Goal: Task Accomplishment & Management: Manage account settings

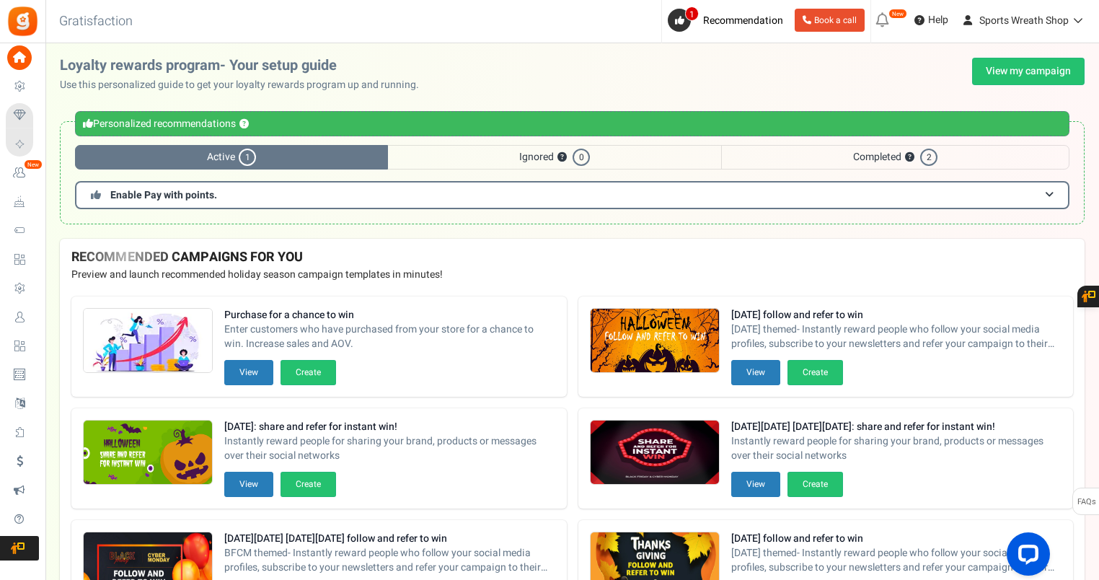
click at [0, 0] on span "Users" at bounding box center [0, 0] width 0 height 0
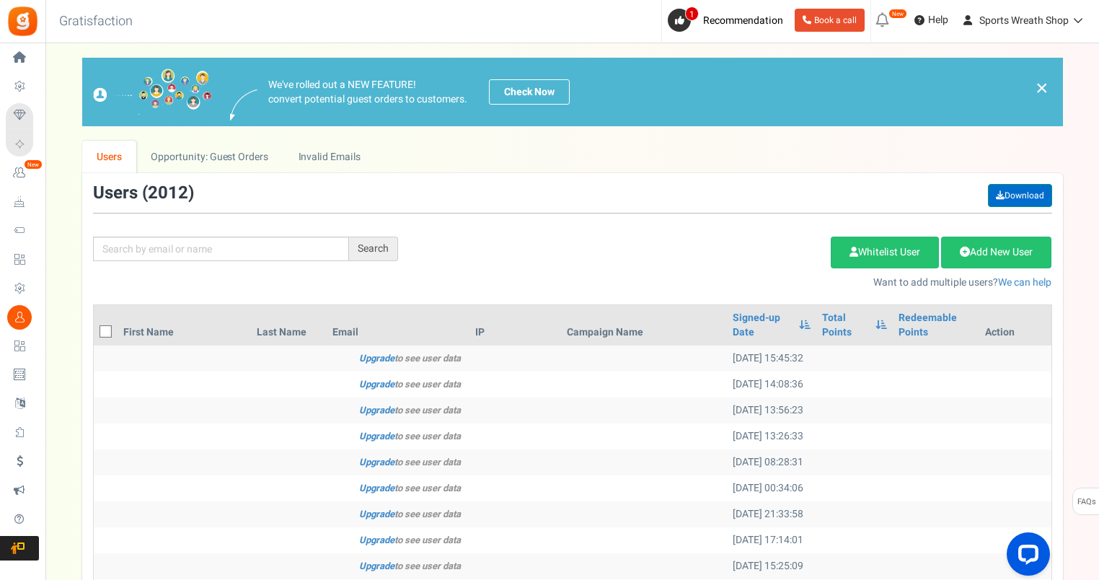
click at [1013, 194] on link "Download" at bounding box center [1020, 195] width 64 height 23
click at [165, 254] on input "text" at bounding box center [221, 249] width 256 height 25
paste input "[EMAIL_ADDRESS][DOMAIN_NAME]"
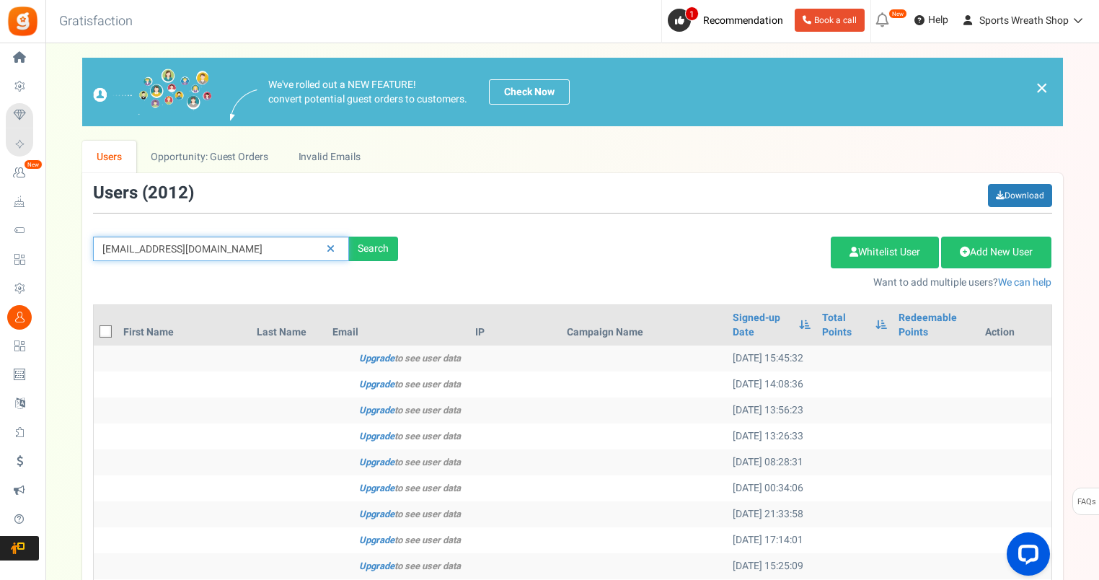
type input "[EMAIL_ADDRESS][DOMAIN_NAME]"
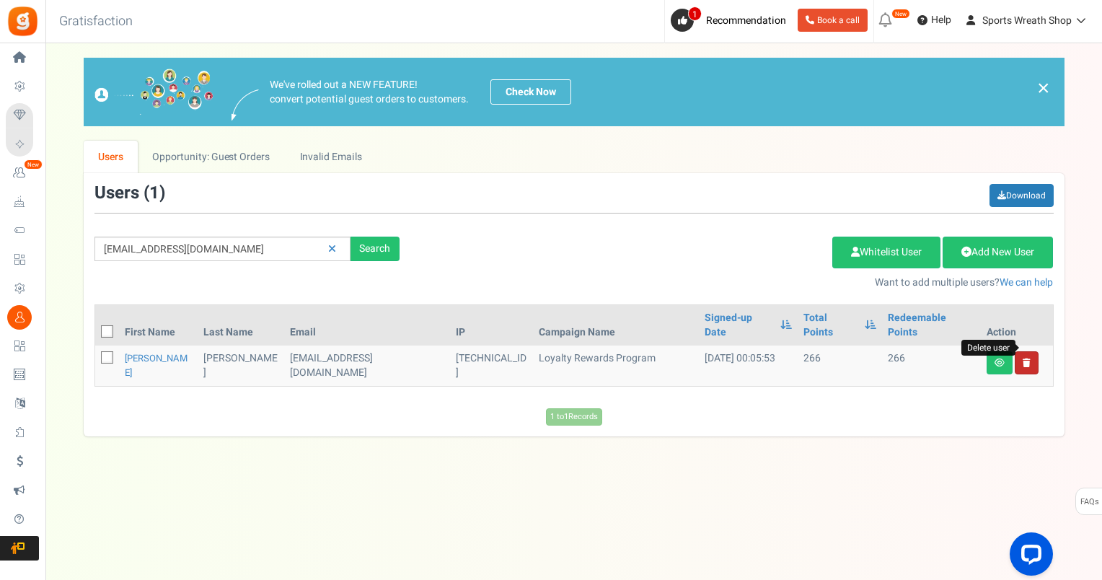
click at [1027, 358] on icon at bounding box center [1027, 362] width 8 height 9
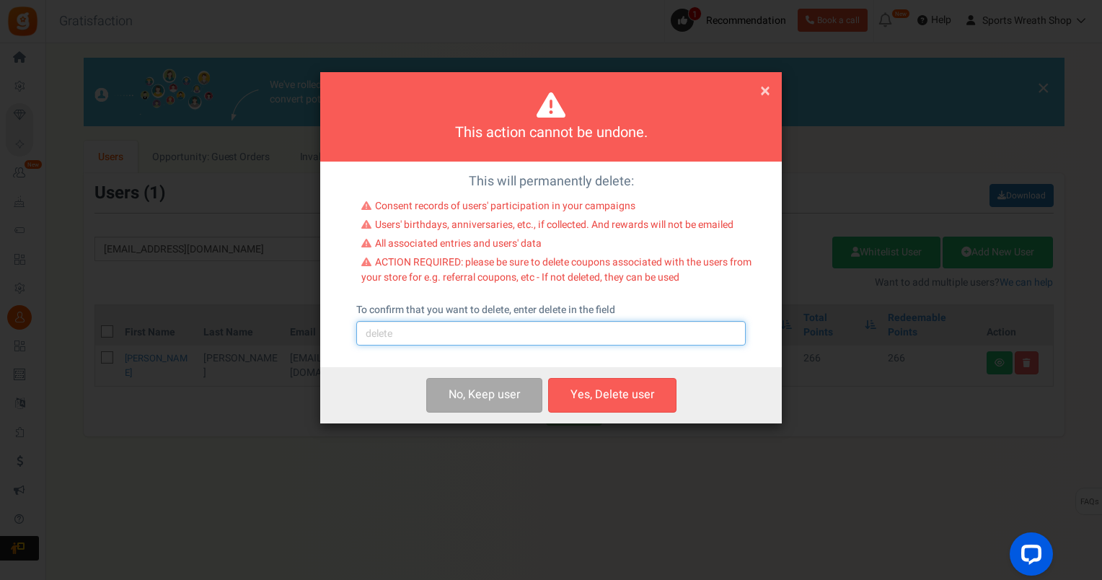
click at [485, 335] on input "text" at bounding box center [551, 333] width 390 height 25
type input "delete"
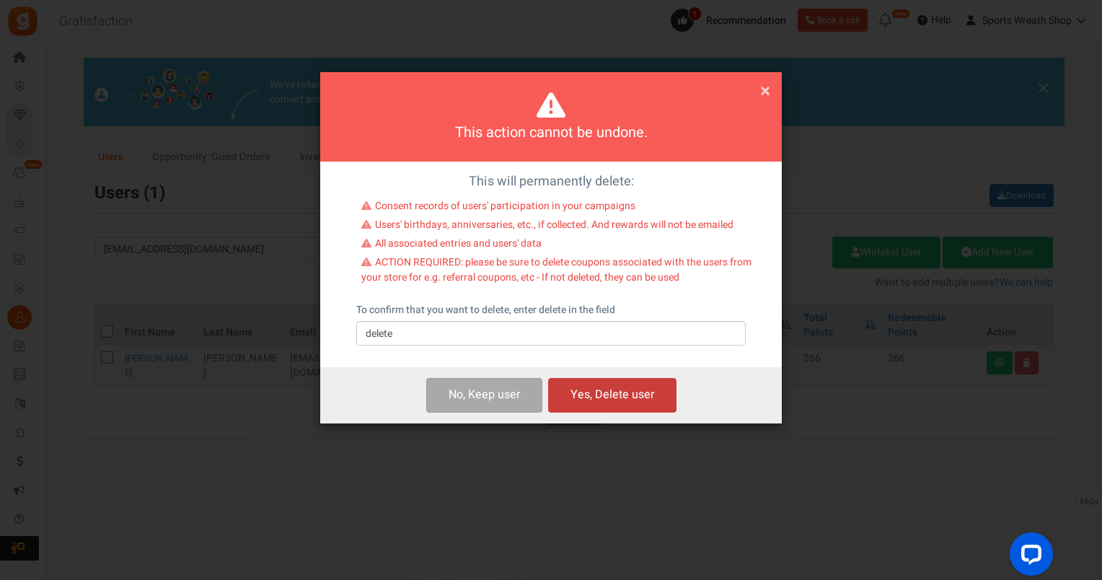
click at [606, 393] on button "Yes, Delete user" at bounding box center [612, 395] width 128 height 34
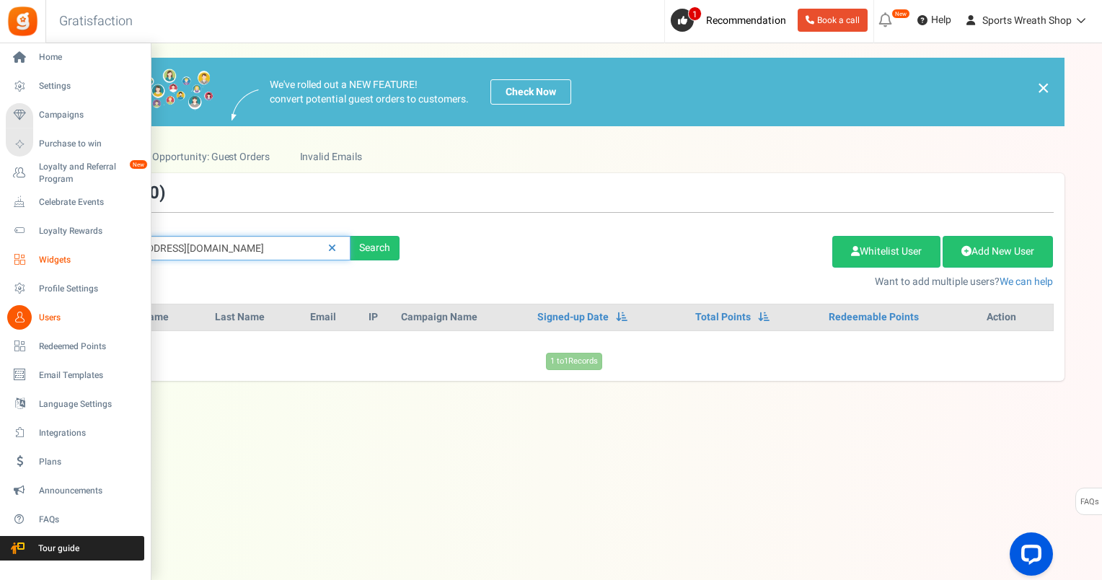
drag, startPoint x: 275, startPoint y: 247, endPoint x: 36, endPoint y: 256, distance: 238.9
click at [48, 255] on div "× Close Add Points ? First Name Last Name Email Do you want to give Welcome bon…" at bounding box center [573, 219] width 1057 height 323
paste input "[EMAIL_ADDRESS]"
type input "[EMAIL_ADDRESS][DOMAIN_NAME]"
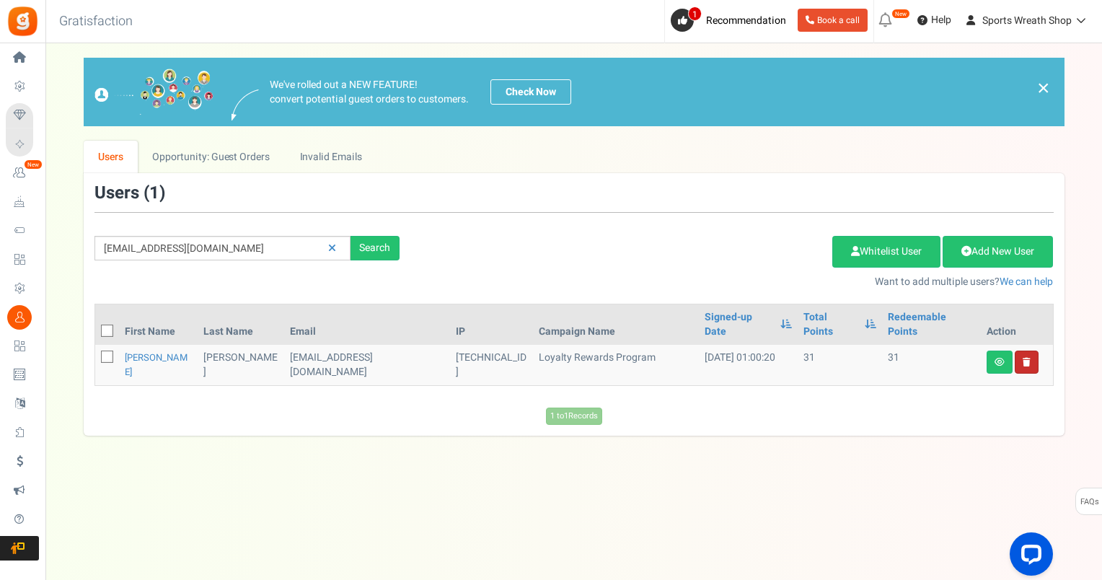
click at [1034, 351] on link at bounding box center [1027, 362] width 24 height 23
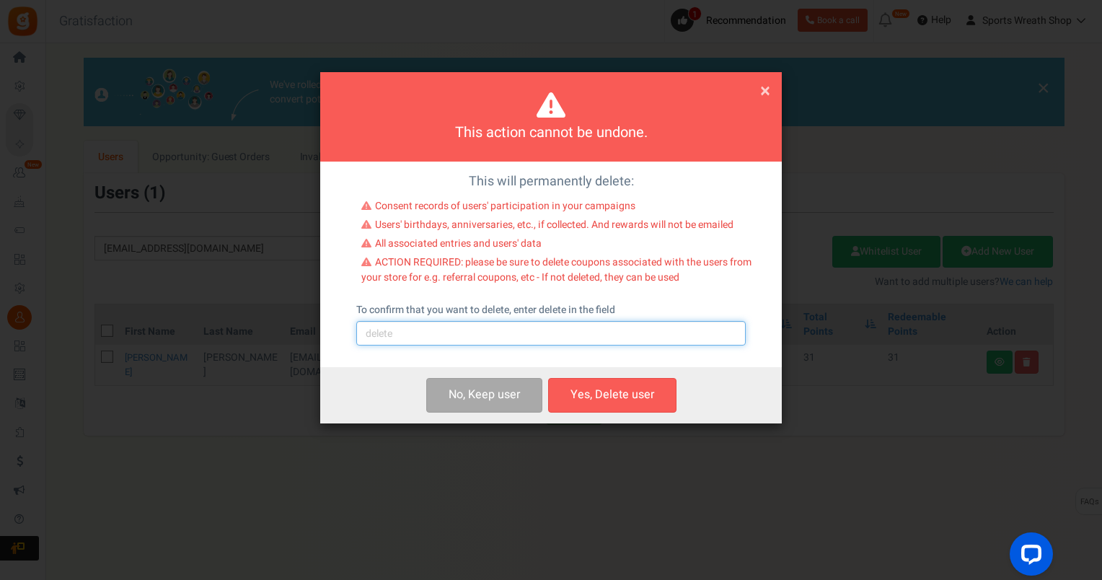
click at [403, 343] on input "text" at bounding box center [551, 333] width 390 height 25
type input "delete"
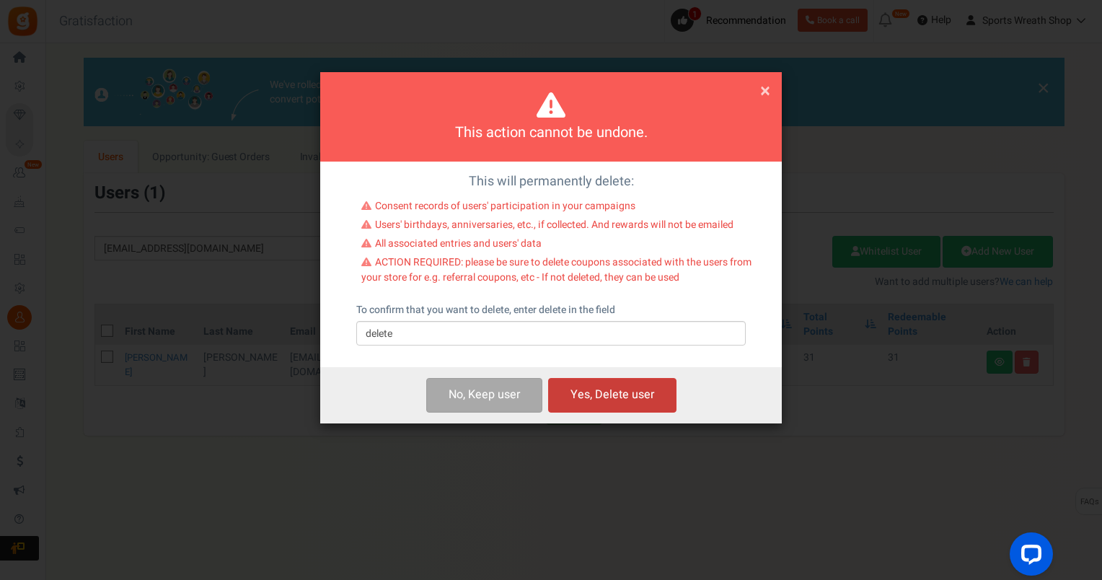
click at [642, 397] on button "Yes, Delete user" at bounding box center [612, 395] width 128 height 34
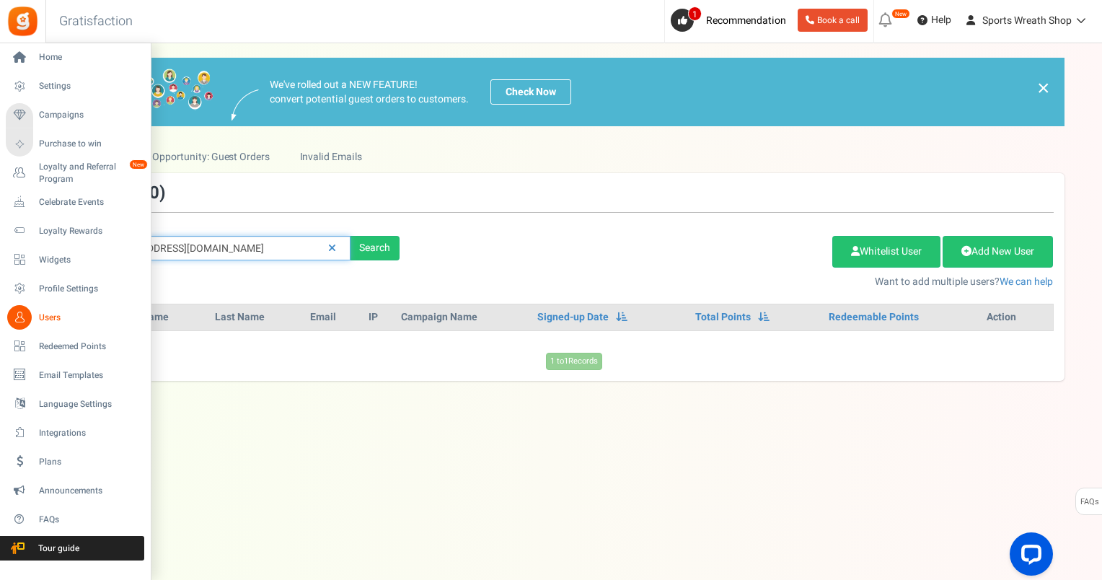
drag, startPoint x: 188, startPoint y: 242, endPoint x: 0, endPoint y: 252, distance: 188.5
click at [0, 252] on html "Install now Back to Home Back to program setup Home Settings Campaigns Purchase…" at bounding box center [551, 275] width 1102 height 551
paste input "[EMAIL_ADDRESS]"
type input "[EMAIL_ADDRESS][DOMAIN_NAME]"
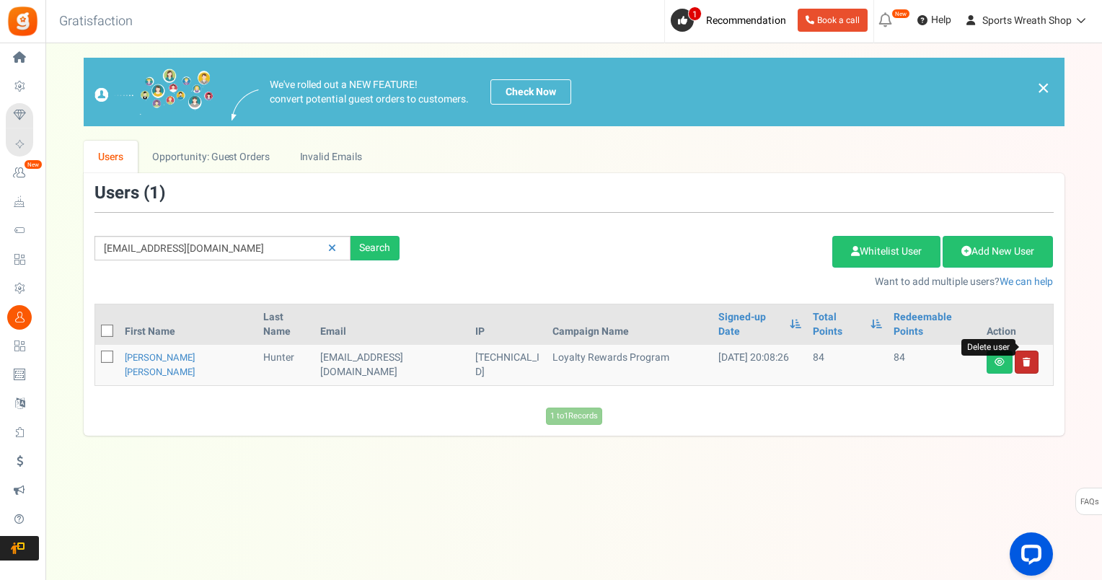
click at [1029, 358] on icon at bounding box center [1027, 362] width 8 height 9
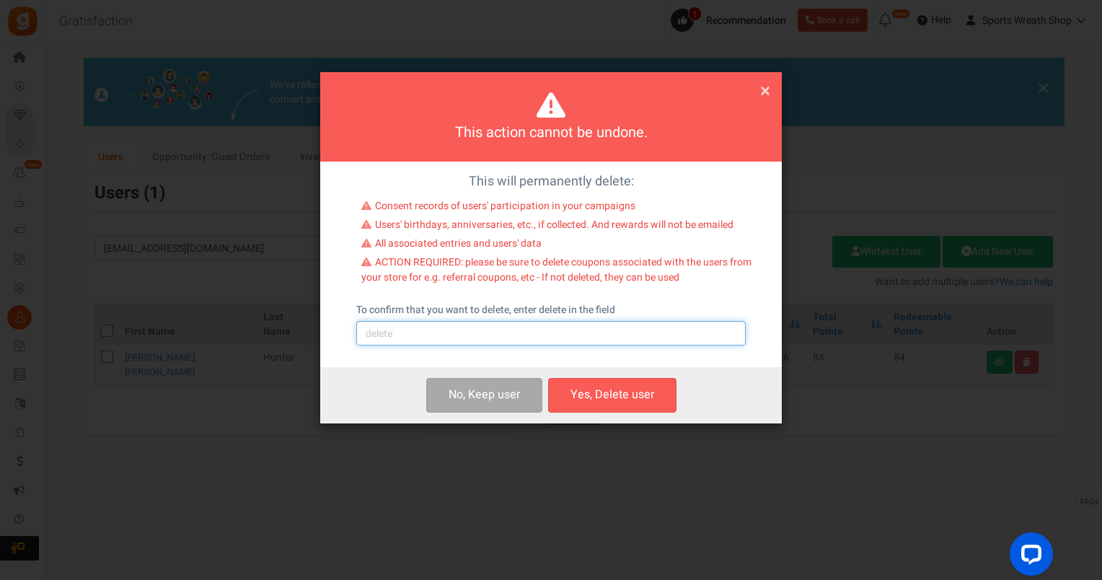
click at [563, 343] on input "text" at bounding box center [551, 333] width 390 height 25
type input "delete"
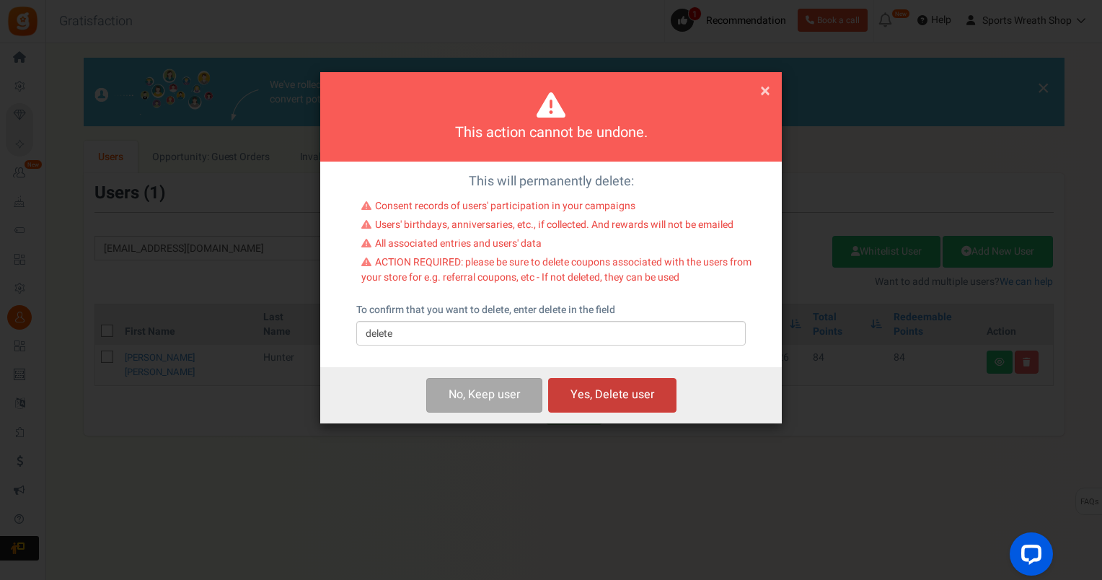
click at [626, 390] on button "Yes, Delete user" at bounding box center [612, 395] width 128 height 34
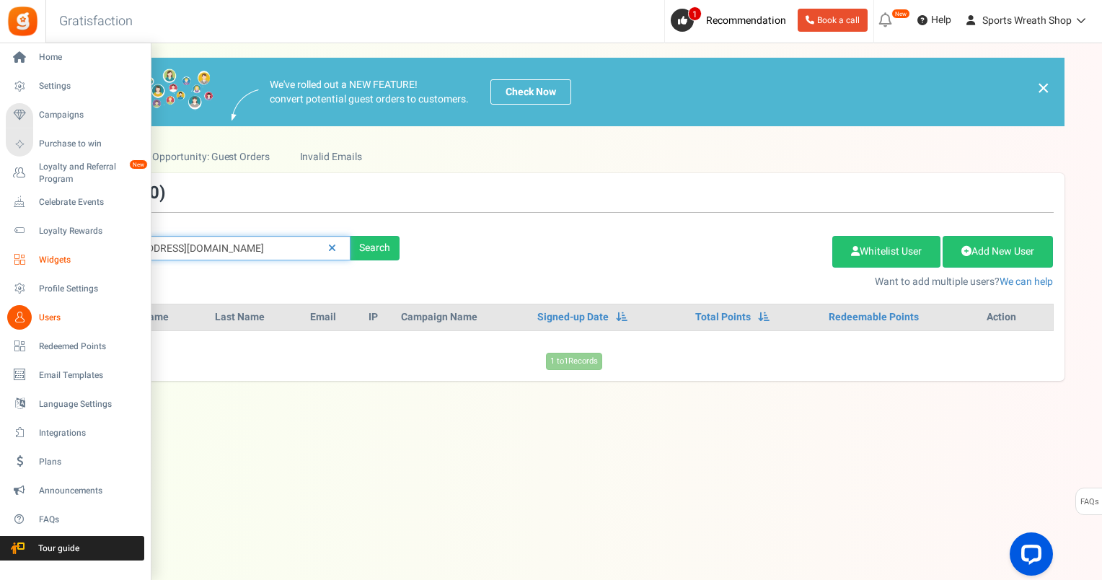
drag, startPoint x: 249, startPoint y: 254, endPoint x: 39, endPoint y: 268, distance: 210.4
click at [39, 268] on div "Home Settings Campaigns Purchase to win Loyalty and Referral Program New Celebr…" at bounding box center [551, 297] width 1102 height 508
paste input "hmajor25@g"
type input "[EMAIL_ADDRESS][DOMAIN_NAME]"
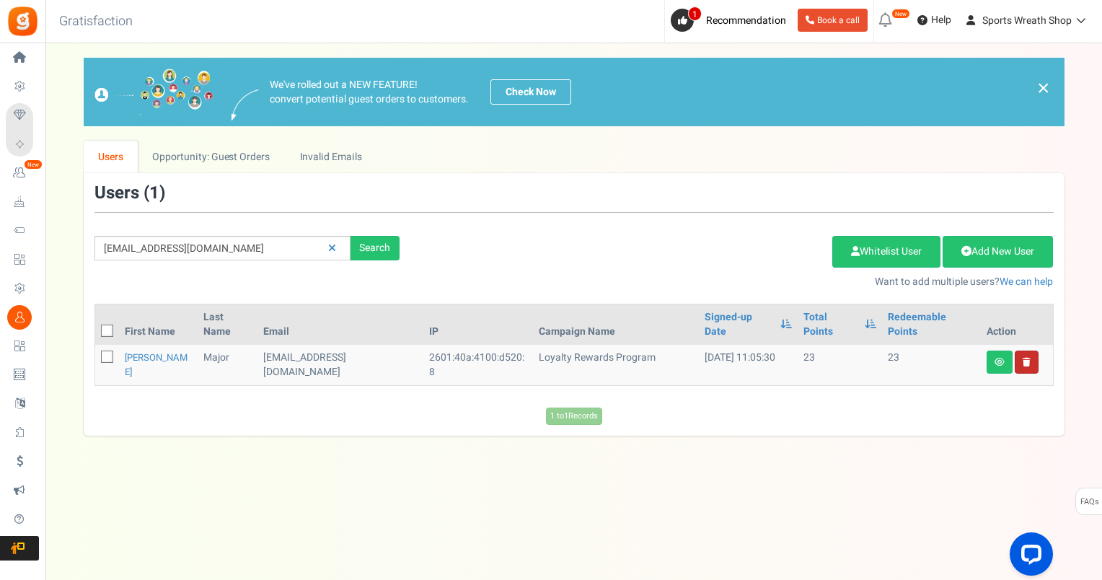
click at [1024, 353] on link at bounding box center [1027, 362] width 24 height 23
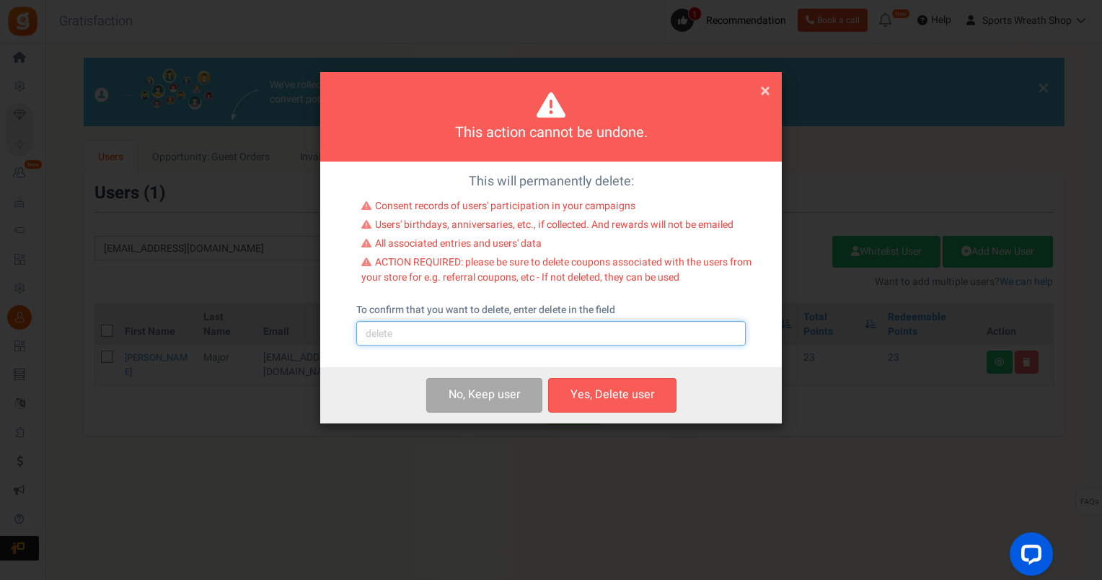
click at [499, 333] on input "text" at bounding box center [551, 333] width 390 height 25
type input "delete"
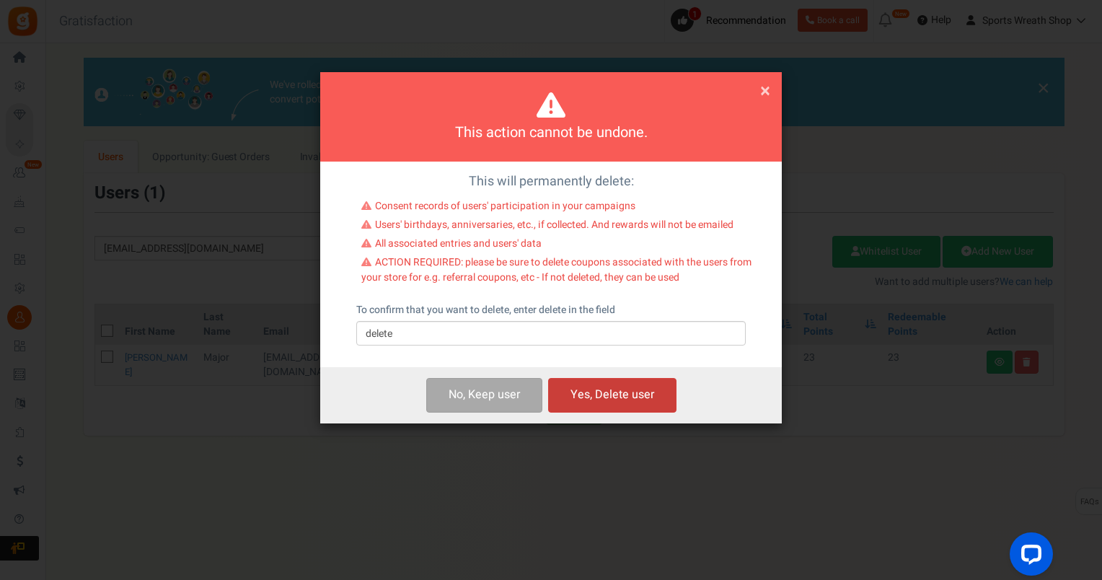
click at [602, 407] on button "Yes, Delete user" at bounding box center [612, 395] width 128 height 34
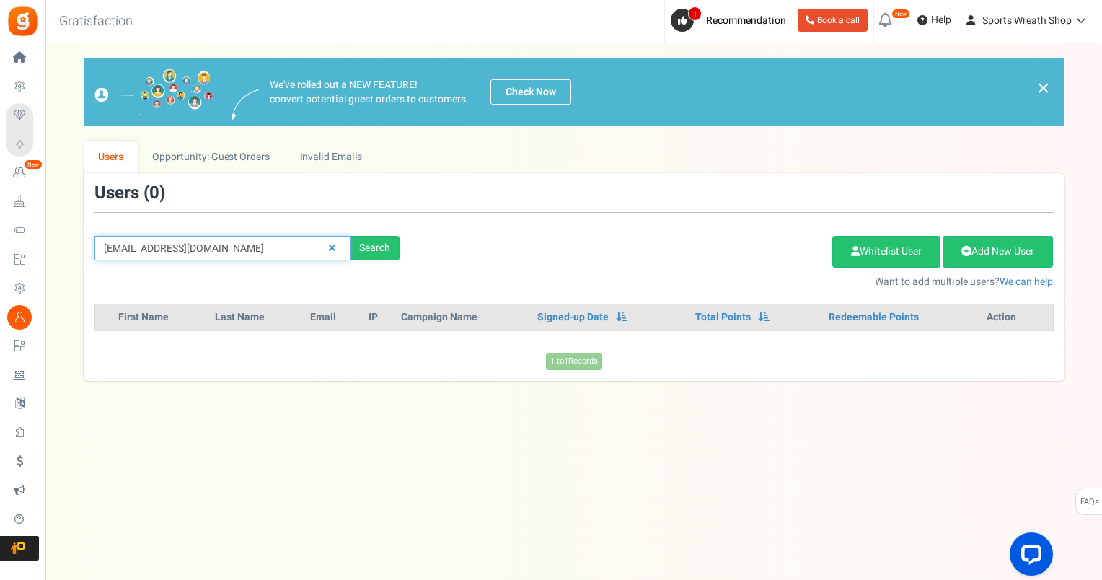
drag, startPoint x: 254, startPoint y: 244, endPoint x: 115, endPoint y: 256, distance: 139.8
click at [82, 255] on div "We've rolled out a NEW FEATURE! convert potential guest orders to customers. Ch…" at bounding box center [574, 219] width 1028 height 323
paste input "wolfwmn48@ao"
type input "[EMAIL_ADDRESS][DOMAIN_NAME]"
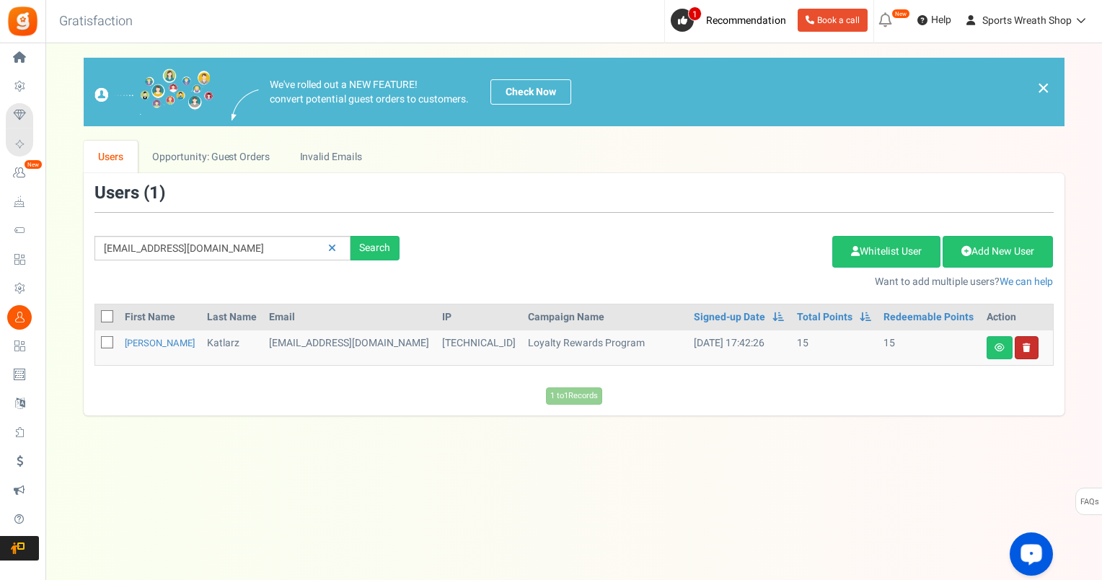
click at [1026, 352] on link at bounding box center [1027, 347] width 24 height 23
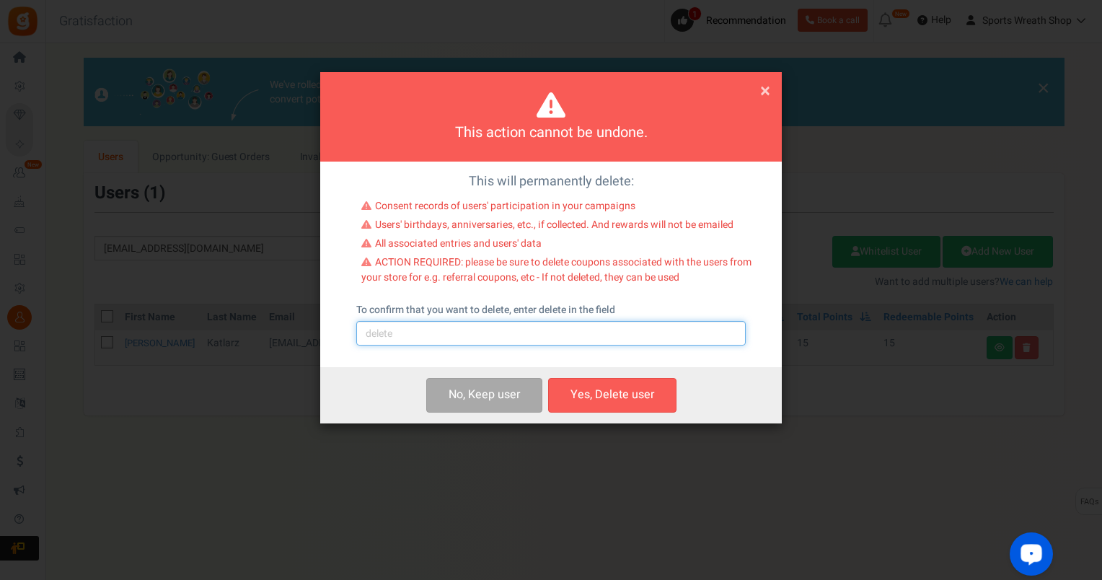
click at [522, 338] on input "text" at bounding box center [551, 333] width 390 height 25
type input "delete"
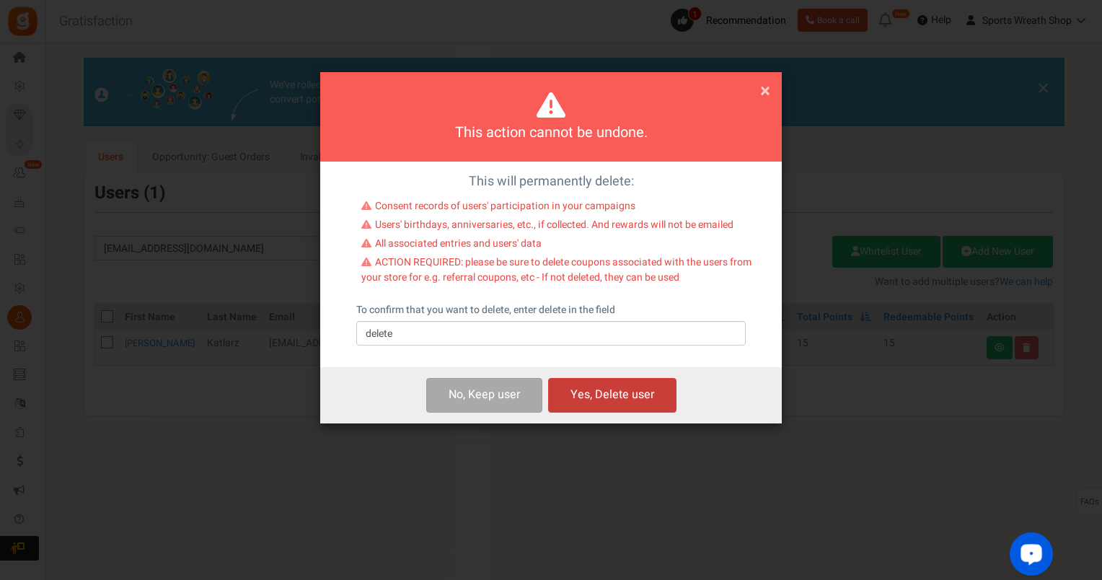
click at [630, 398] on button "Yes, Delete user" at bounding box center [612, 395] width 128 height 34
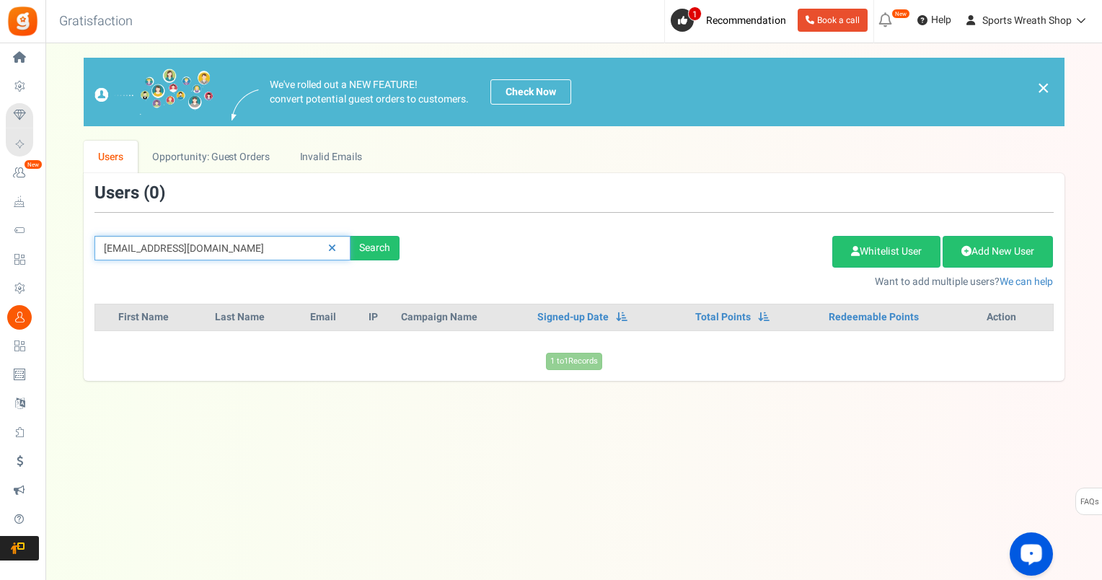
drag, startPoint x: 226, startPoint y: 249, endPoint x: 75, endPoint y: 251, distance: 150.8
click at [69, 251] on div "We've rolled out a NEW FEATURE! convert potential guest orders to customers. Ch…" at bounding box center [574, 219] width 1028 height 323
paste input "singingjul@hotmai"
type input "[EMAIL_ADDRESS][DOMAIN_NAME]"
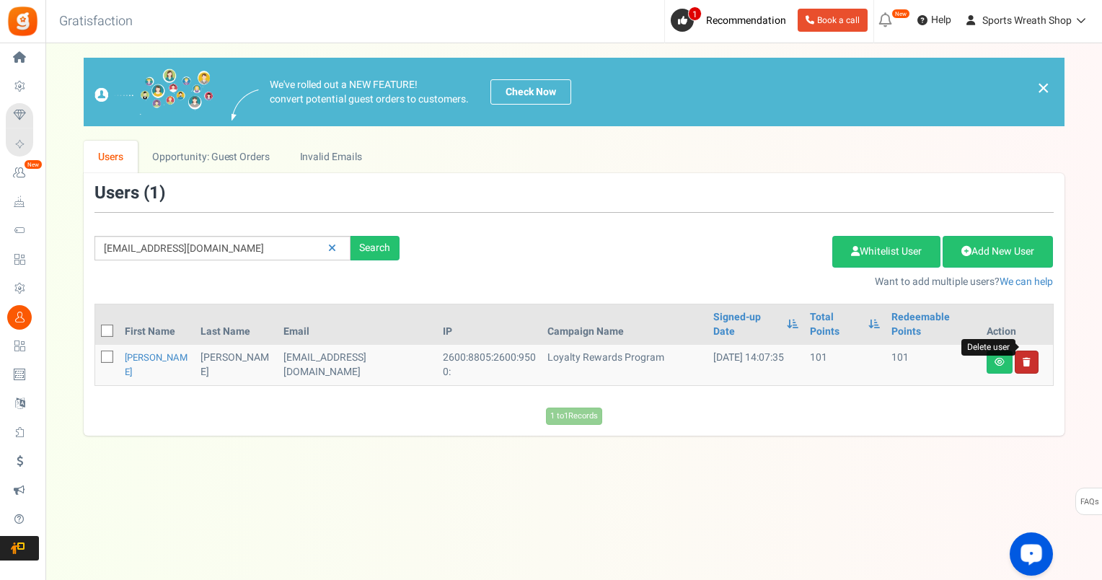
click at [1028, 358] on icon at bounding box center [1027, 362] width 8 height 9
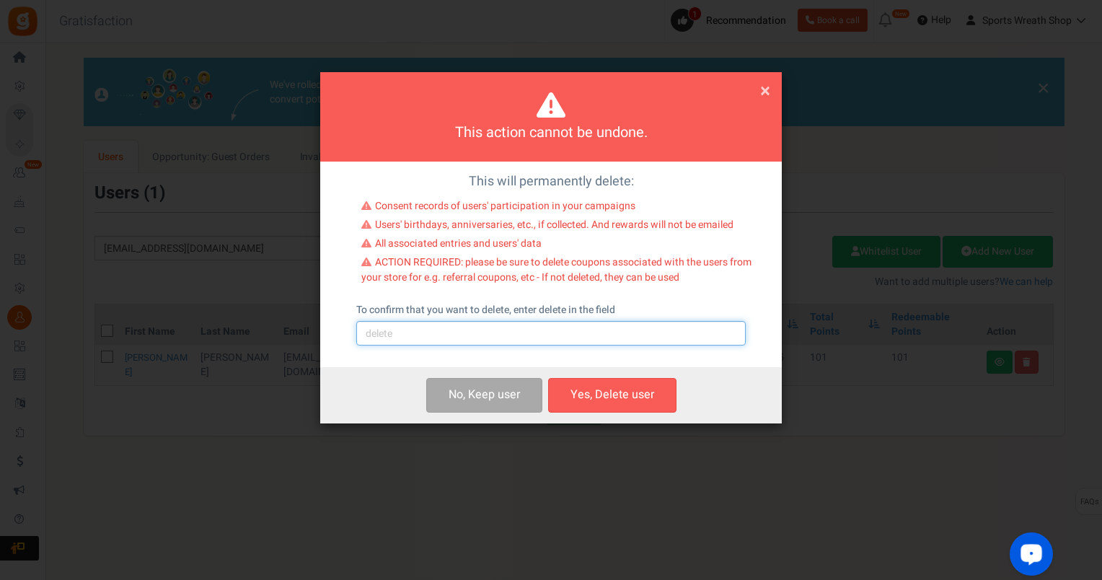
click at [470, 338] on input "text" at bounding box center [551, 333] width 390 height 25
type input "delete"
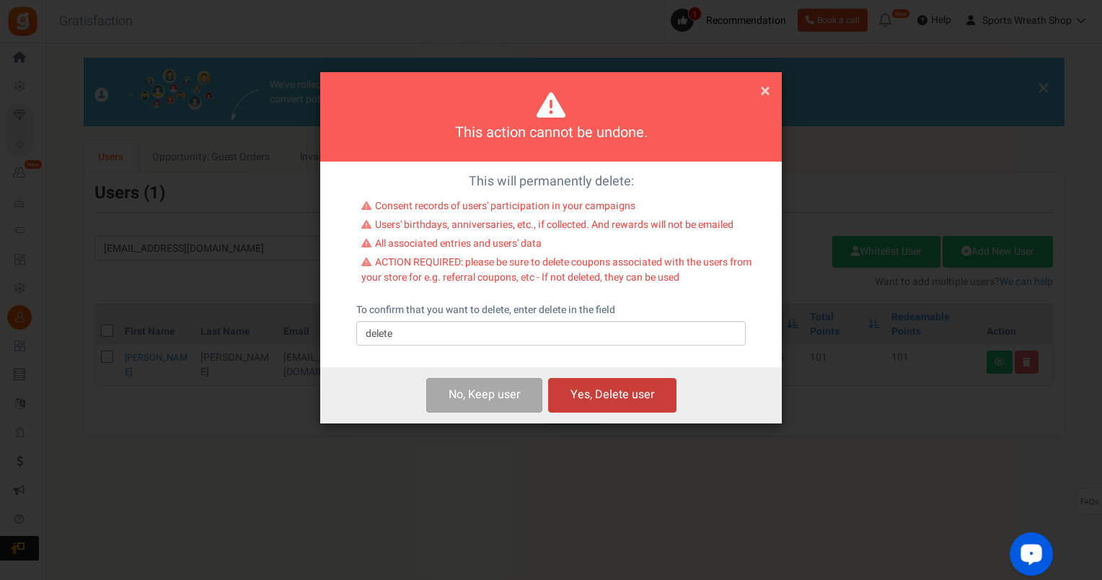
click at [617, 392] on button "Yes, Delete user" at bounding box center [612, 395] width 128 height 34
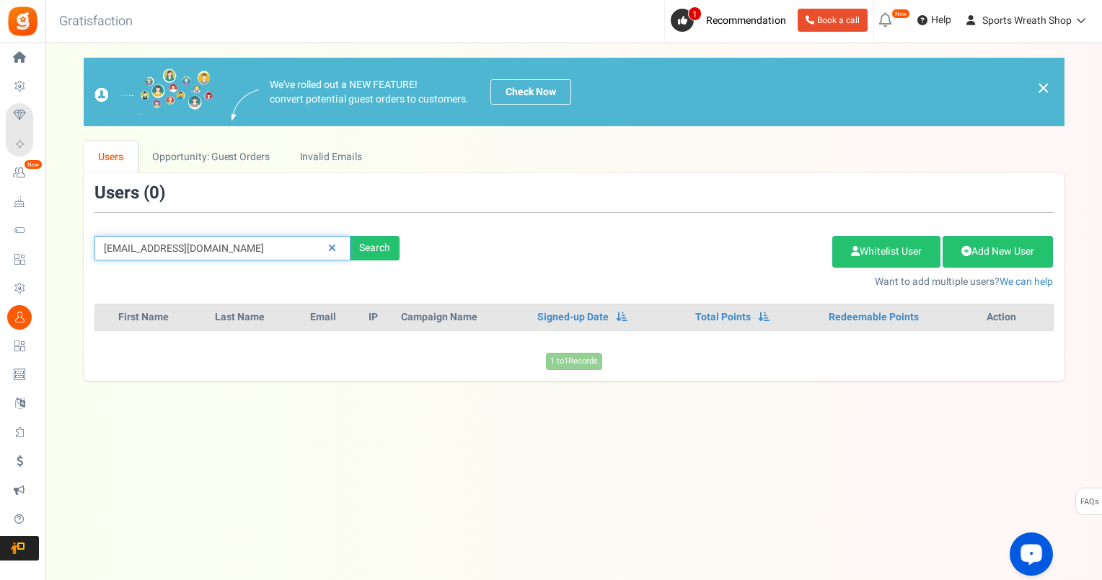
drag, startPoint x: 246, startPoint y: 250, endPoint x: 97, endPoint y: 258, distance: 149.6
click at [98, 259] on input "[EMAIL_ADDRESS][DOMAIN_NAME]" at bounding box center [222, 248] width 256 height 25
paste input "kchestnut87@g"
type input "[EMAIL_ADDRESS][DOMAIN_NAME]"
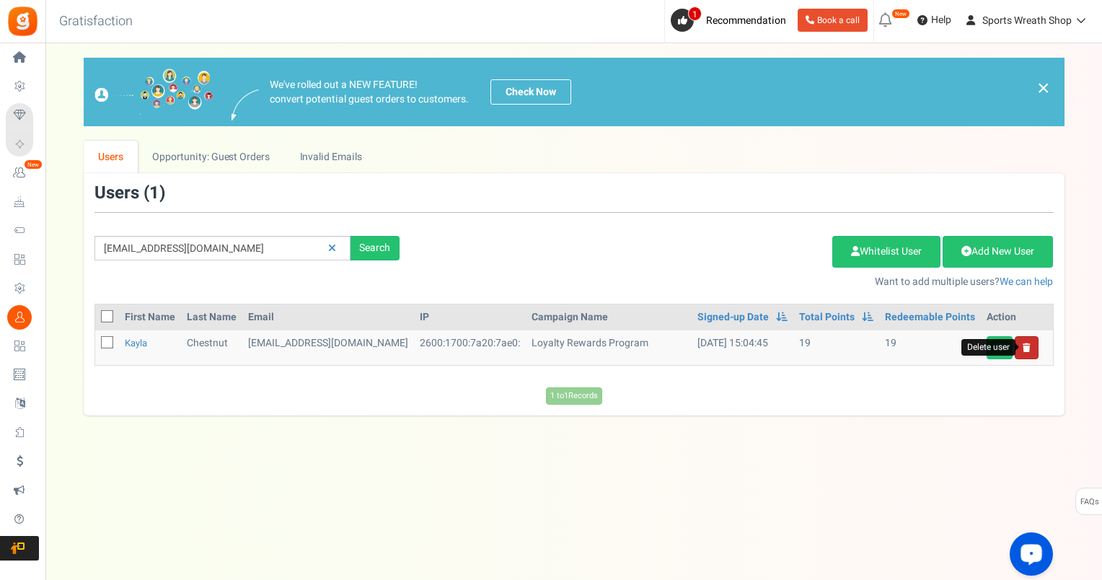
click at [1029, 346] on icon at bounding box center [1027, 347] width 8 height 9
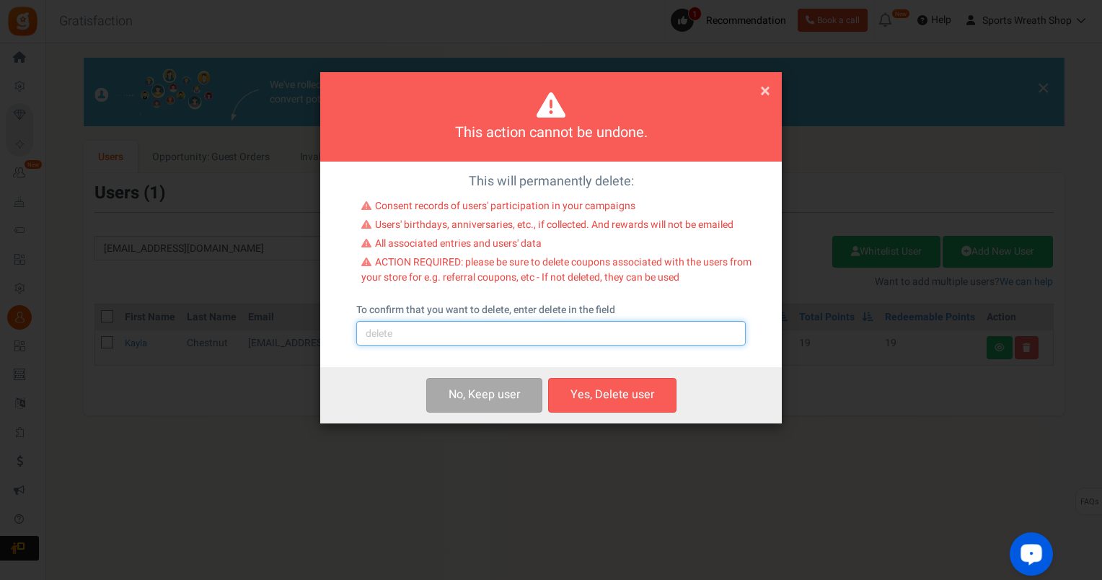
click at [453, 345] on input "text" at bounding box center [551, 333] width 390 height 25
type input "delete"
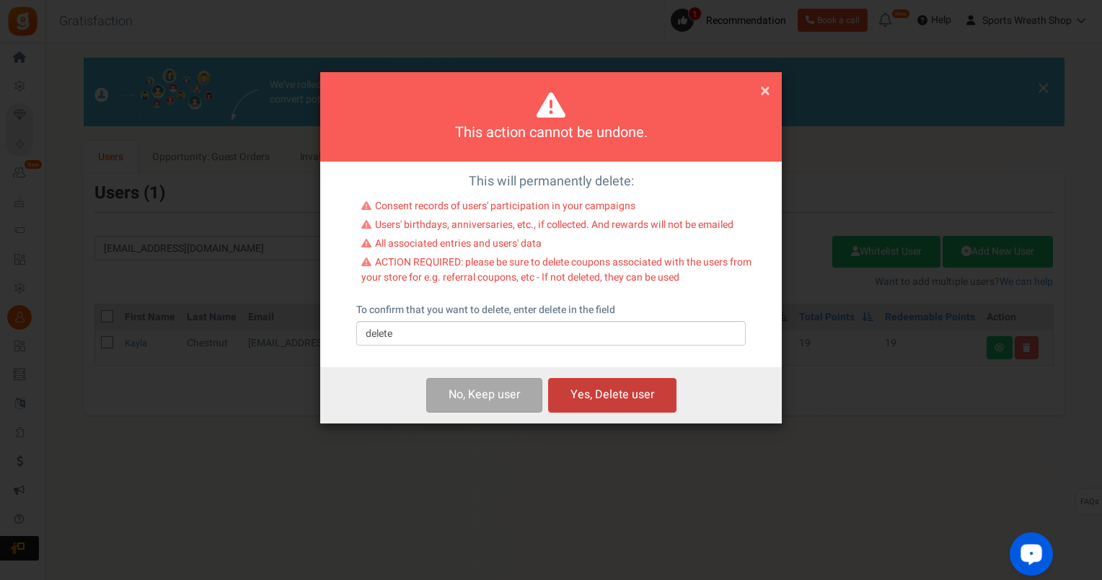
click at [640, 398] on button "Yes, Delete user" at bounding box center [612, 395] width 128 height 34
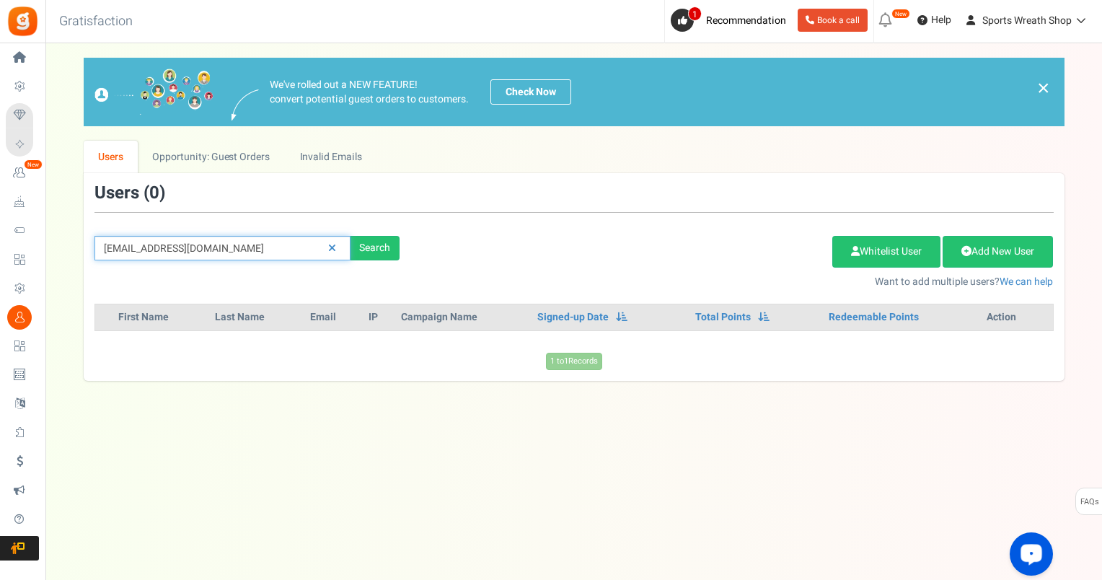
drag, startPoint x: 225, startPoint y: 246, endPoint x: 50, endPoint y: 257, distance: 174.9
click at [48, 251] on div "× Close Add Points ? First Name Last Name Email Do you want to give Welcome bon…" at bounding box center [573, 219] width 1057 height 323
paste input "[EMAIL_ADDRESS]"
type input "[EMAIL_ADDRESS][DOMAIN_NAME]"
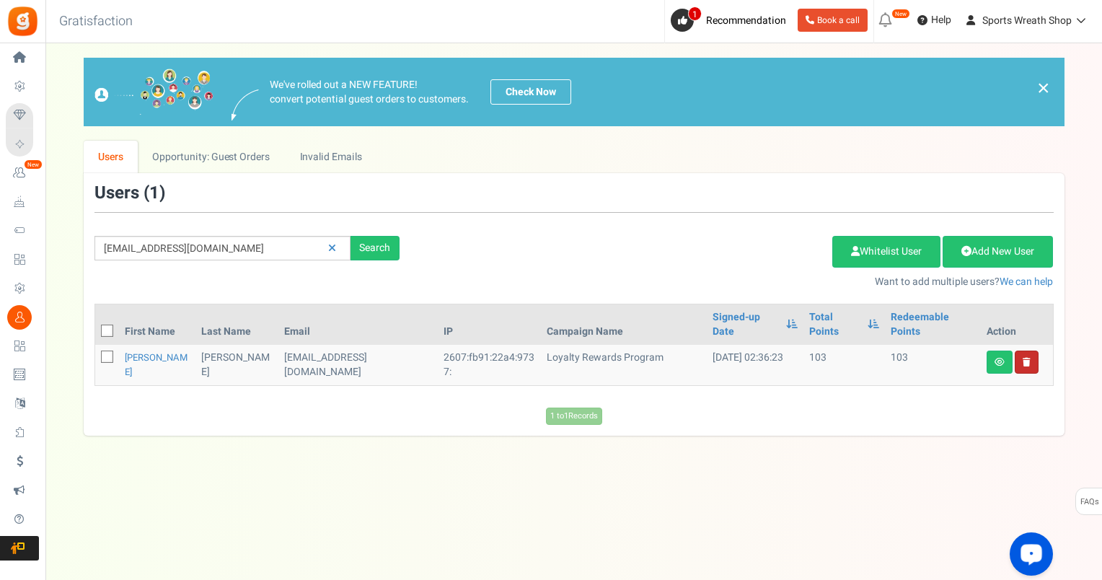
click at [1026, 351] on link at bounding box center [1027, 362] width 24 height 23
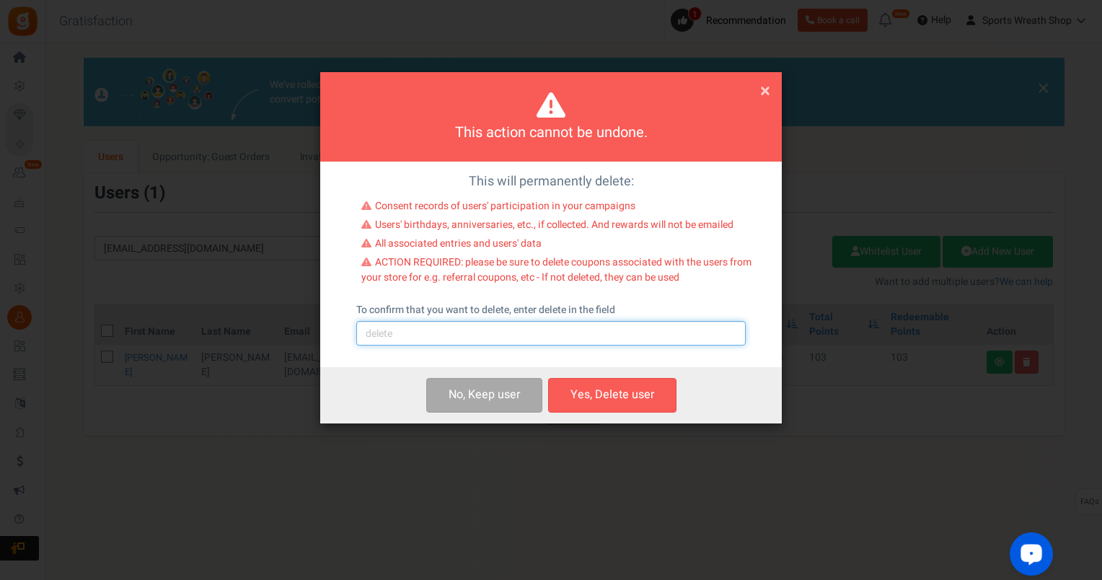
click at [646, 332] on input "text" at bounding box center [551, 333] width 390 height 25
type input "delete"
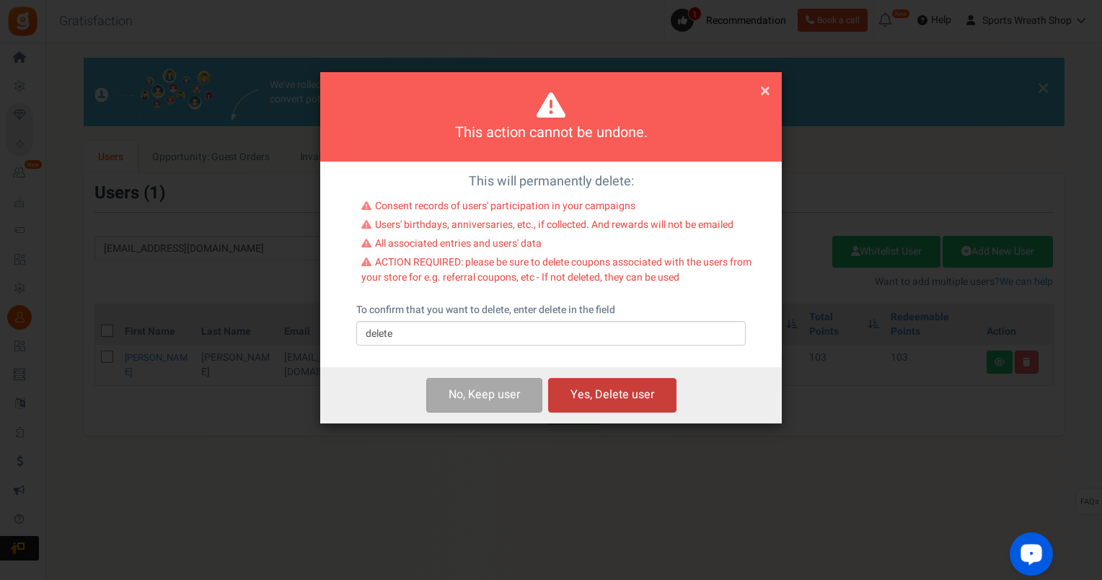
click at [627, 390] on button "Yes, Delete user" at bounding box center [612, 395] width 128 height 34
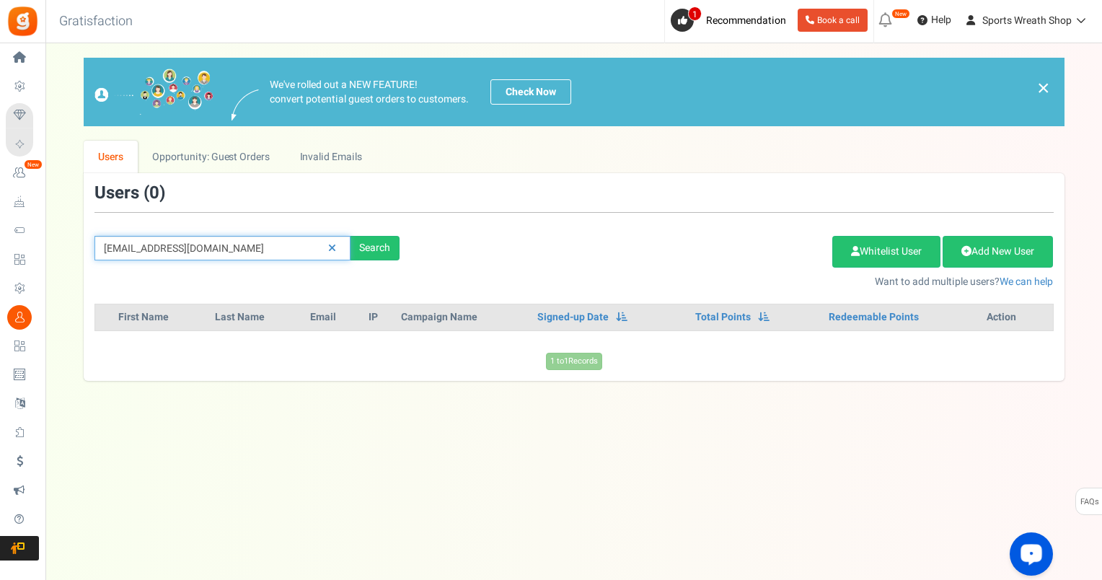
drag, startPoint x: 222, startPoint y: 252, endPoint x: 82, endPoint y: 255, distance: 140.0
click at [86, 253] on div "[EMAIL_ADDRESS][DOMAIN_NAME] Search" at bounding box center [247, 248] width 327 height 25
paste input "[EMAIL_ADDRESS][DOMAIN_NAME]"
type input "[EMAIL_ADDRESS][DOMAIN_NAME]"
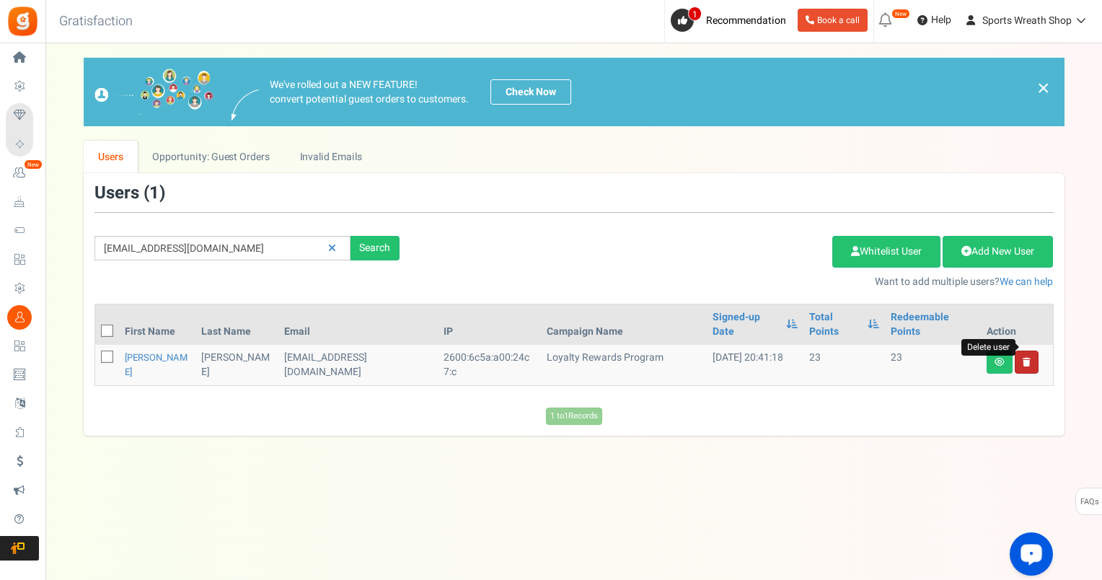
click at [1024, 358] on icon at bounding box center [1027, 362] width 8 height 9
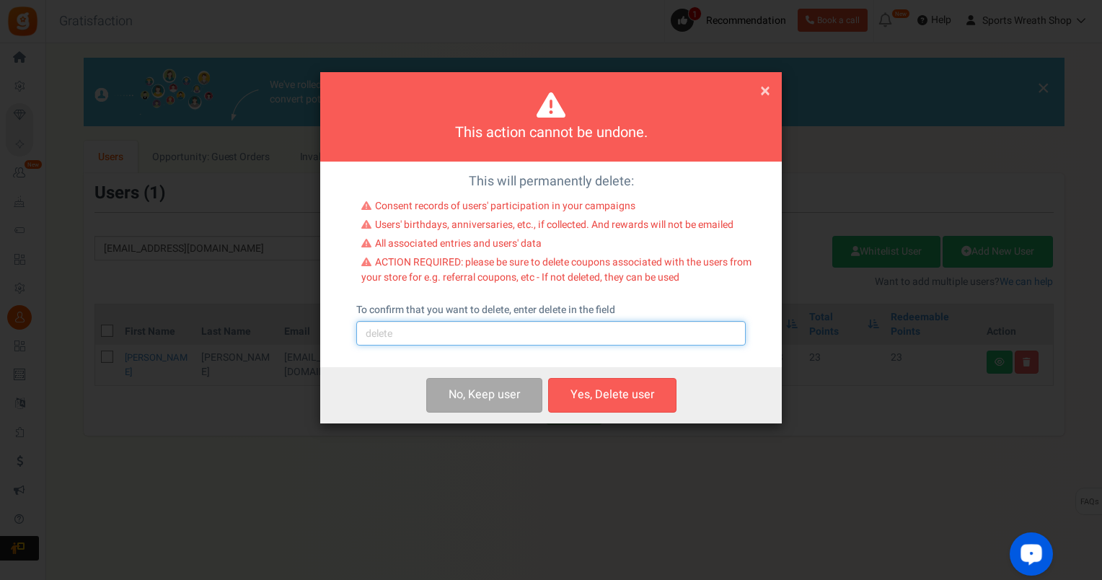
click at [580, 340] on input "text" at bounding box center [551, 333] width 390 height 25
type input "delete"
click at [619, 405] on button "Yes, Delete user" at bounding box center [612, 395] width 128 height 34
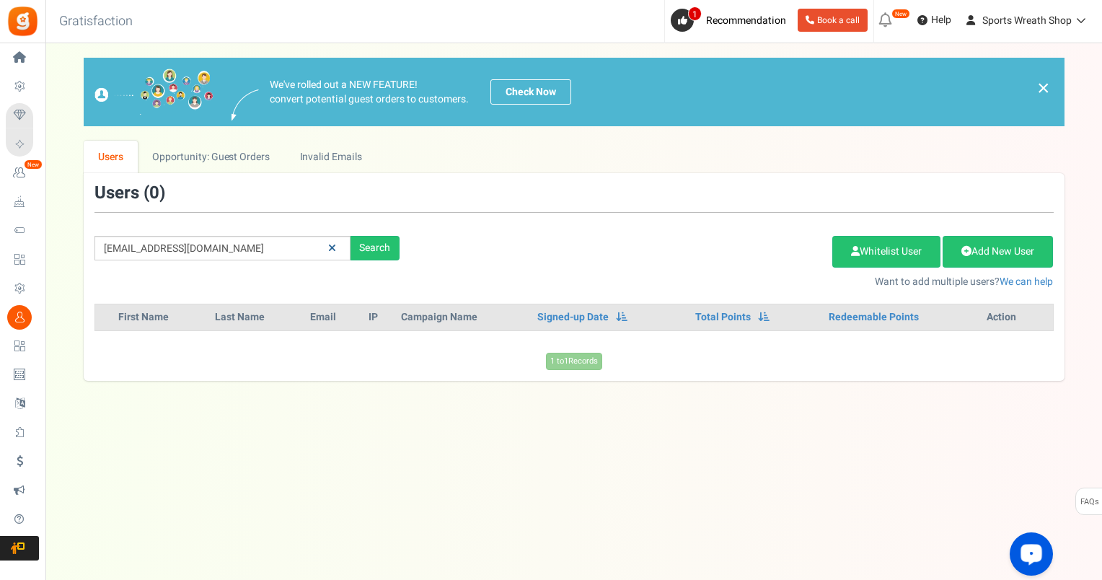
click at [331, 245] on icon at bounding box center [332, 248] width 8 height 10
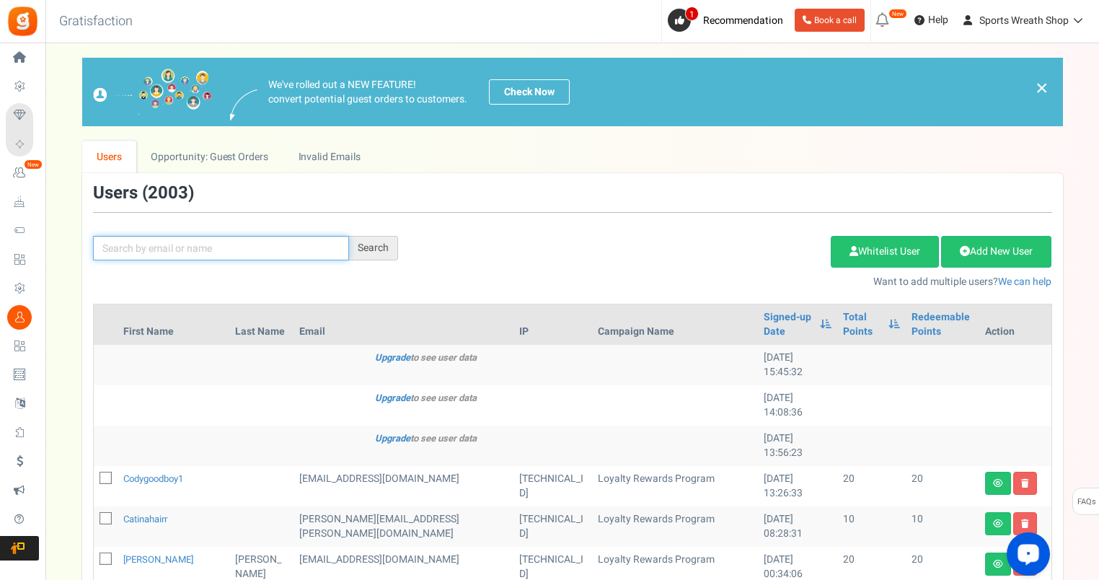
click at [141, 242] on input "text" at bounding box center [221, 248] width 256 height 25
paste input "[EMAIL_ADDRESS][DOMAIN_NAME]"
type input "[EMAIL_ADDRESS][DOMAIN_NAME]"
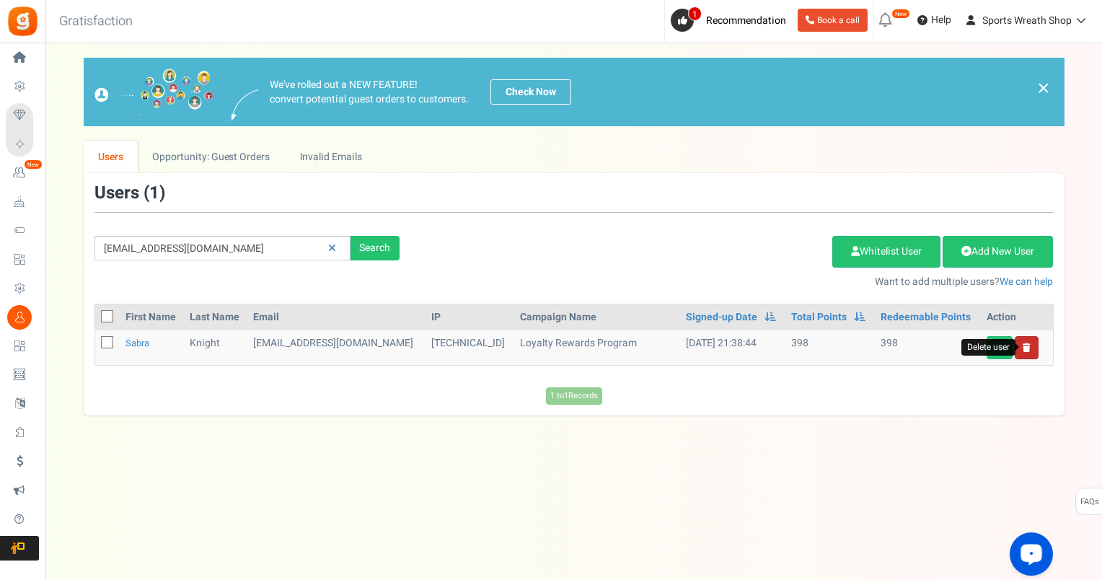
click at [1024, 344] on icon at bounding box center [1027, 347] width 8 height 9
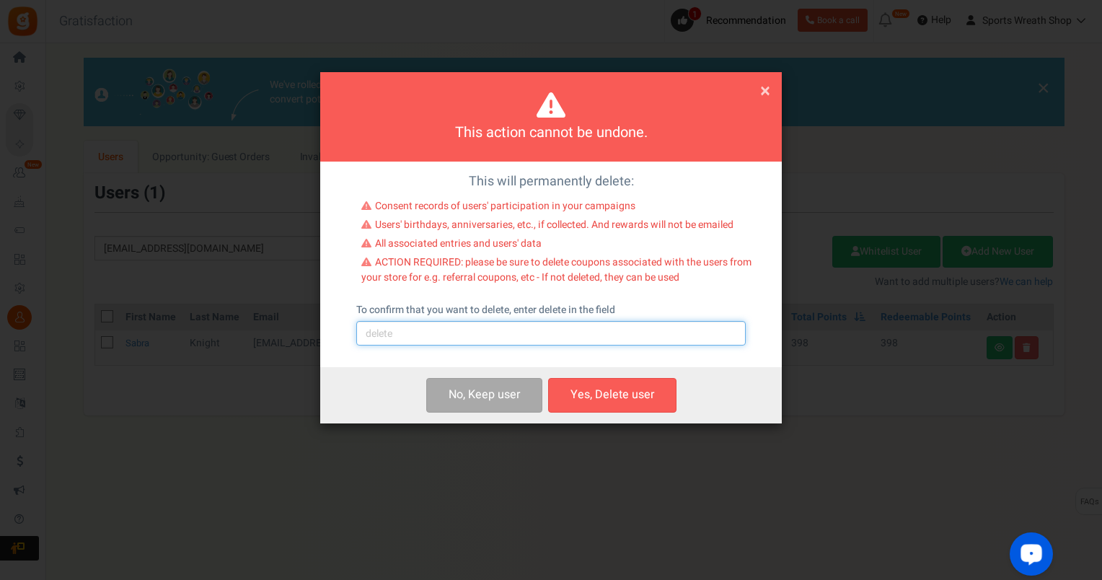
click at [570, 337] on input "text" at bounding box center [551, 333] width 390 height 25
type input "delete"
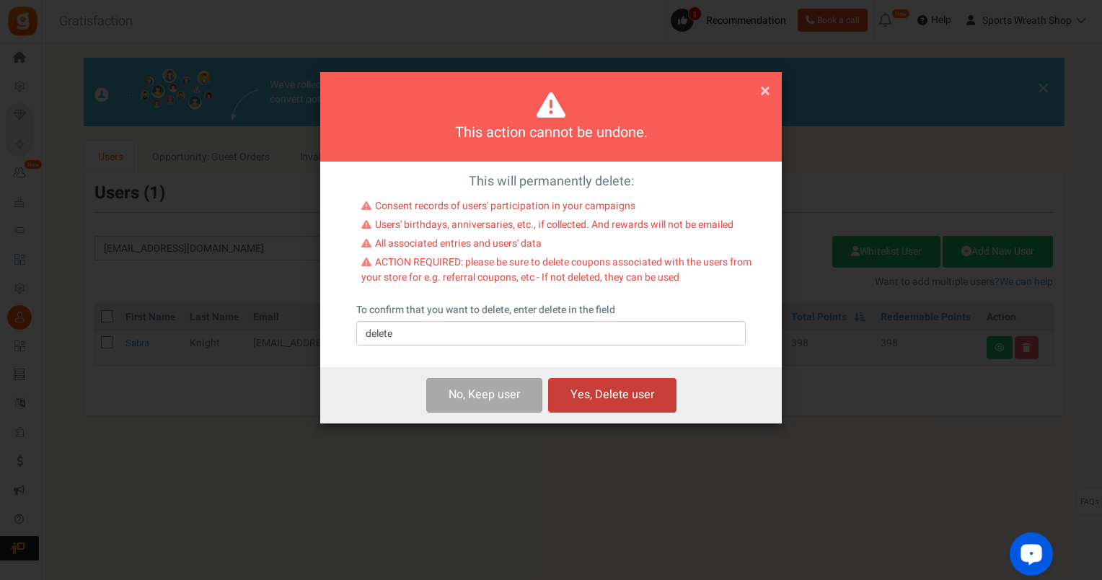
click at [602, 386] on button "Yes, Delete user" at bounding box center [612, 395] width 128 height 34
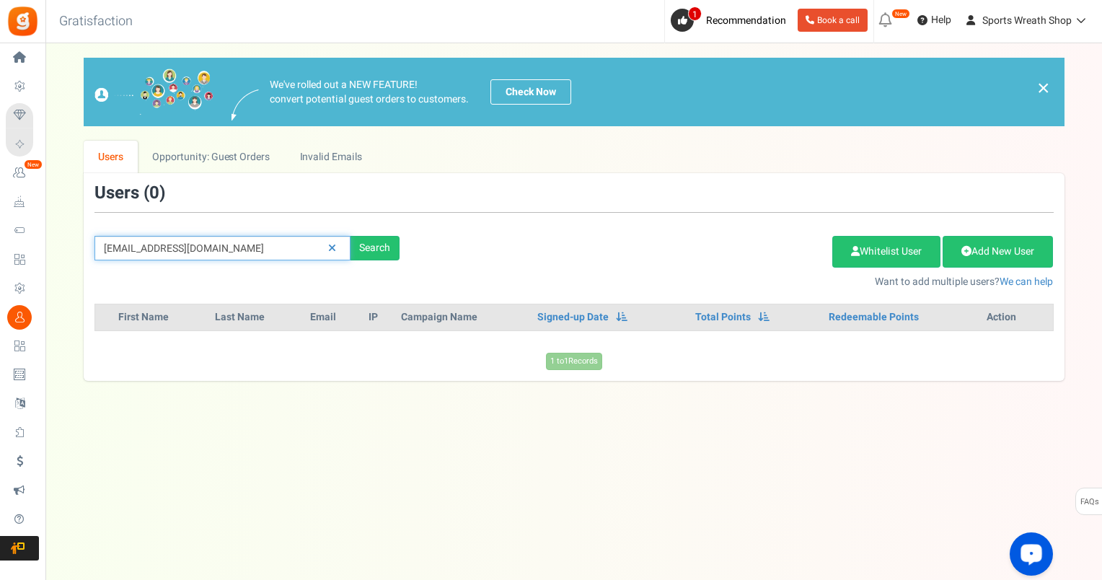
drag, startPoint x: 274, startPoint y: 250, endPoint x: 74, endPoint y: 265, distance: 200.4
click at [97, 265] on div "[EMAIL_ADDRESS][DOMAIN_NAME] Search Add Etsy Order Delete Selected Users Import…" at bounding box center [574, 236] width 981 height 105
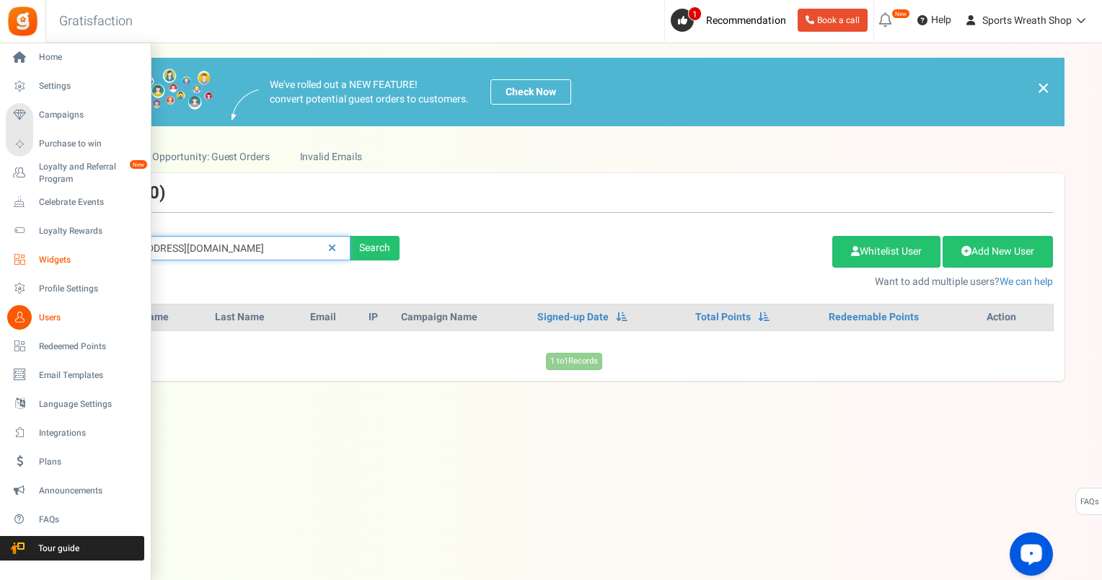
paste input "loiscodesigns@g"
type input "[EMAIL_ADDRESS][DOMAIN_NAME]"
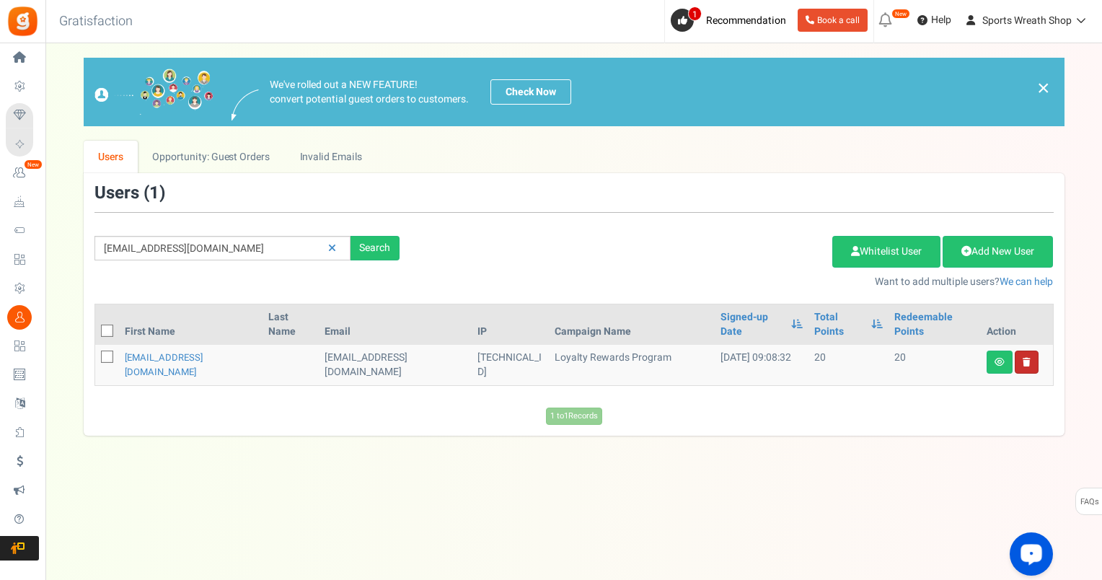
click at [1029, 352] on link at bounding box center [1027, 362] width 24 height 23
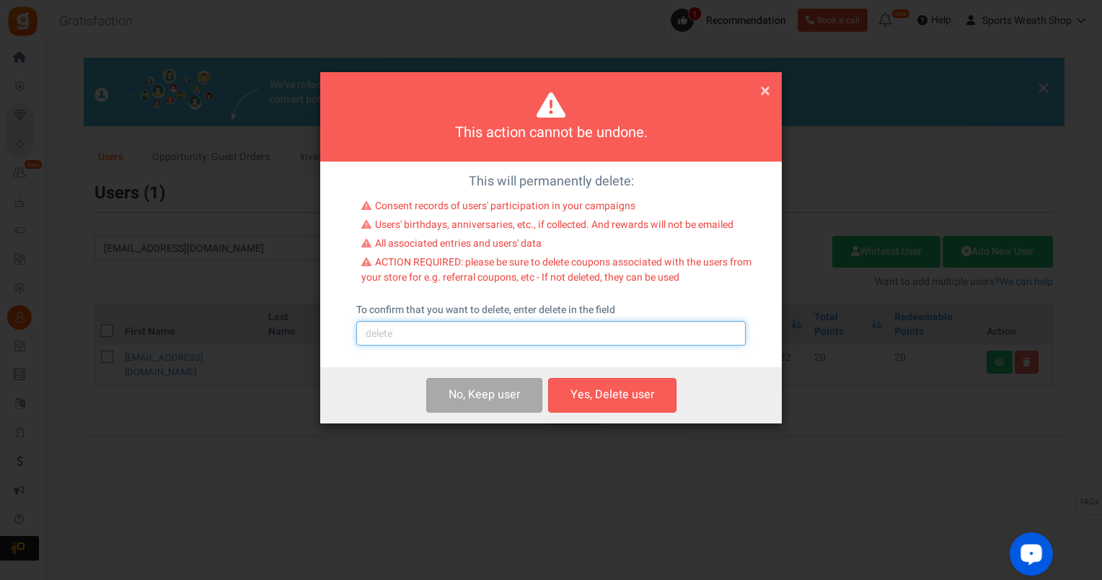
click at [462, 340] on input "text" at bounding box center [551, 333] width 390 height 25
type input "delete"
click at [606, 394] on button "Yes, Delete user" at bounding box center [612, 395] width 128 height 34
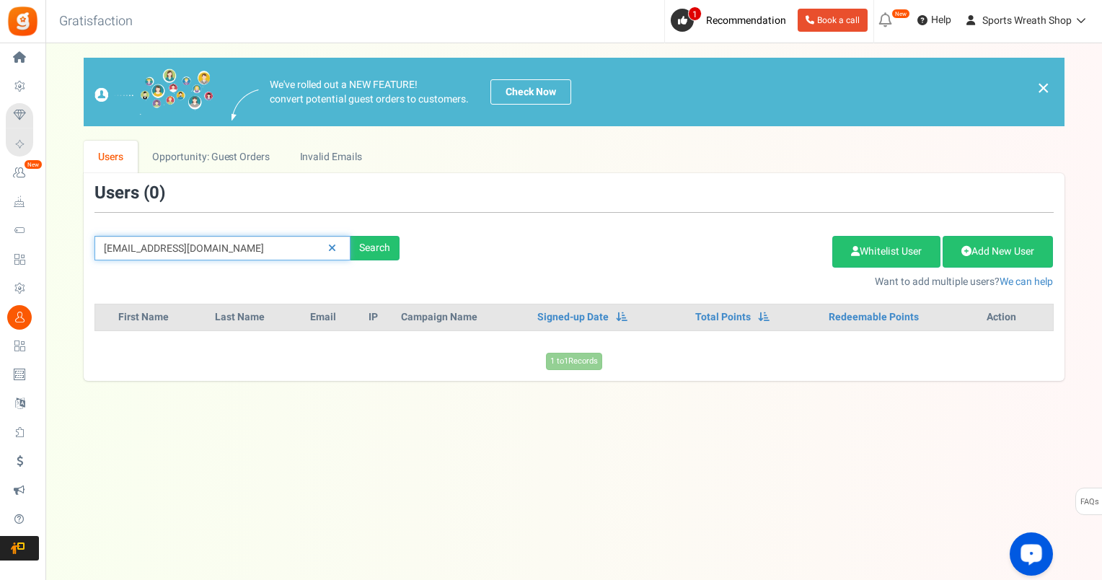
drag, startPoint x: 277, startPoint y: 248, endPoint x: -3, endPoint y: 276, distance: 281.3
click at [0, 276] on html "Install now Back to Home Back to program setup Home Settings Campaigns Purchase…" at bounding box center [551, 275] width 1102 height 551
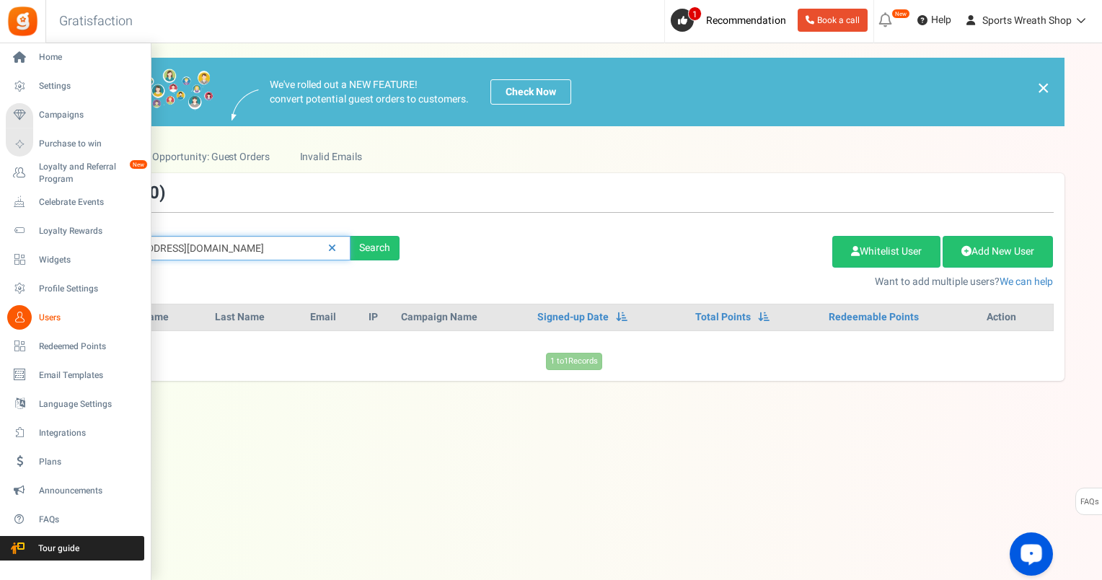
paste input "desihouse81"
type input "[EMAIL_ADDRESS][DOMAIN_NAME]"
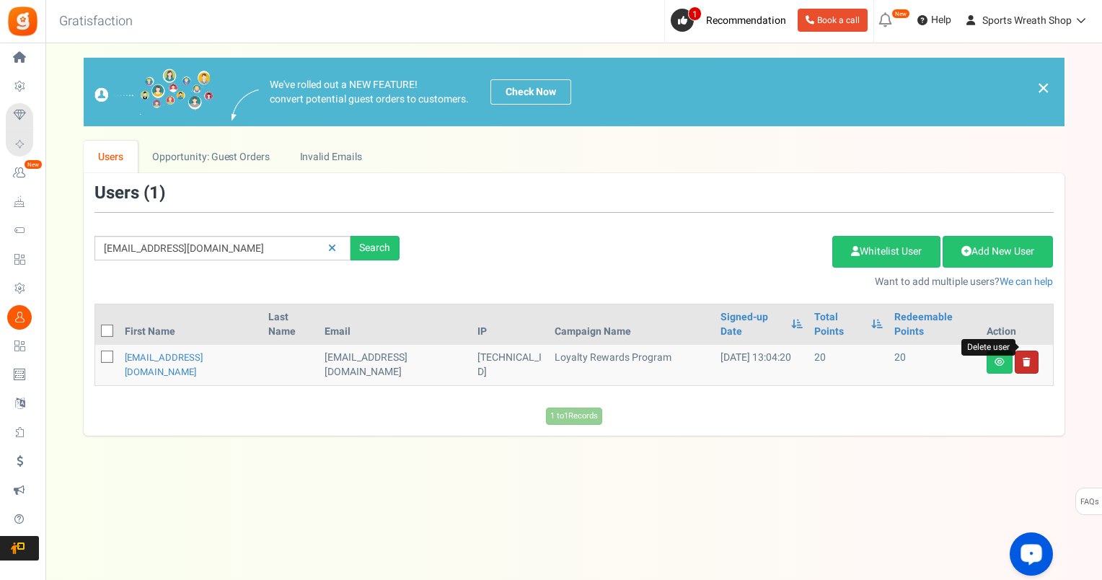
click at [1026, 358] on icon at bounding box center [1027, 362] width 8 height 9
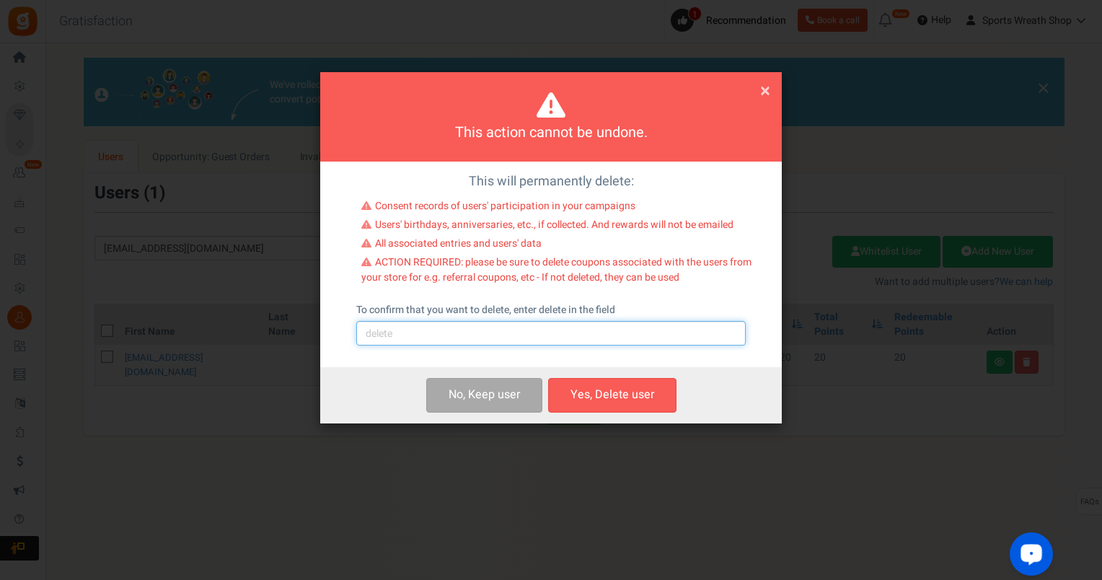
click at [547, 333] on input "text" at bounding box center [551, 333] width 390 height 25
type input "delete"
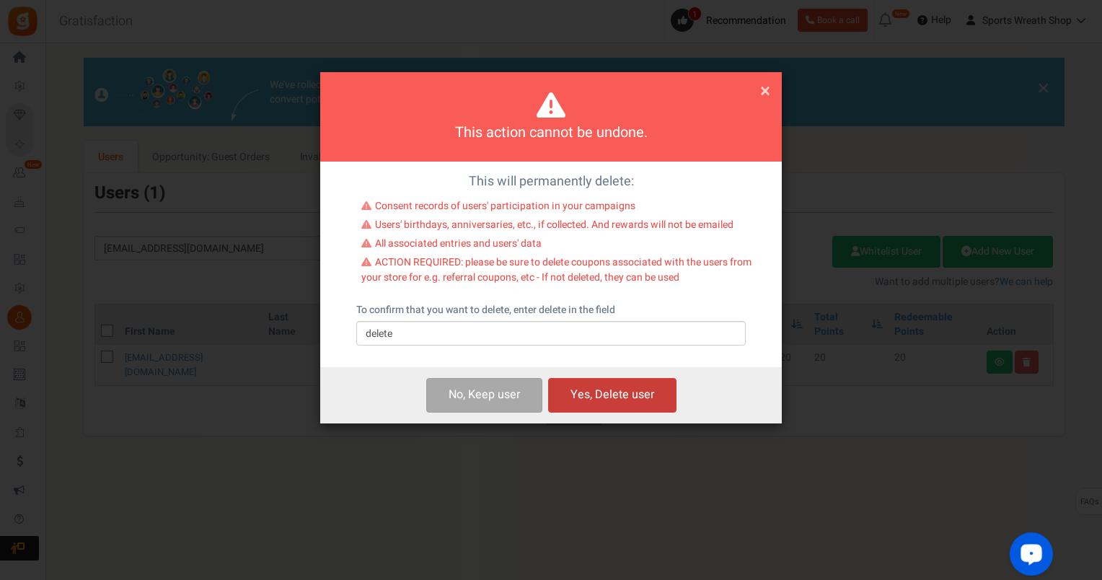
click at [615, 398] on button "Yes, Delete user" at bounding box center [612, 395] width 128 height 34
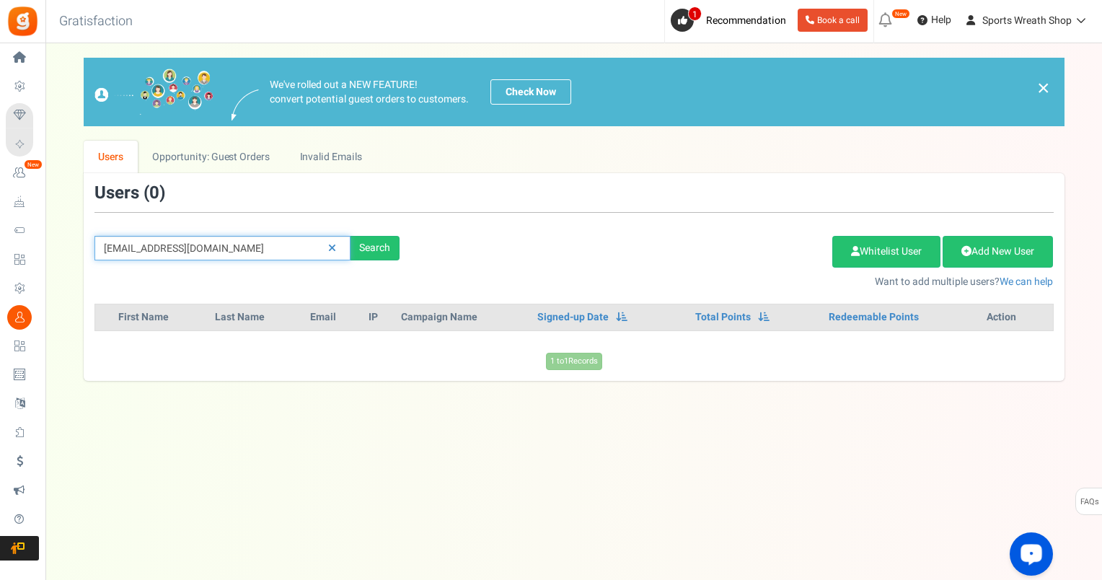
drag, startPoint x: 234, startPoint y: 250, endPoint x: 55, endPoint y: 254, distance: 179.6
click at [55, 254] on div "× Close Add Points ? First Name Last Name Email Do you want to give Welcome bon…" at bounding box center [573, 219] width 1057 height 323
paste input "j_wampler@live"
type input "[EMAIL_ADDRESS][DOMAIN_NAME]"
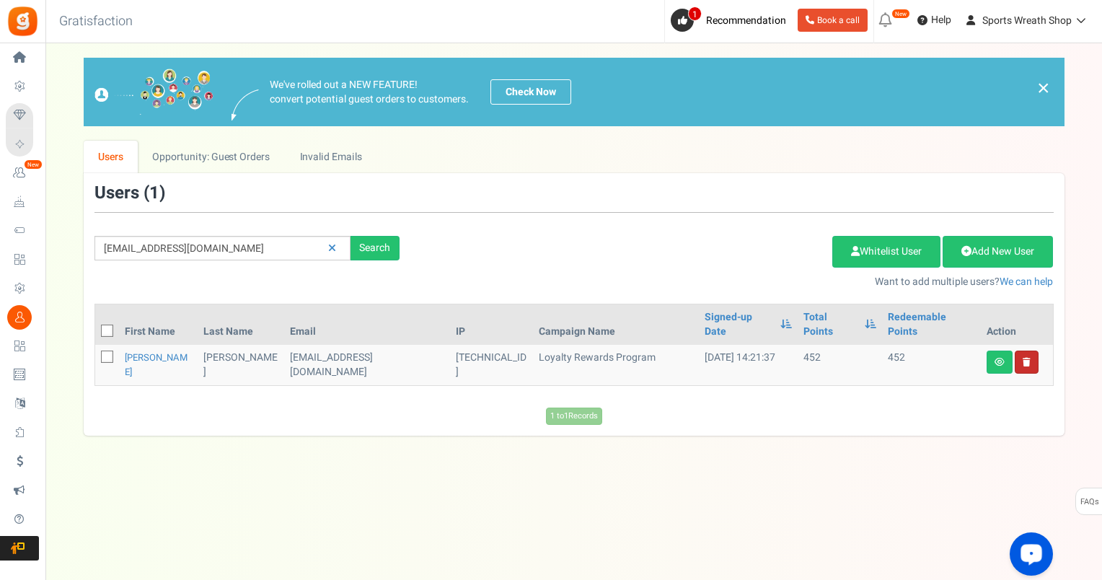
click at [1027, 358] on icon at bounding box center [1027, 362] width 8 height 9
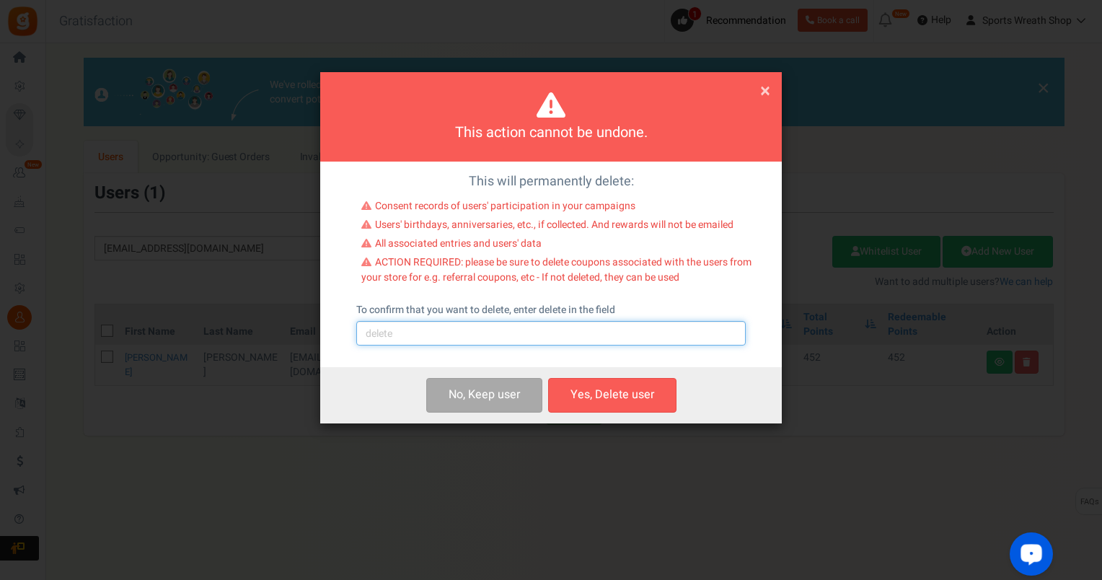
click at [676, 332] on input "text" at bounding box center [551, 333] width 390 height 25
type input "delete"
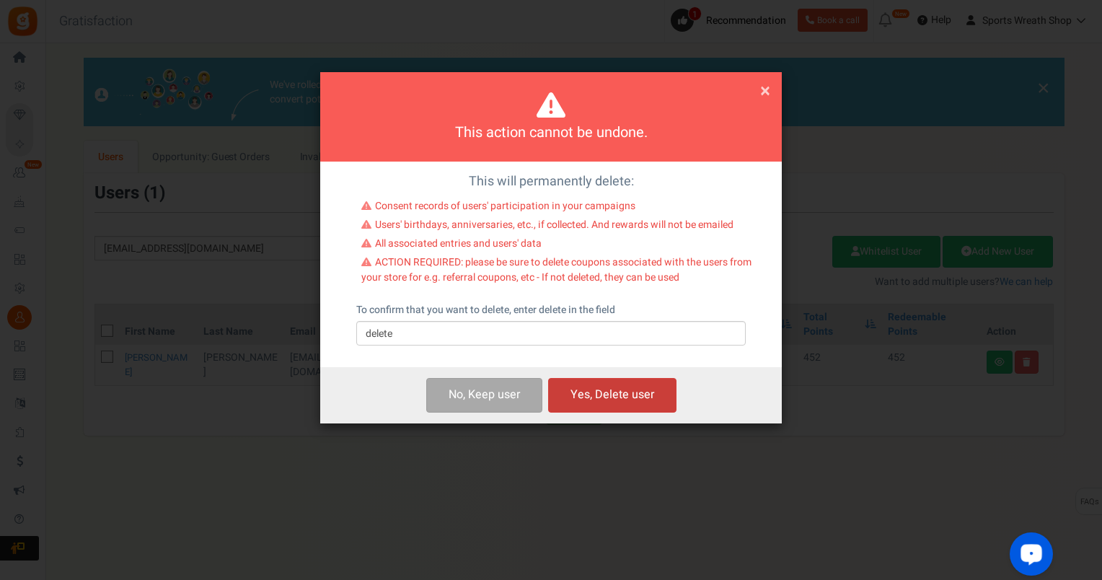
click at [625, 390] on button "Yes, Delete user" at bounding box center [612, 395] width 128 height 34
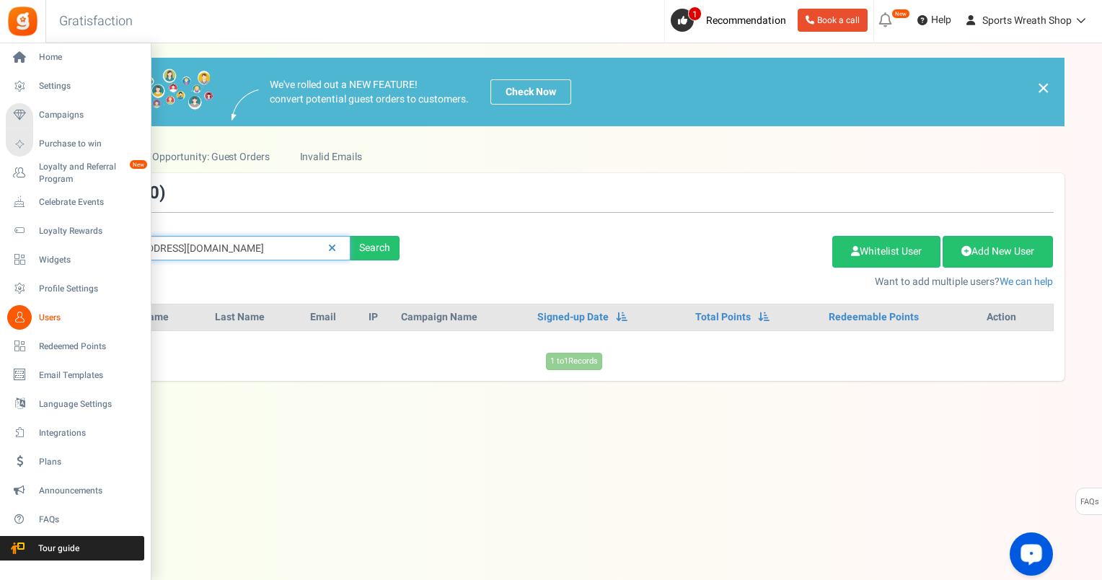
drag, startPoint x: 250, startPoint y: 242, endPoint x: 31, endPoint y: 274, distance: 221.6
click at [31, 274] on div "Home Settings Campaigns Purchase to win Loyalty and Referral Program New Celebr…" at bounding box center [551, 297] width 1102 height 508
paste input "[EMAIL_ADDRESS][DOMAIN_NAME]"
type input "[EMAIL_ADDRESS][DOMAIN_NAME]"
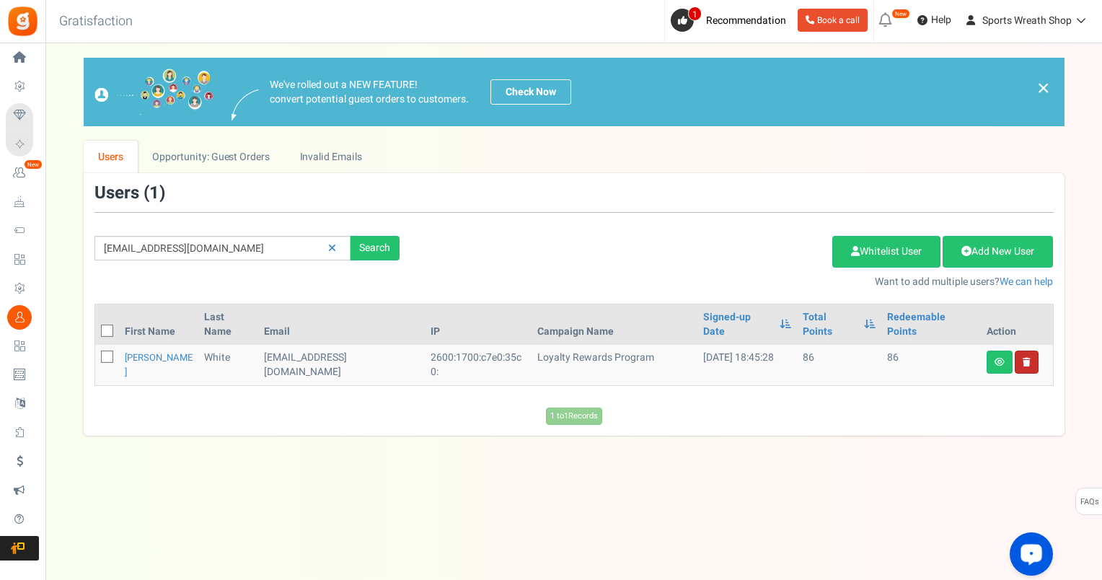
click at [1027, 358] on icon at bounding box center [1027, 362] width 8 height 9
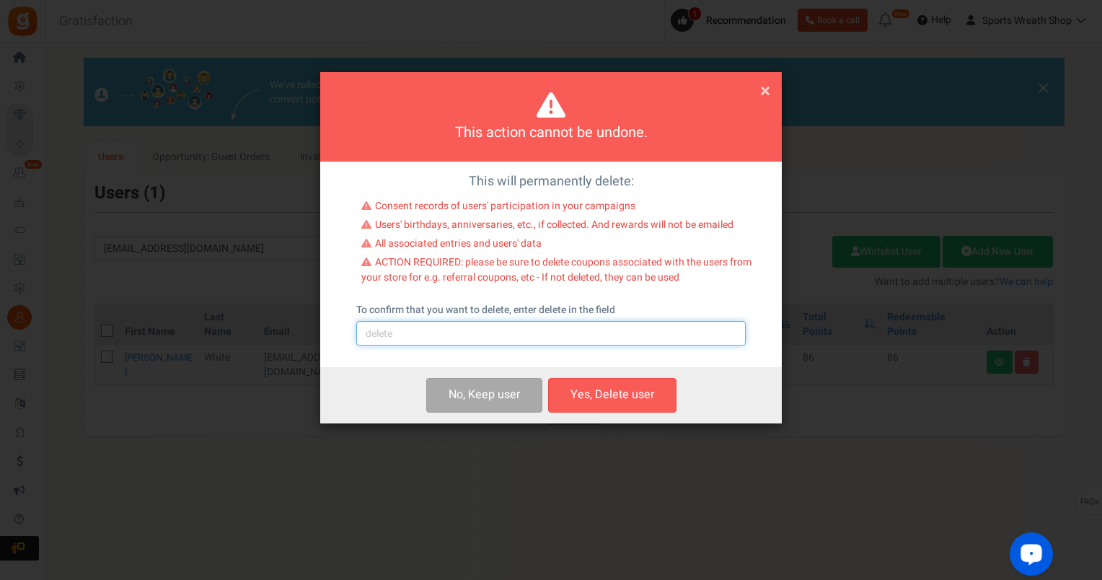
click at [412, 339] on input "text" at bounding box center [551, 333] width 390 height 25
type input "delete"
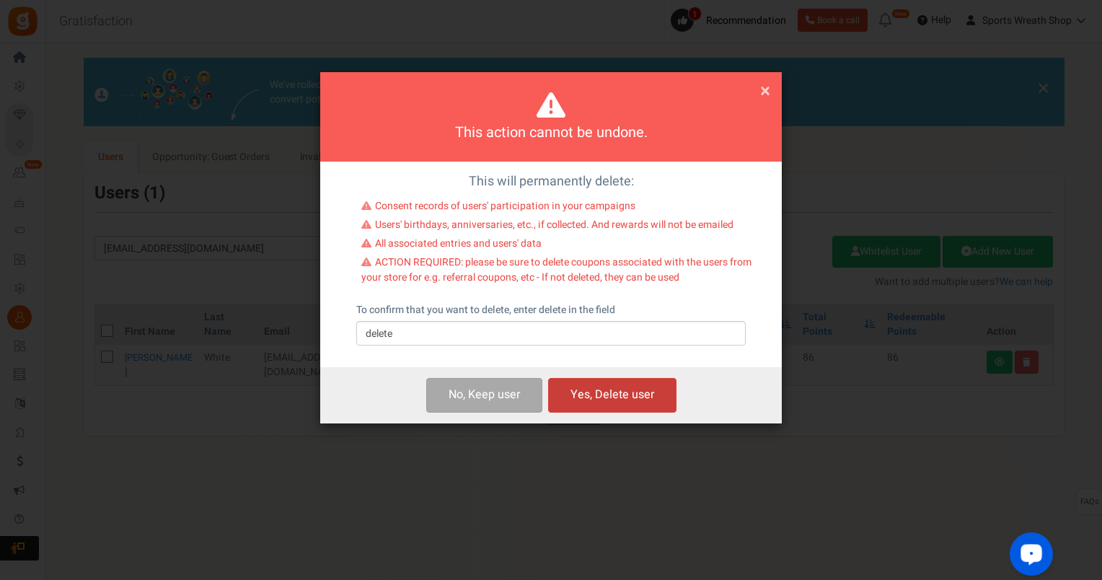
click at [582, 383] on button "Yes, Delete user" at bounding box center [612, 395] width 128 height 34
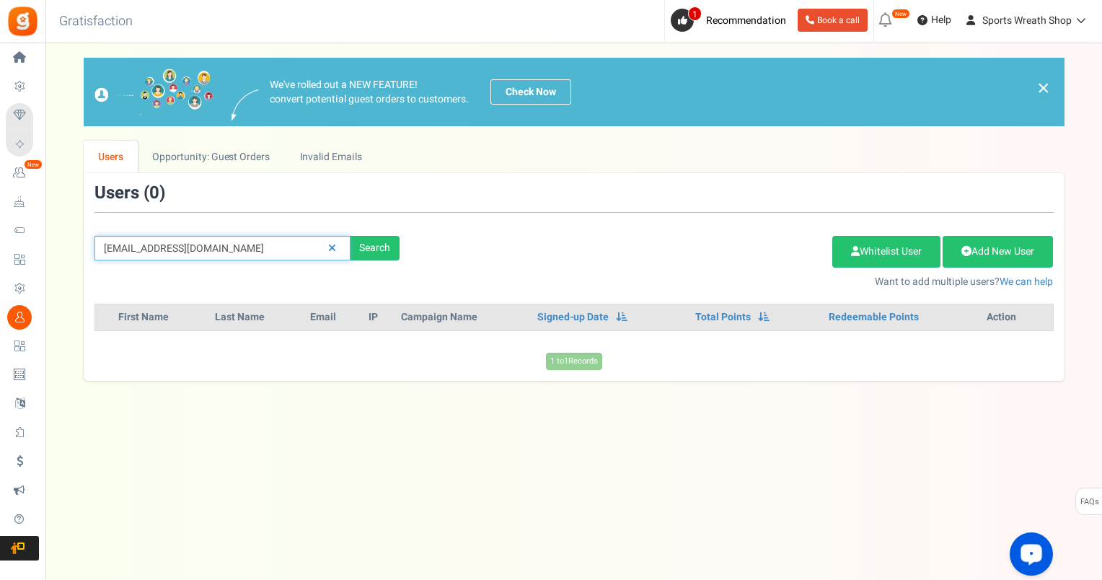
drag, startPoint x: 223, startPoint y: 251, endPoint x: -3, endPoint y: 283, distance: 228.0
click at [0, 283] on html "Install now Back to Home Back to program setup Home Settings Campaigns Purchase…" at bounding box center [551, 275] width 1102 height 551
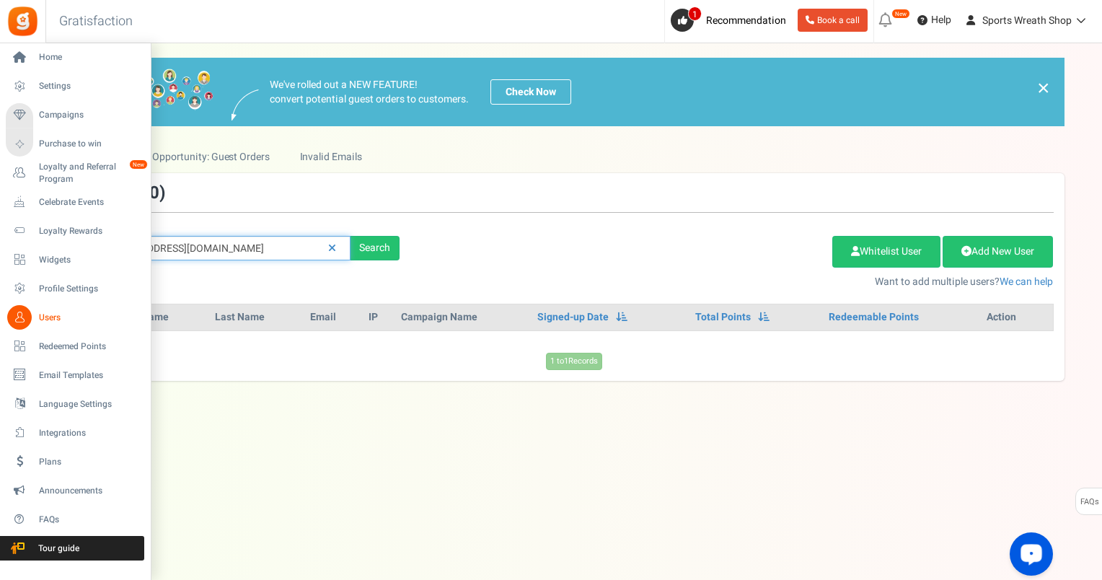
paste input "[EMAIL_ADDRESS][DOMAIN_NAME]"
type input "[EMAIL_ADDRESS][DOMAIN_NAME]"
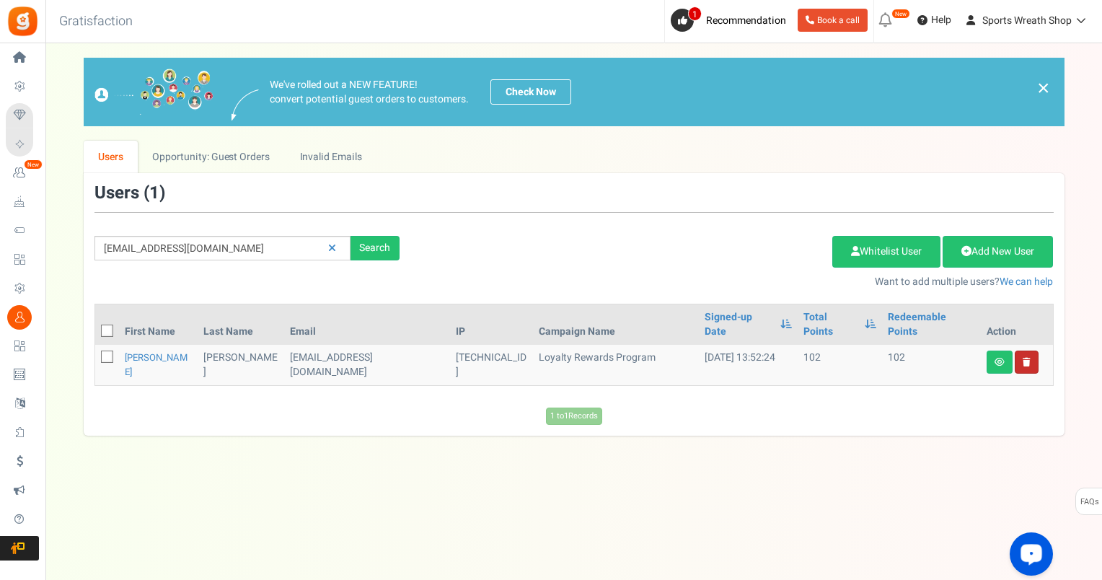
click at [1035, 350] on td at bounding box center [1017, 365] width 72 height 40
click at [1029, 358] on icon at bounding box center [1027, 362] width 8 height 9
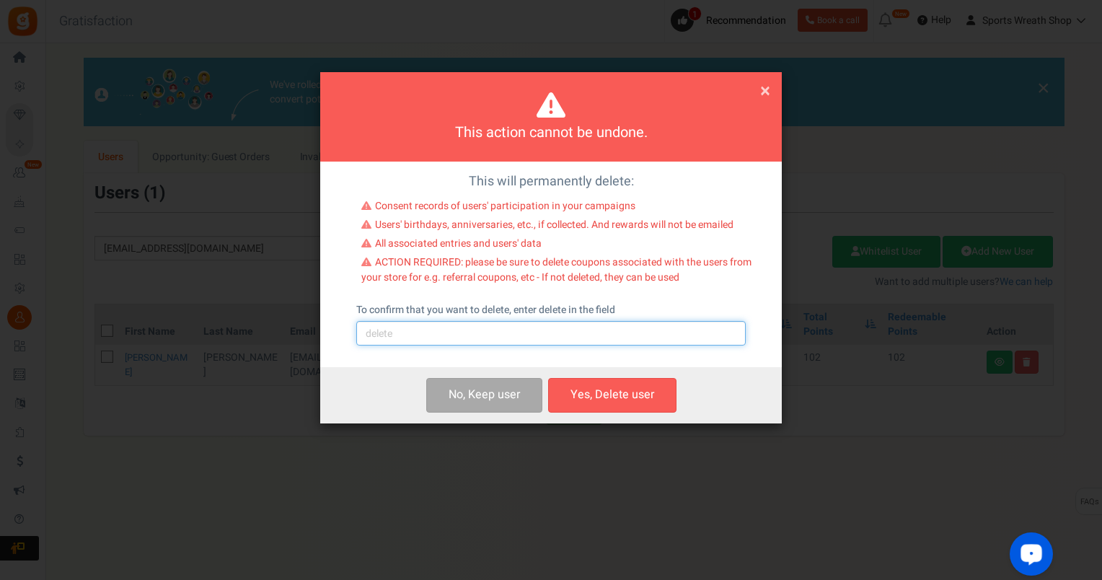
click at [462, 333] on input "text" at bounding box center [551, 333] width 390 height 25
type input "delete"
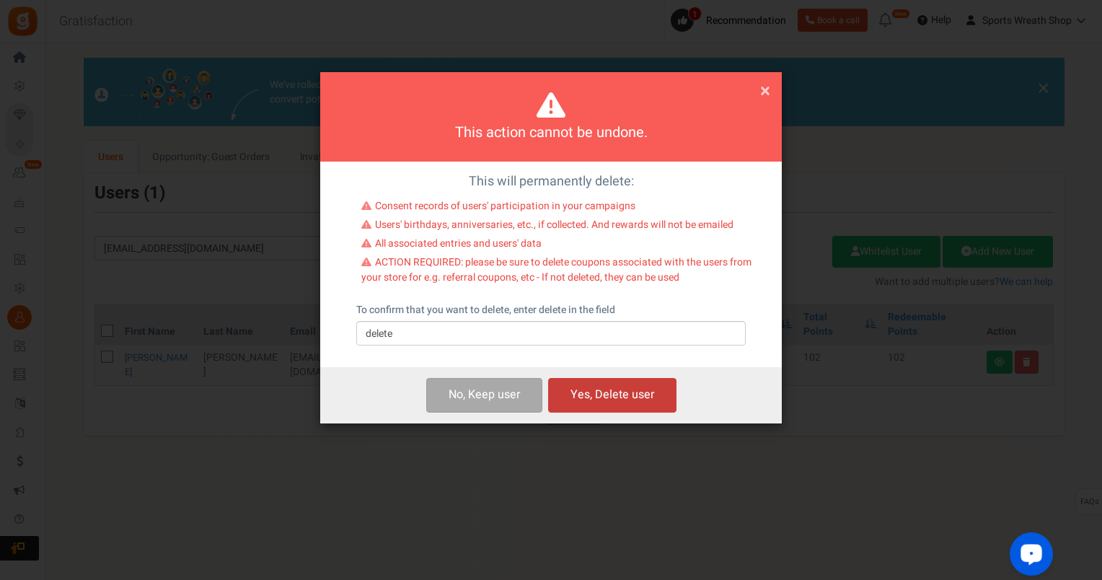
click at [591, 400] on button "Yes, Delete user" at bounding box center [612, 395] width 128 height 34
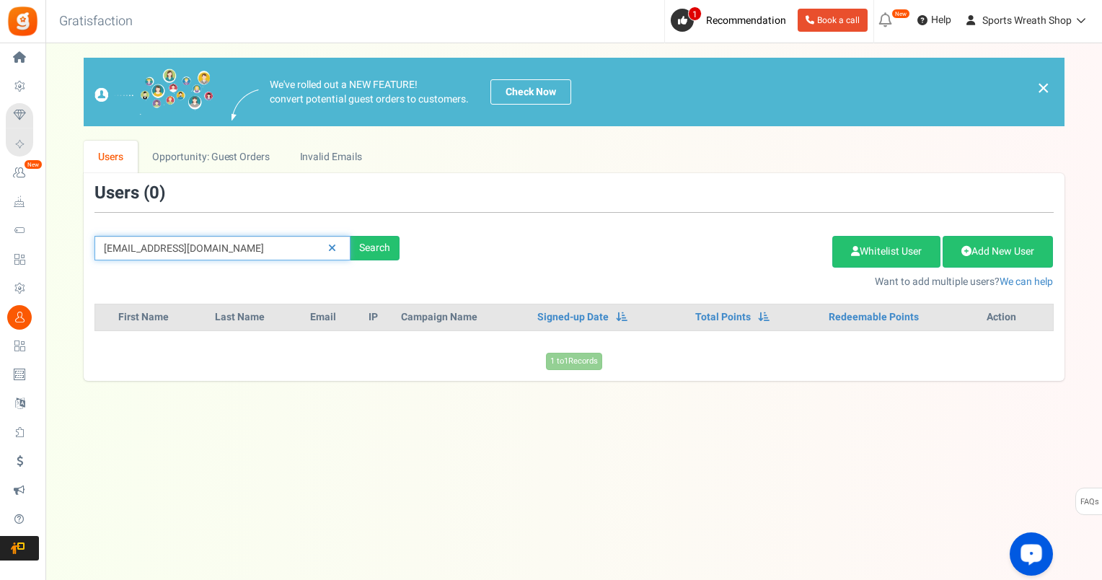
drag, startPoint x: 260, startPoint y: 251, endPoint x: 76, endPoint y: 247, distance: 184.0
click at [68, 248] on div "We've rolled out a NEW FEATURE! convert potential guest orders to customers. Ch…" at bounding box center [574, 219] width 1028 height 323
paste input "heartandsoulcreations60"
type input "[EMAIL_ADDRESS][DOMAIN_NAME]"
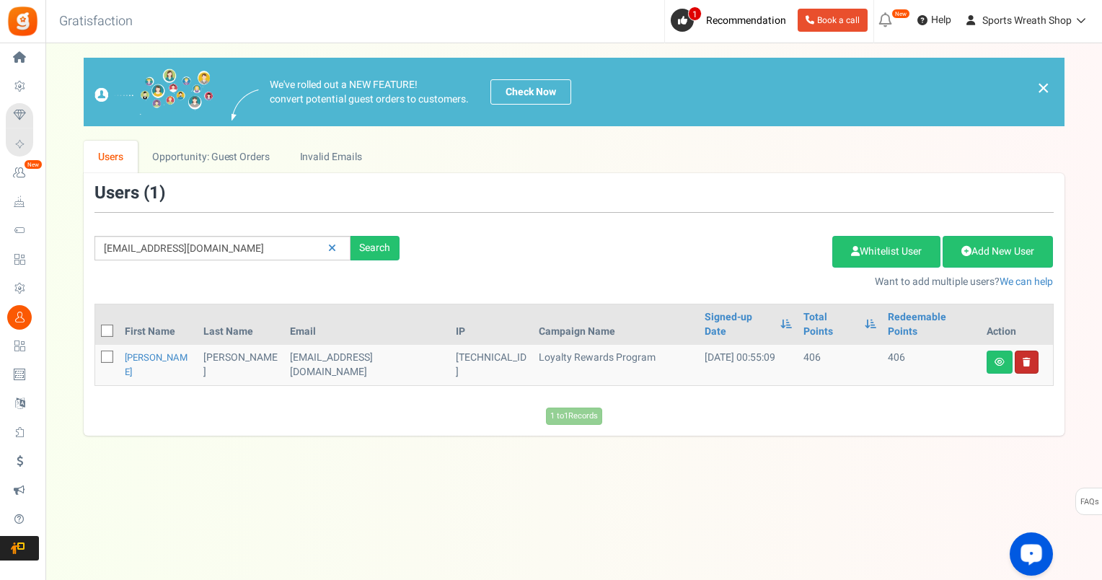
click at [1029, 358] on icon at bounding box center [1027, 362] width 8 height 9
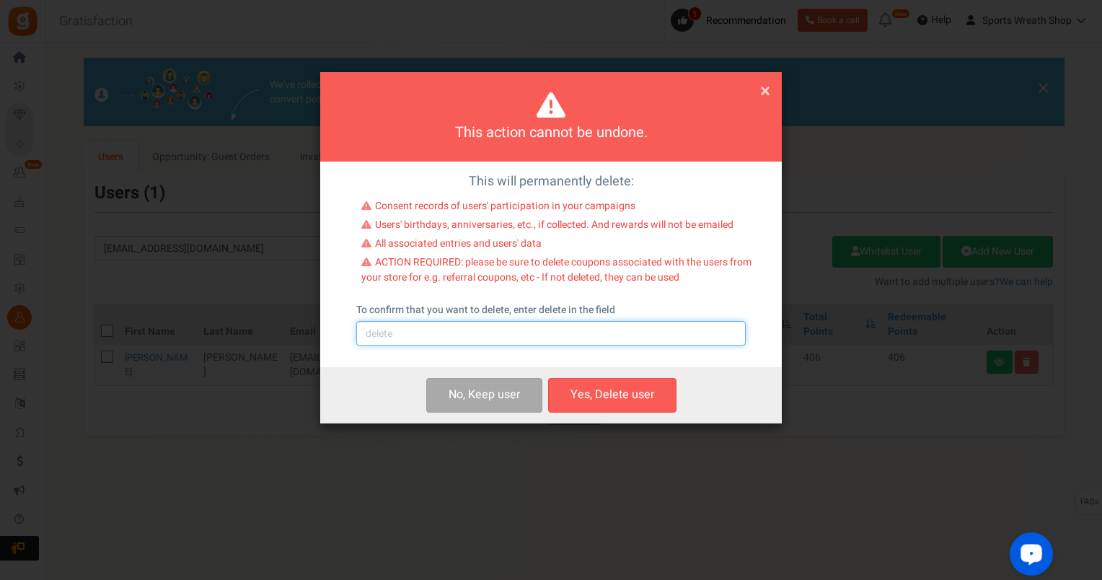
click at [501, 338] on input "text" at bounding box center [551, 333] width 390 height 25
type input "delete"
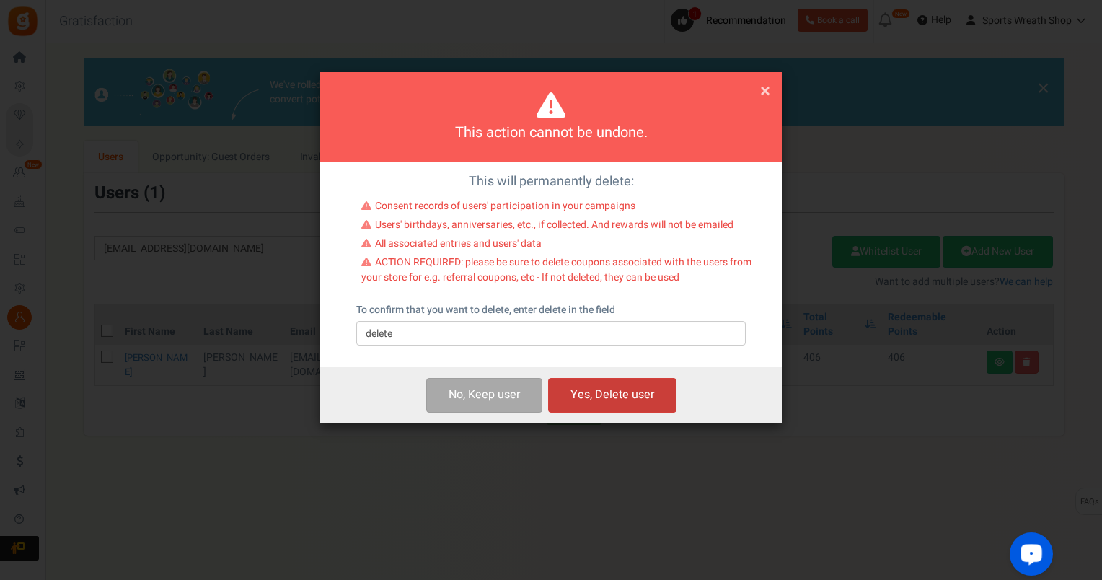
click at [574, 399] on button "Yes, Delete user" at bounding box center [612, 395] width 128 height 34
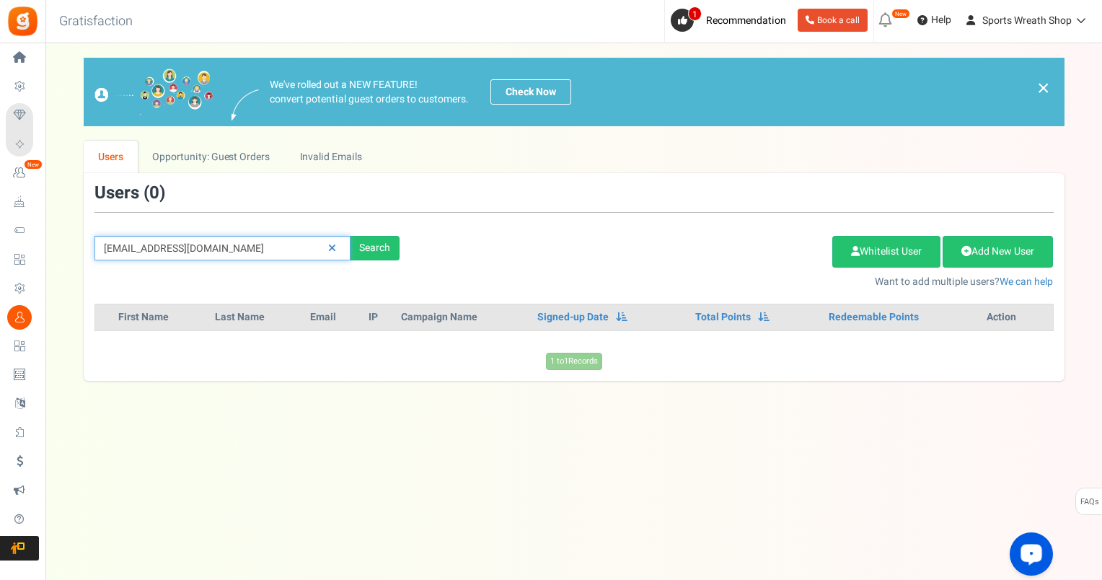
drag, startPoint x: 300, startPoint y: 247, endPoint x: 72, endPoint y: 276, distance: 229.8
click at [74, 275] on div "We've rolled out a NEW FEATURE! convert potential guest orders to customers. Ch…" at bounding box center [574, 219] width 1028 height 323
paste input "[EMAIL_ADDRESS]"
type input "[EMAIL_ADDRESS][DOMAIN_NAME]"
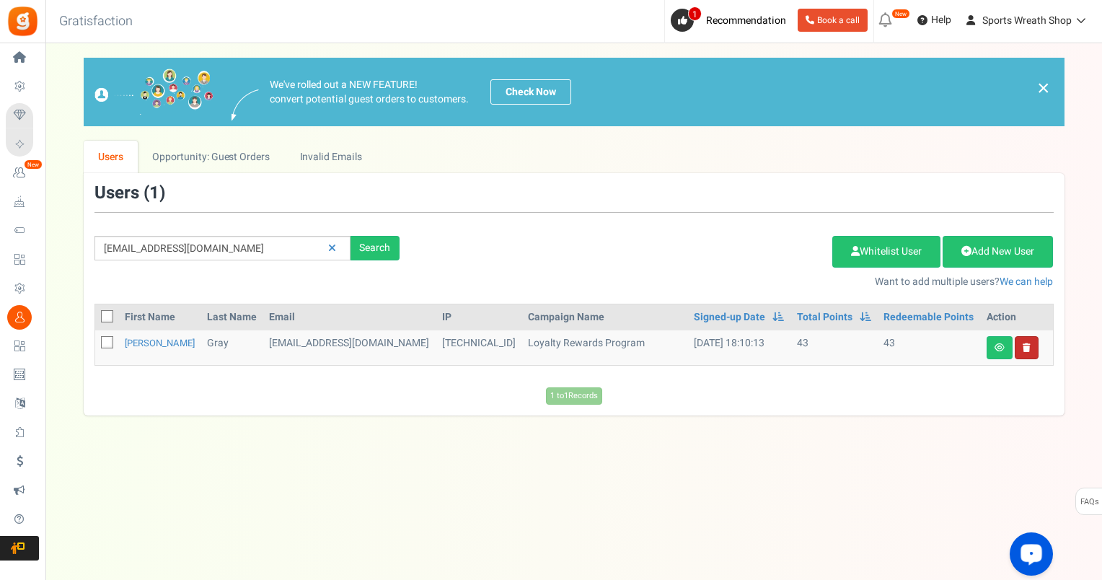
click at [1033, 352] on link at bounding box center [1027, 347] width 24 height 23
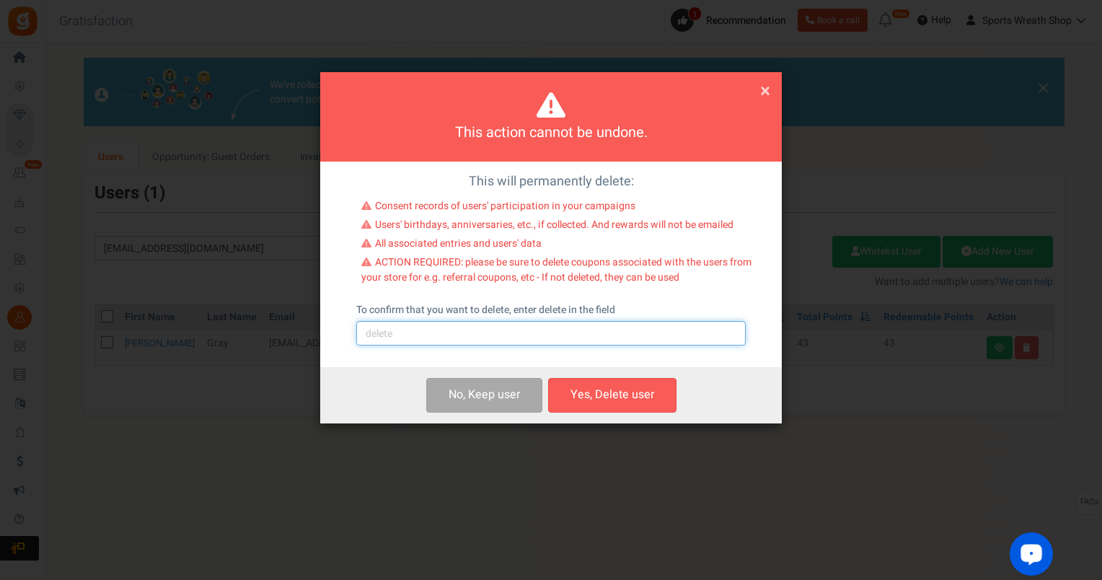
click at [536, 335] on input "text" at bounding box center [551, 333] width 390 height 25
type input "delete"
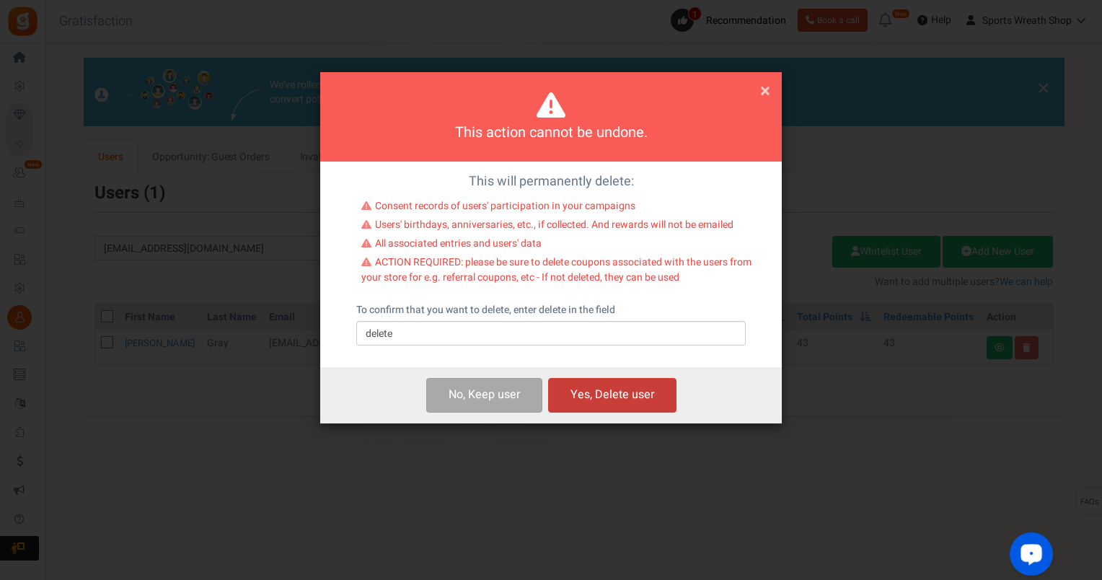
click at [579, 401] on button "Yes, Delete user" at bounding box center [612, 395] width 128 height 34
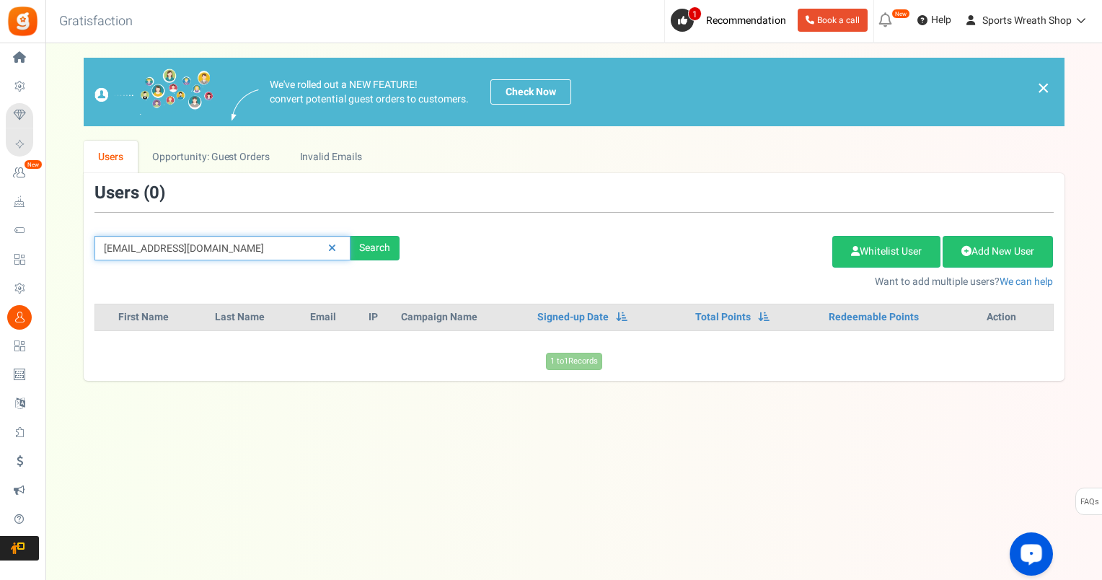
drag, startPoint x: 265, startPoint y: 247, endPoint x: 105, endPoint y: 263, distance: 160.9
click at [105, 263] on div "[EMAIL_ADDRESS][DOMAIN_NAME] Search Add Etsy Order Delete Selected Users Import…" at bounding box center [574, 236] width 981 height 105
paste input "[EMAIL_ADDRESS]"
type input "[EMAIL_ADDRESS][DOMAIN_NAME]"
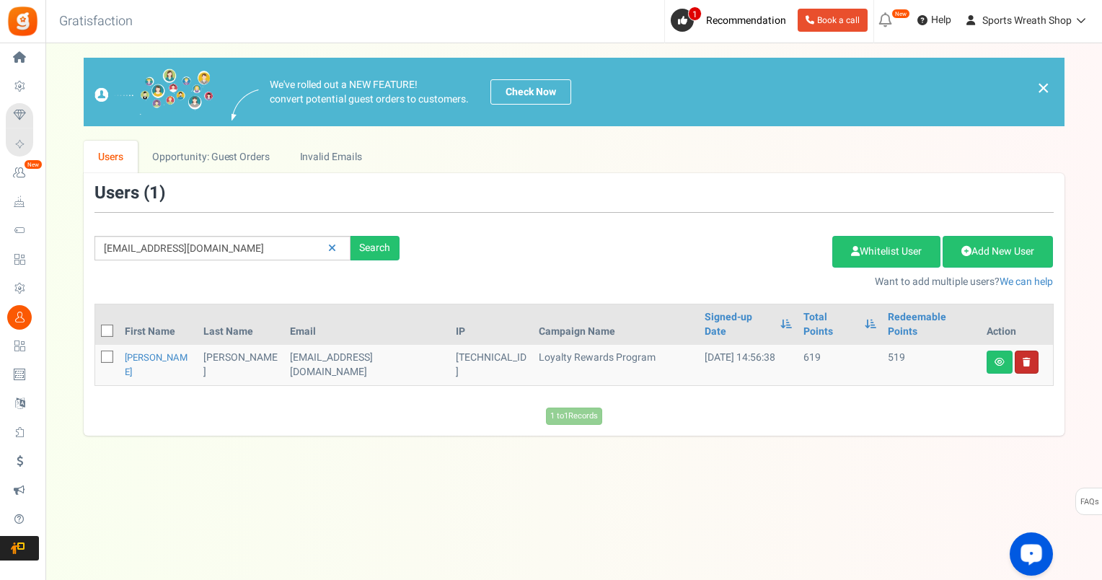
click at [1029, 352] on link at bounding box center [1027, 362] width 24 height 23
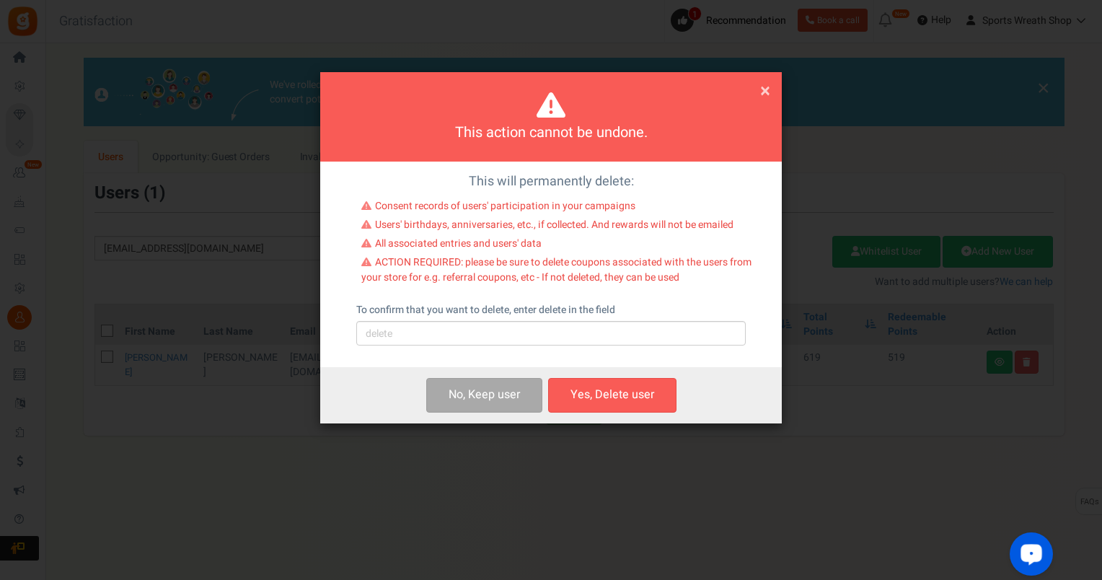
click at [455, 347] on div "This will permanently delete: Consent records of users' participation in your c…" at bounding box center [551, 265] width 462 height 206
click at [449, 337] on input "text" at bounding box center [551, 333] width 390 height 25
type input "delete"
click at [569, 394] on button "Yes, Delete user" at bounding box center [612, 395] width 128 height 34
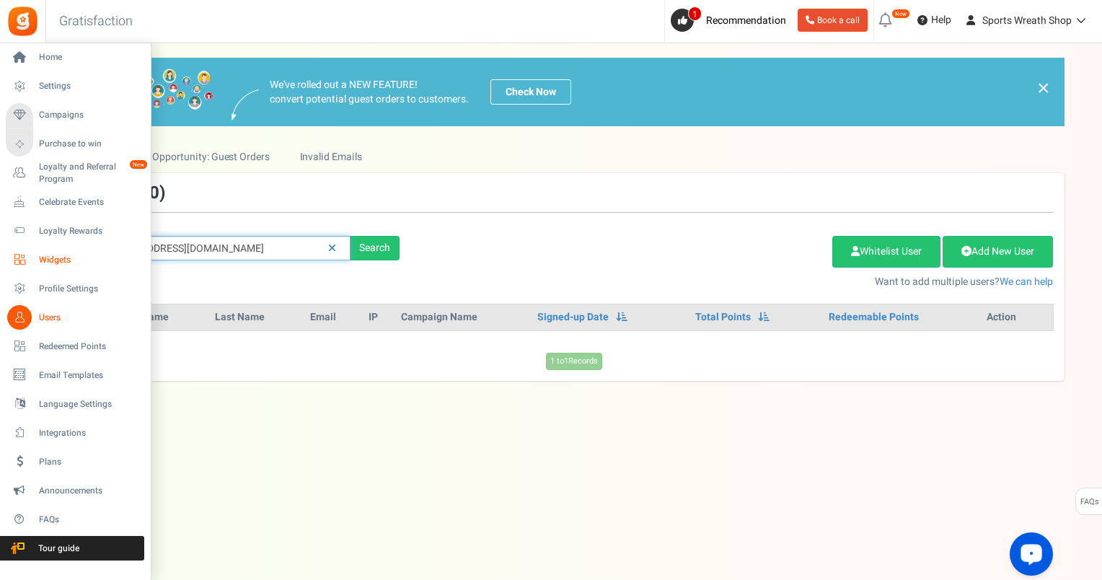
drag, startPoint x: 216, startPoint y: 248, endPoint x: 18, endPoint y: 254, distance: 198.4
click at [18, 254] on div "Home Settings Campaigns Purchase to win Loyalty and Referral Program New Celebr…" at bounding box center [551, 297] width 1102 height 508
paste input "Tnp2002"
type input "[EMAIL_ADDRESS][DOMAIN_NAME]"
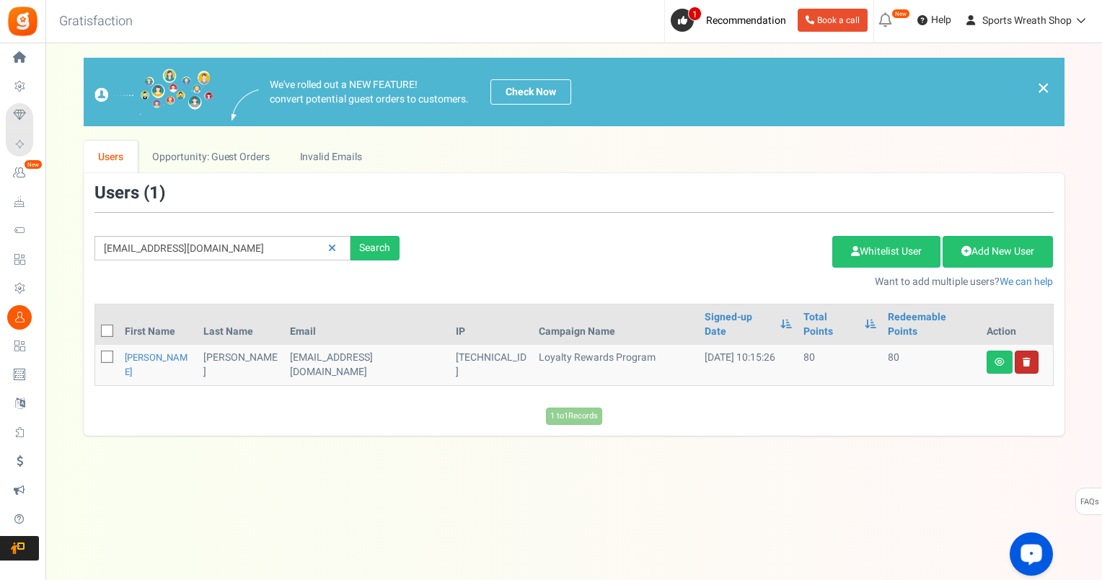
click at [1026, 352] on link at bounding box center [1027, 362] width 24 height 23
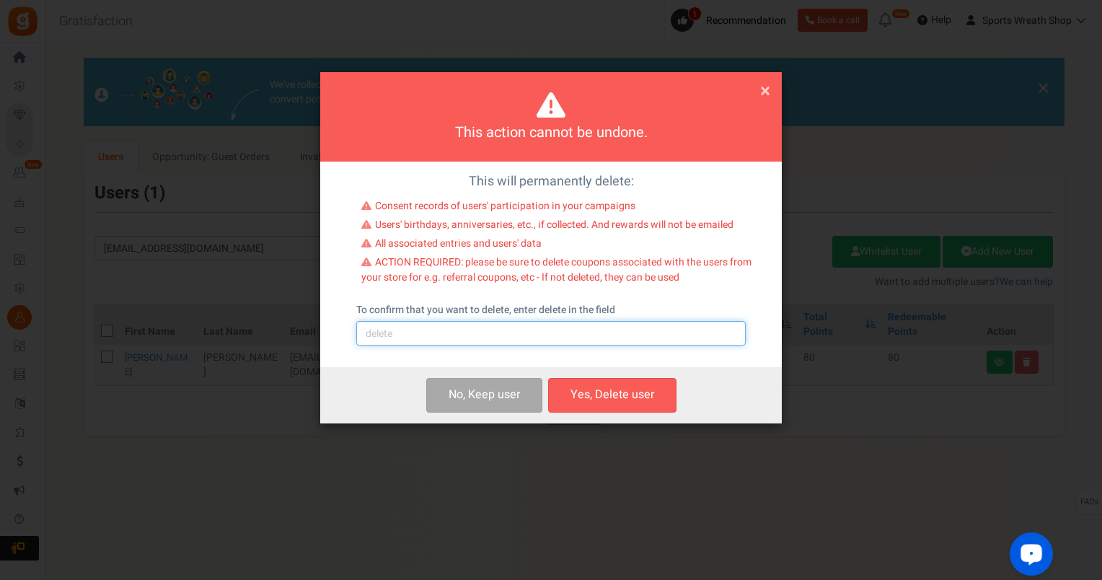
click at [498, 338] on input "text" at bounding box center [551, 333] width 390 height 25
type input "delete"
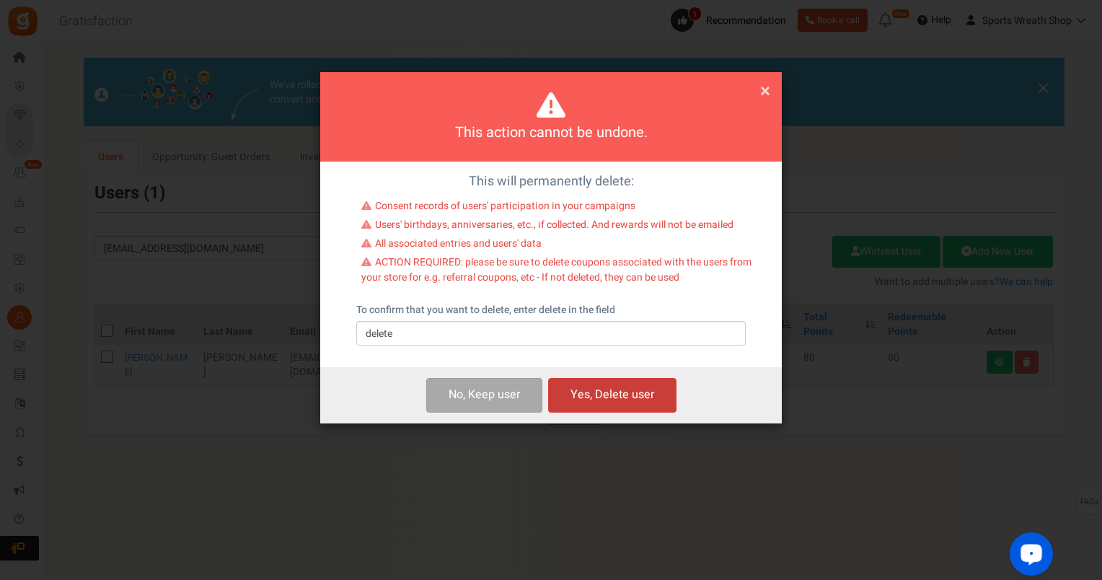
click at [615, 397] on button "Yes, Delete user" at bounding box center [612, 395] width 128 height 34
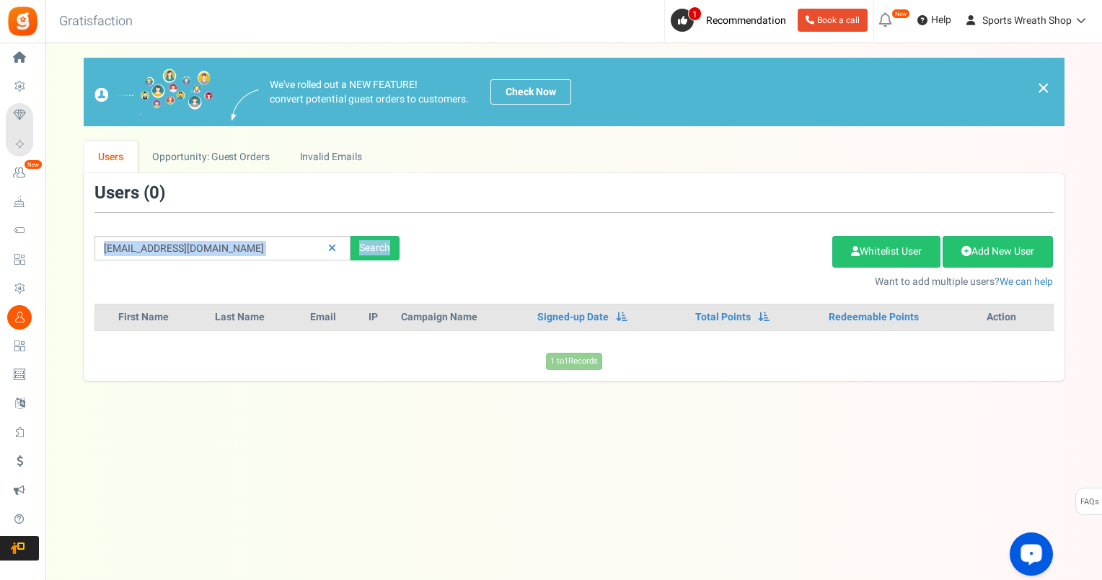
drag, startPoint x: 271, startPoint y: 260, endPoint x: 145, endPoint y: 261, distance: 126.2
click at [145, 261] on div "[EMAIL_ADDRESS][DOMAIN_NAME] Search Add Etsy Order Delete Selected Users Import…" at bounding box center [574, 236] width 981 height 105
click at [221, 266] on div "[EMAIL_ADDRESS][DOMAIN_NAME] Search Add Etsy Order Delete Selected Users Import…" at bounding box center [574, 236] width 981 height 105
click at [368, 250] on div "Search" at bounding box center [375, 248] width 49 height 25
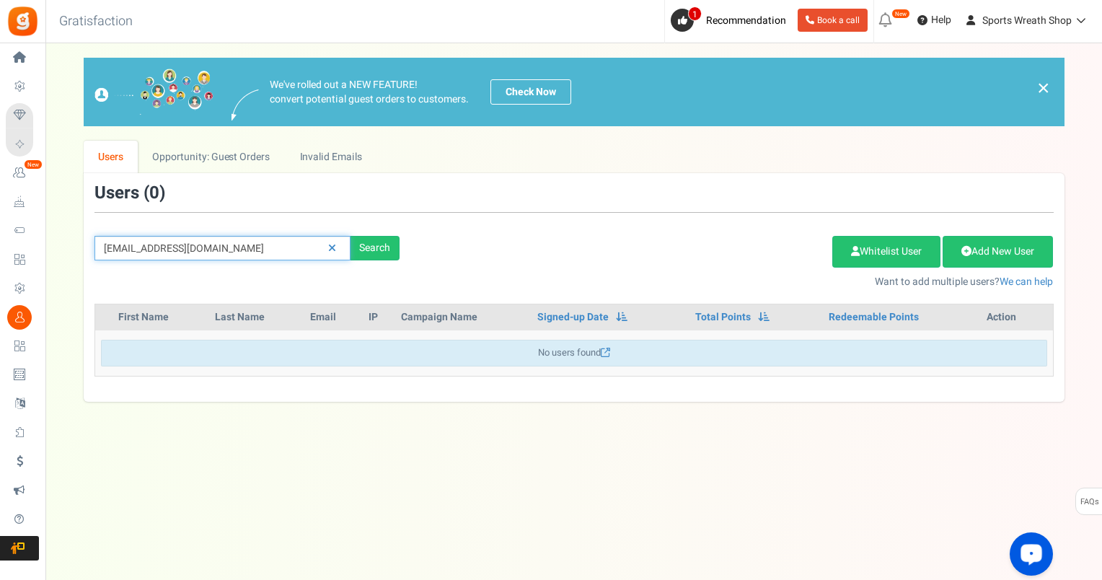
drag, startPoint x: 214, startPoint y: 248, endPoint x: 78, endPoint y: 258, distance: 135.9
click at [78, 258] on div "We've rolled out a NEW FEATURE! convert potential guest orders to customers. Ch…" at bounding box center [574, 230] width 1028 height 344
paste input "cathyreed254@gmai"
type input "[EMAIL_ADDRESS][DOMAIN_NAME]"
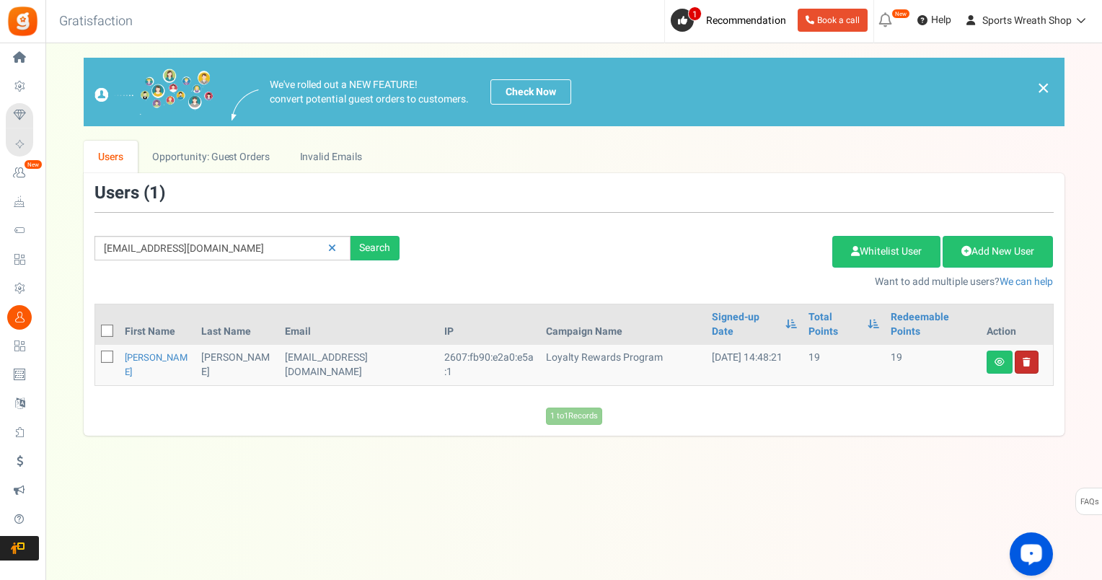
click at [1027, 353] on link at bounding box center [1027, 362] width 24 height 23
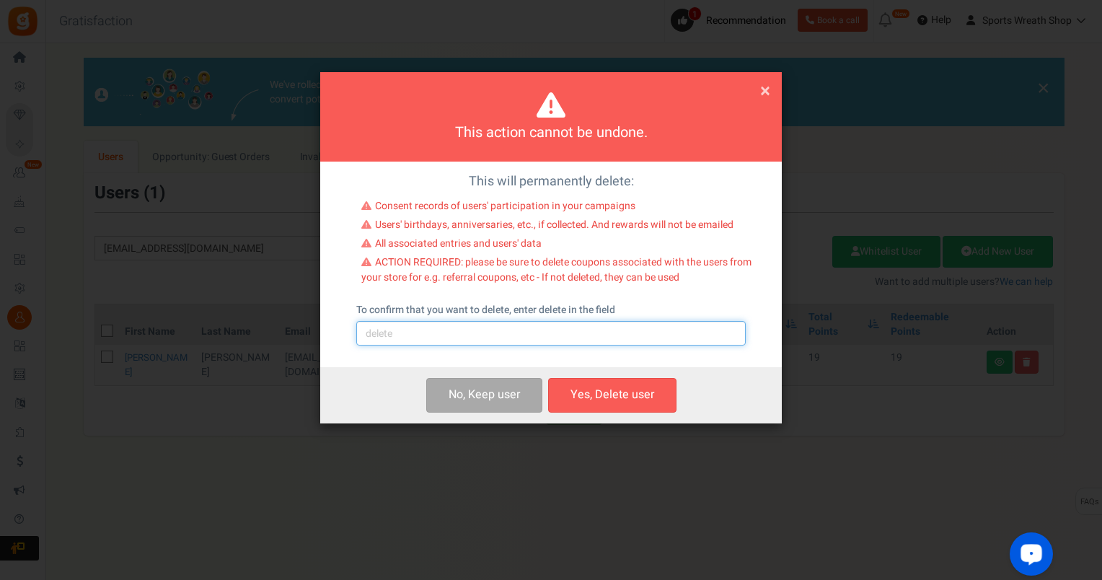
click at [572, 331] on input "text" at bounding box center [551, 333] width 390 height 25
type input "delete"
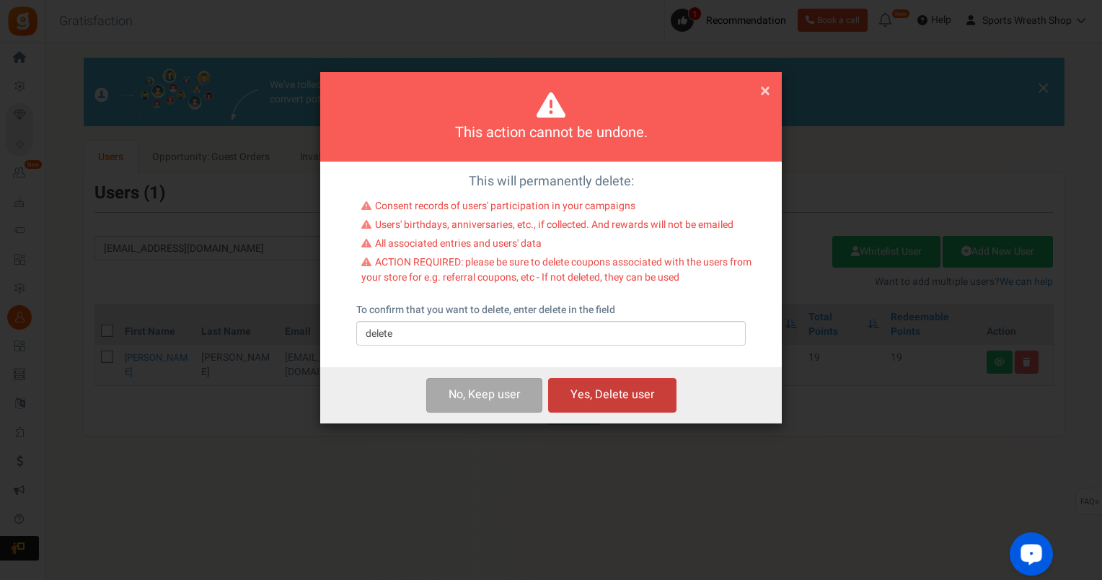
click at [641, 398] on button "Yes, Delete user" at bounding box center [612, 395] width 128 height 34
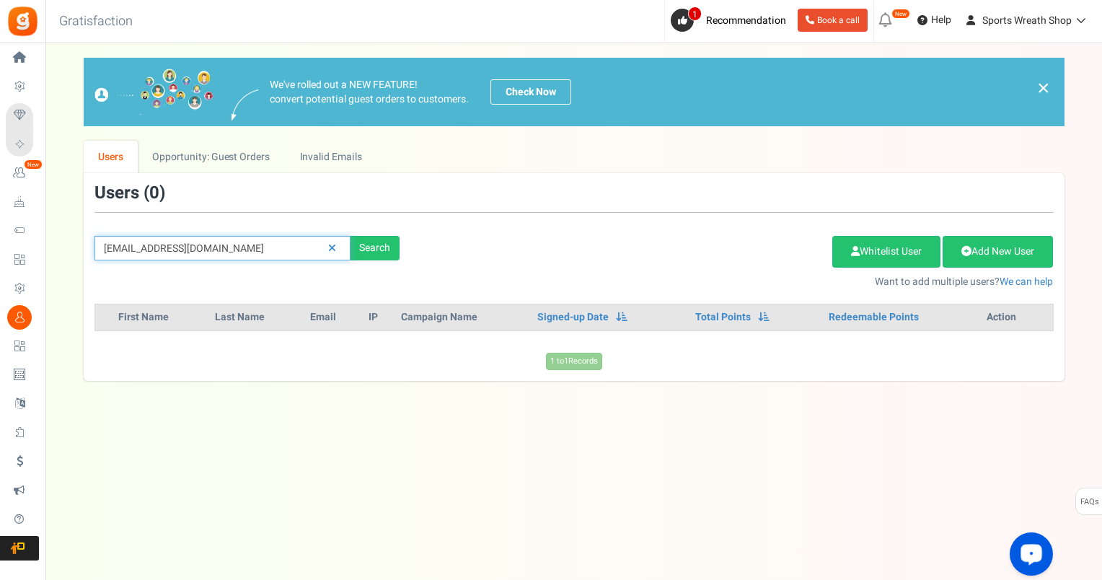
drag, startPoint x: 265, startPoint y: 250, endPoint x: 72, endPoint y: 285, distance: 196.4
click at [86, 284] on div "[EMAIL_ADDRESS][DOMAIN_NAME] Search Add Etsy Order Delete Selected Users Import…" at bounding box center [574, 236] width 981 height 105
paste input "[EMAIL_ADDRESS]"
type input "[EMAIL_ADDRESS][DOMAIN_NAME]"
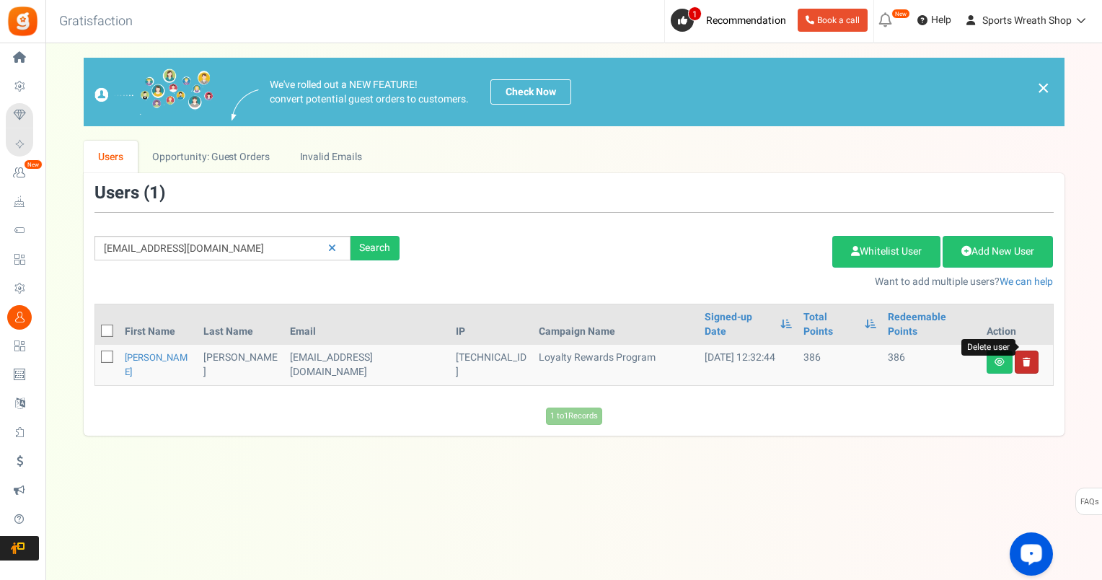
click at [1029, 358] on icon at bounding box center [1027, 362] width 8 height 9
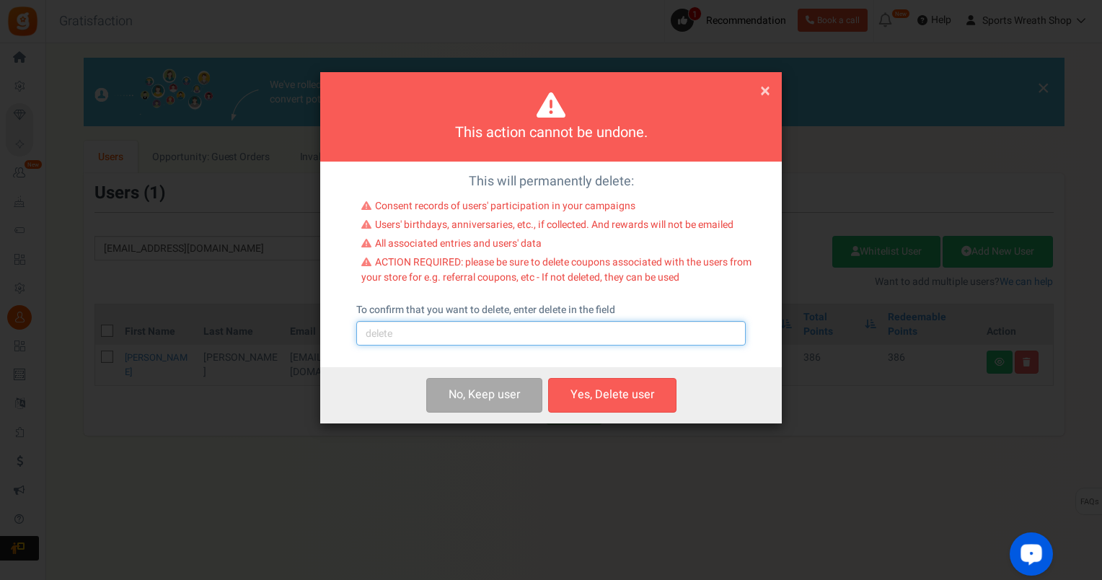
click at [583, 335] on input "text" at bounding box center [551, 333] width 390 height 25
type input "delete"
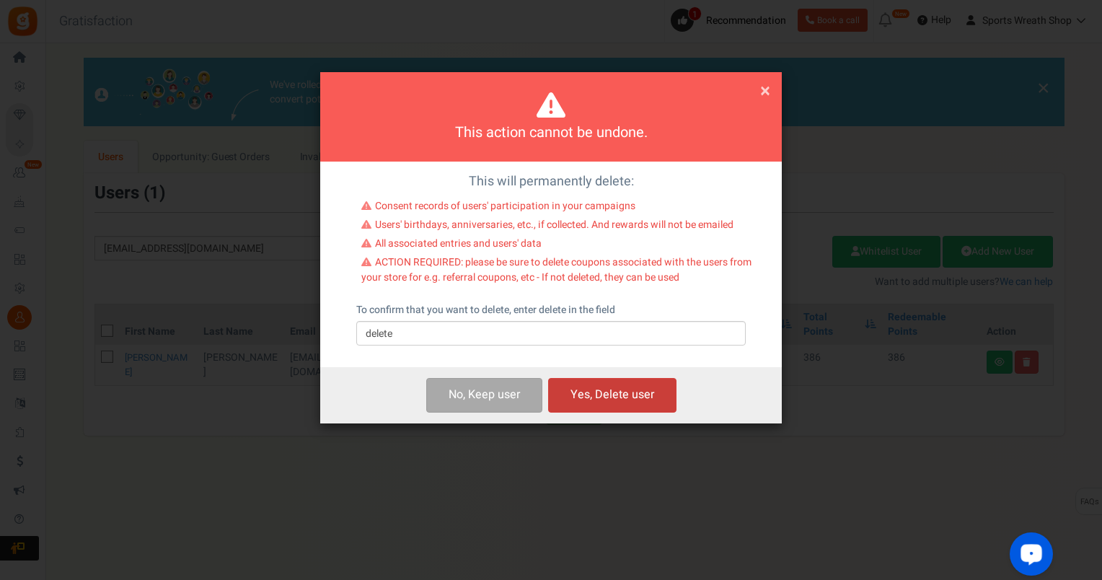
click at [634, 402] on button "Yes, Delete user" at bounding box center [612, 395] width 128 height 34
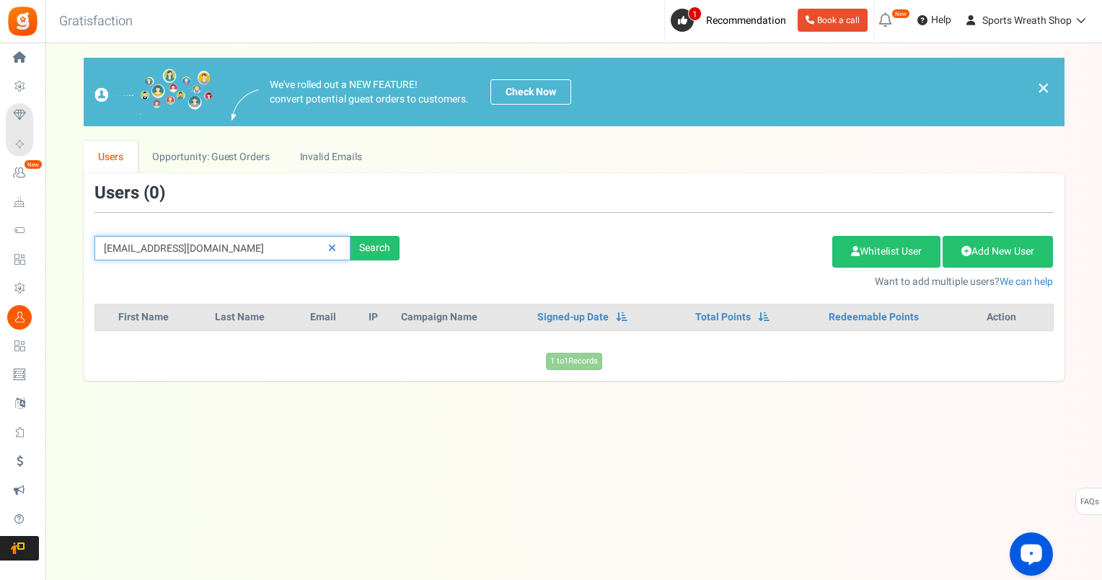
drag, startPoint x: 271, startPoint y: 252, endPoint x: 69, endPoint y: 266, distance: 203.2
click at [69, 266] on div "We've rolled out a NEW FEATURE! convert potential guest orders to customers. Ch…" at bounding box center [574, 219] width 1028 height 323
paste input "[EMAIL_ADDRESS]"
type input "[EMAIL_ADDRESS][DOMAIN_NAME]"
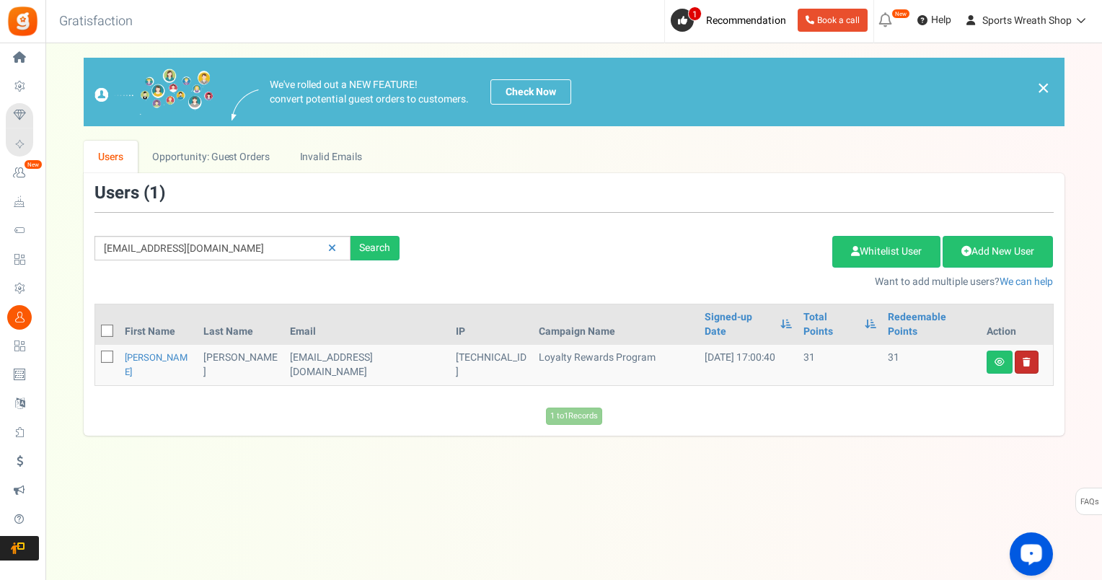
click at [1030, 351] on link at bounding box center [1027, 362] width 24 height 23
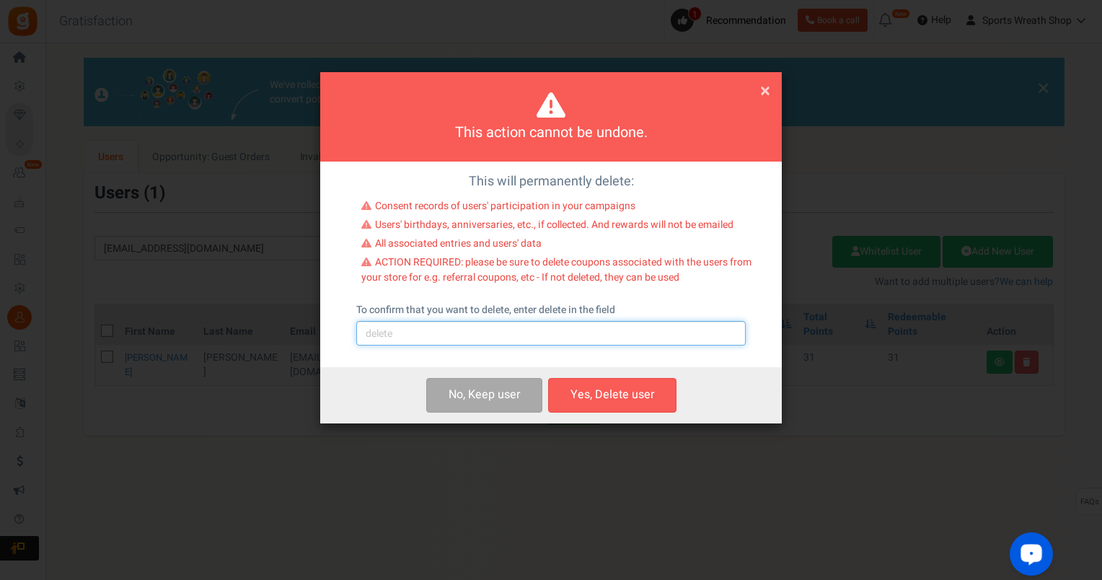
click at [633, 329] on input "text" at bounding box center [551, 333] width 390 height 25
type input "delete"
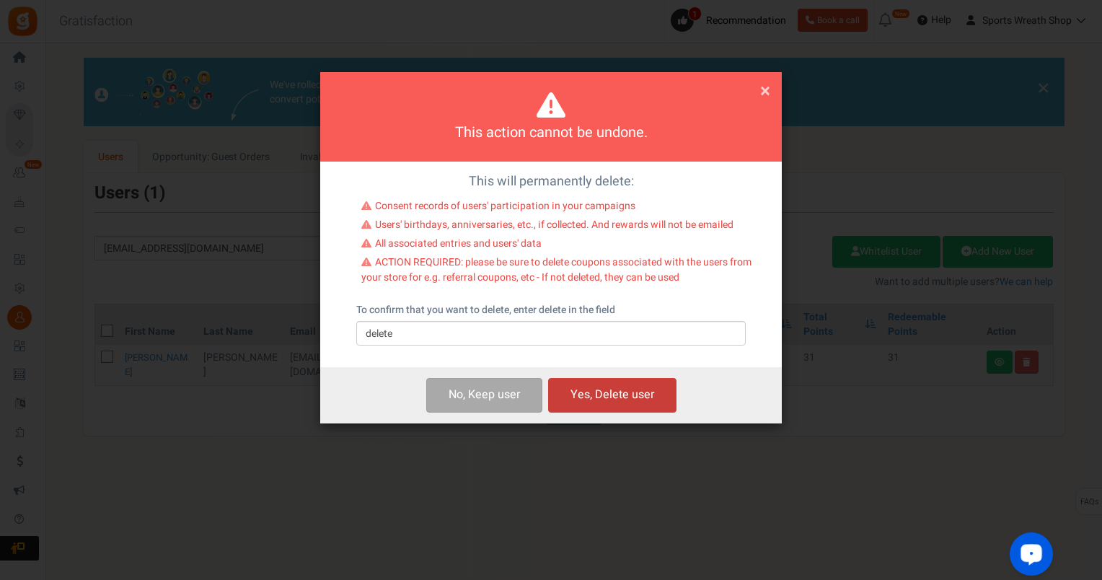
click at [611, 393] on button "Yes, Delete user" at bounding box center [612, 395] width 128 height 34
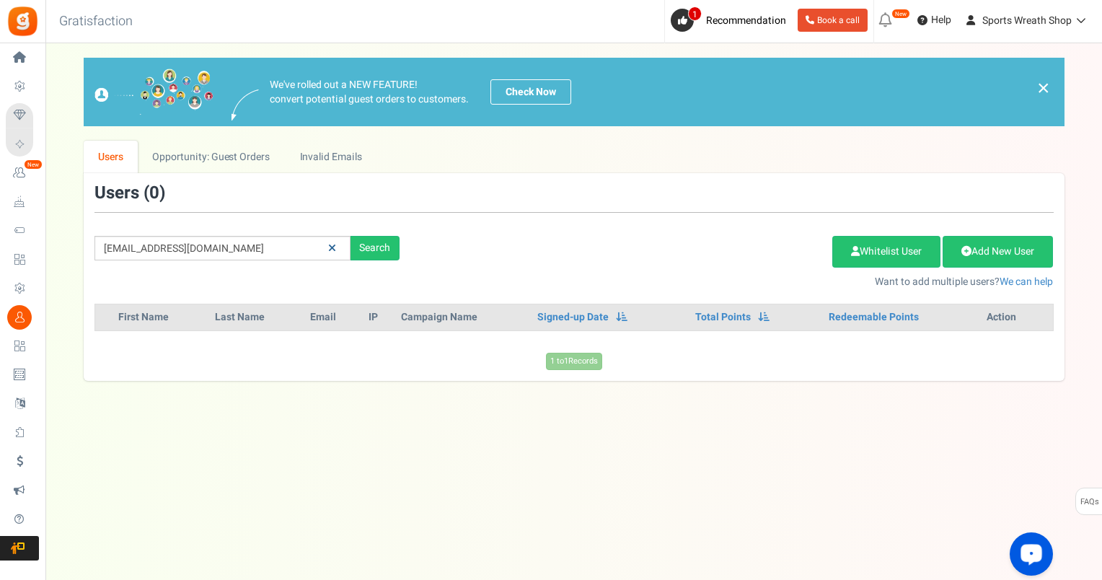
click at [334, 247] on icon at bounding box center [332, 248] width 8 height 10
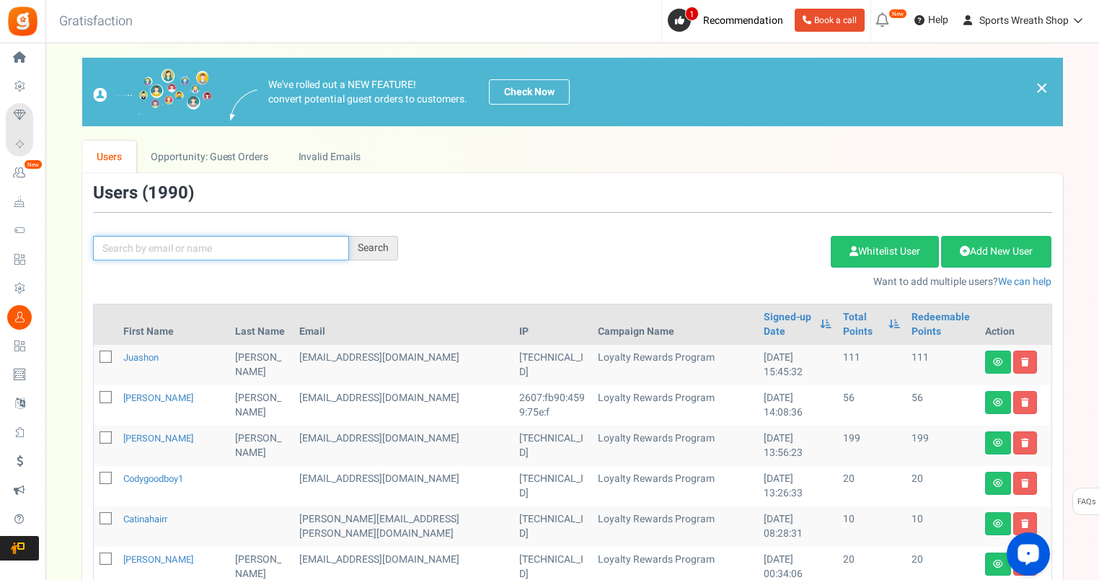
click at [216, 245] on input "text" at bounding box center [221, 248] width 256 height 25
paste input "[EMAIL_ADDRESS][DOMAIN_NAME]"
type input "[EMAIL_ADDRESS][DOMAIN_NAME]"
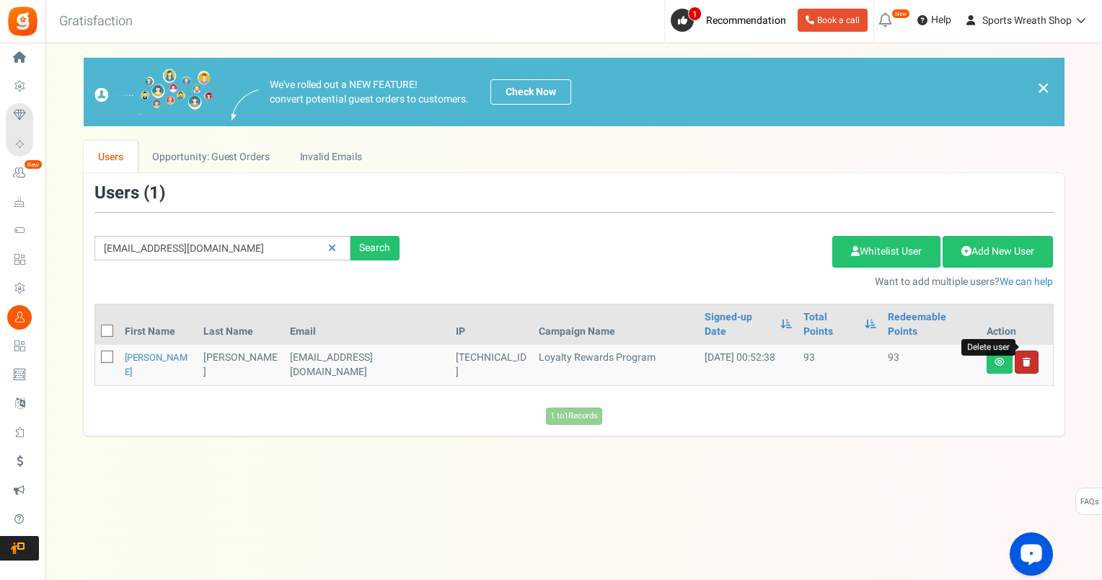
click at [1024, 358] on icon at bounding box center [1027, 362] width 8 height 9
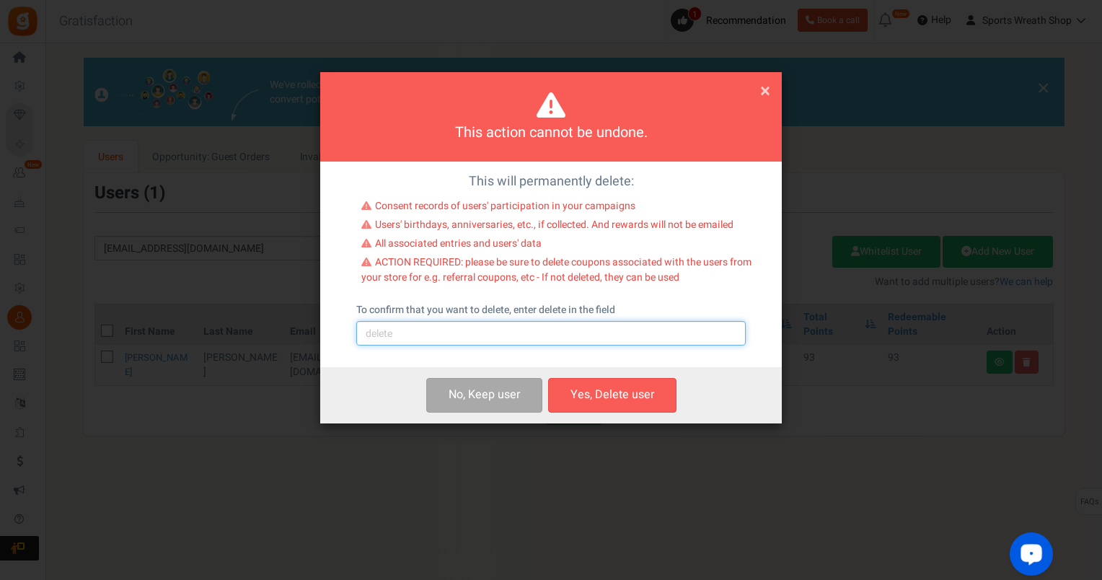
click at [386, 333] on input "text" at bounding box center [551, 333] width 390 height 25
type input "delete"
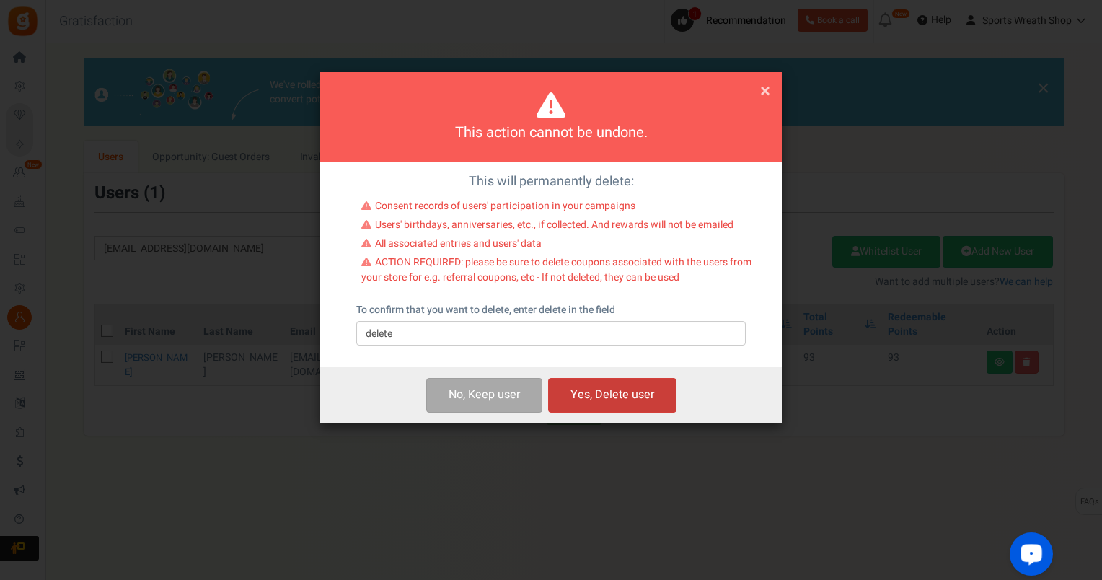
click at [629, 390] on button "Yes, Delete user" at bounding box center [612, 395] width 128 height 34
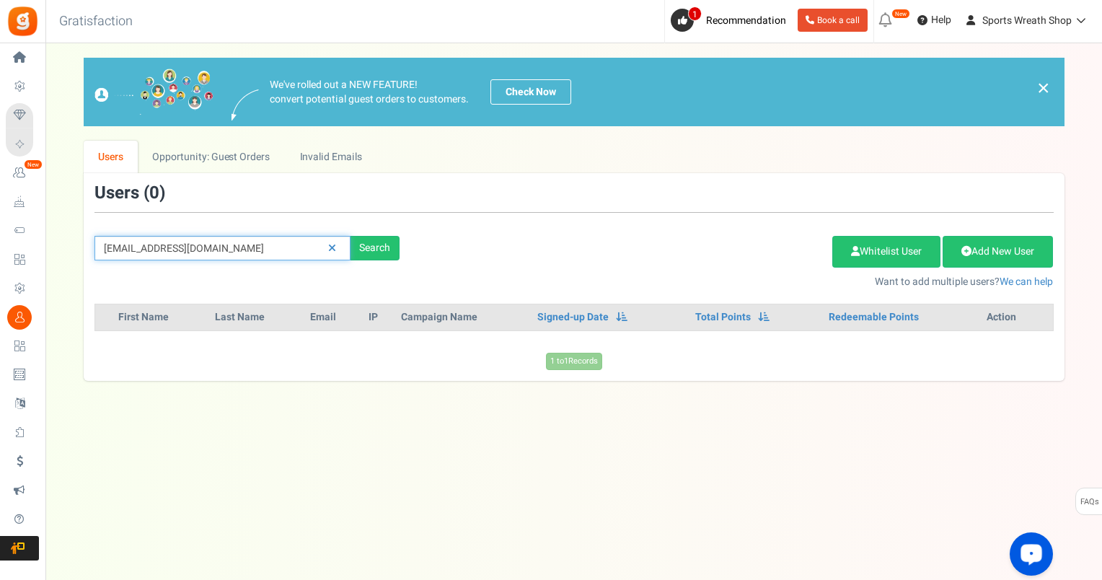
drag, startPoint x: 257, startPoint y: 246, endPoint x: 84, endPoint y: 242, distance: 173.2
click at [63, 252] on div "We've rolled out a NEW FEATURE! convert potential guest orders to customers. Ch…" at bounding box center [574, 219] width 1028 height 323
paste input "[EMAIL_ADDRESS][DOMAIN_NAME]"
type input "[EMAIL_ADDRESS][DOMAIN_NAME]"
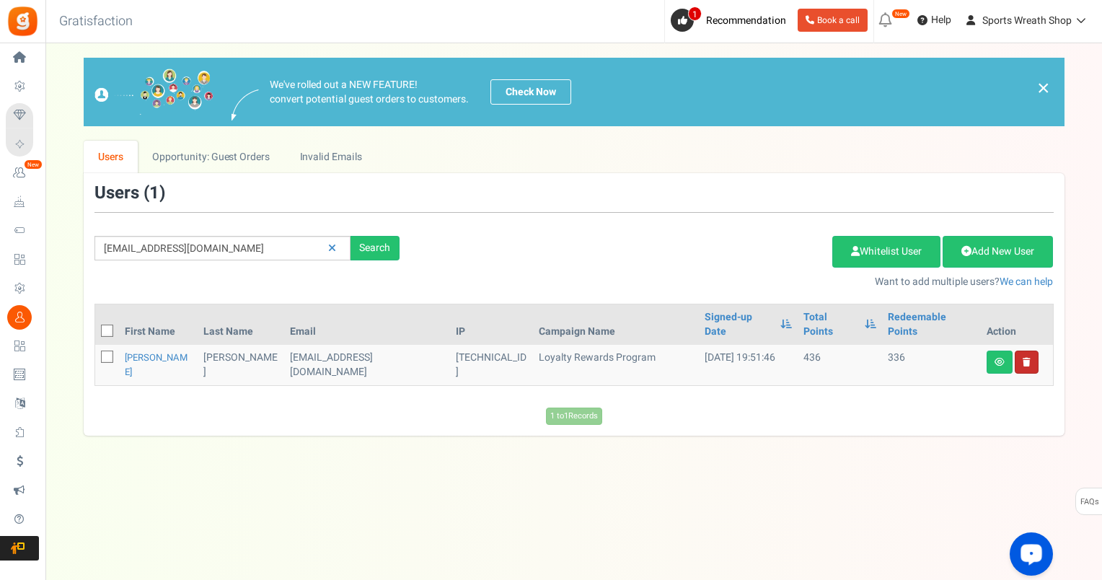
click at [1024, 351] on link at bounding box center [1027, 362] width 24 height 23
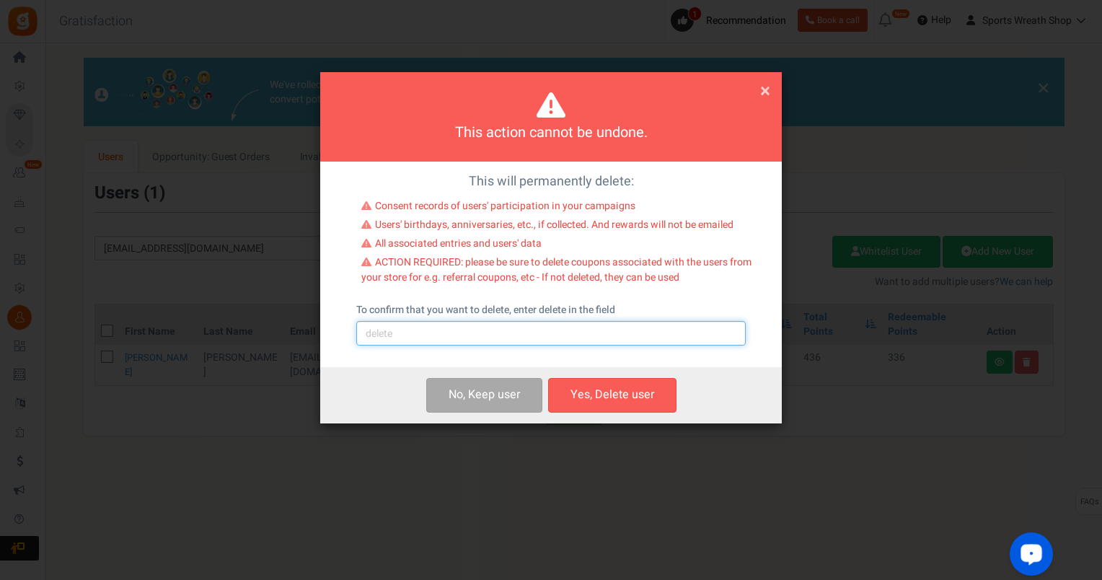
click at [511, 333] on input "text" at bounding box center [551, 333] width 390 height 25
type input "delete"
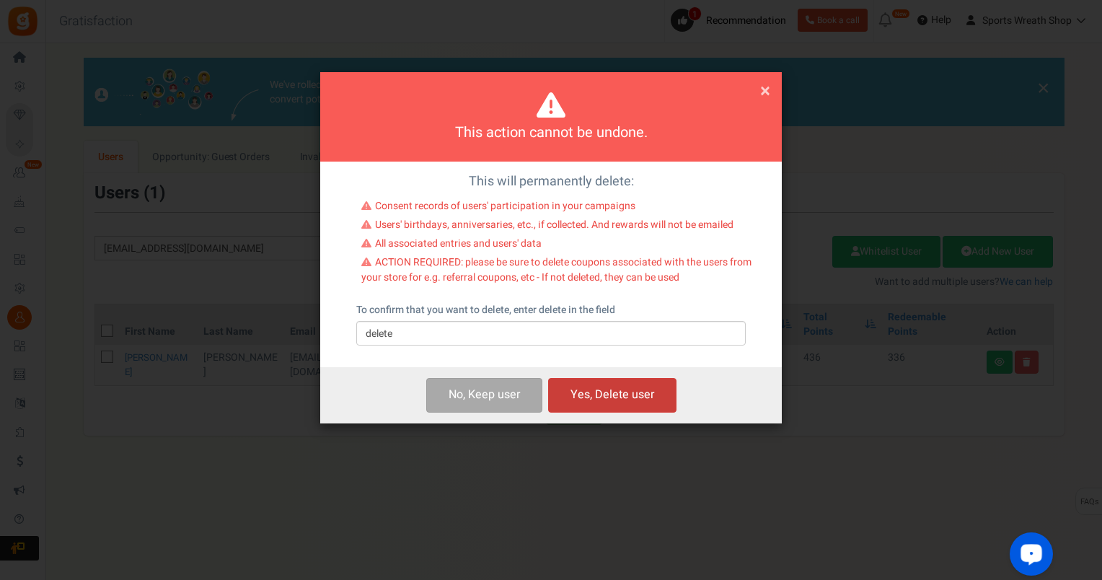
click at [556, 398] on button "Yes, Delete user" at bounding box center [612, 395] width 128 height 34
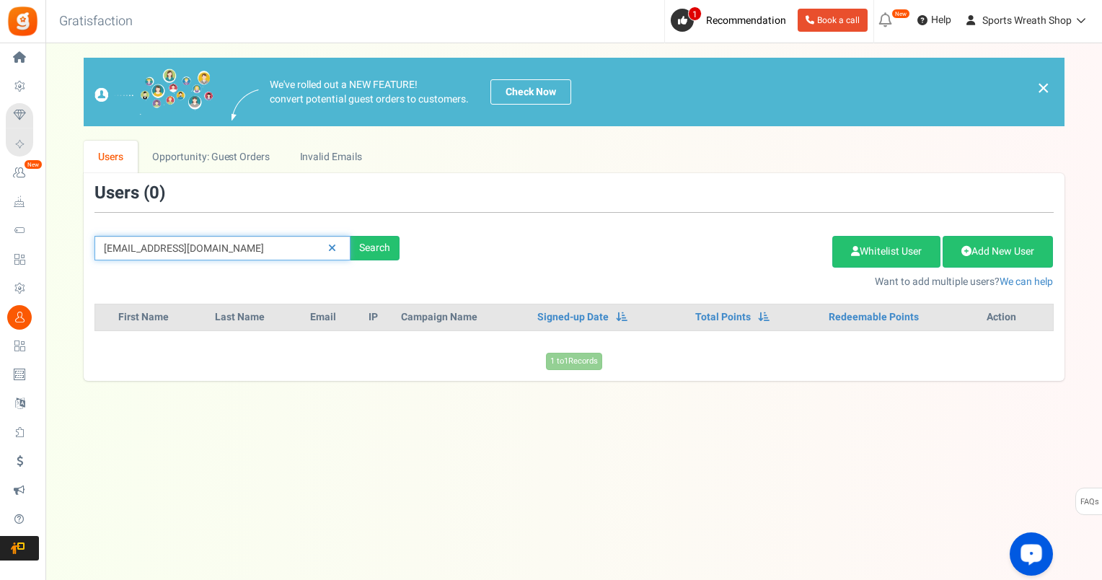
drag, startPoint x: 228, startPoint y: 252, endPoint x: 61, endPoint y: 260, distance: 167.5
click at [61, 260] on div "We've rolled out a NEW FEATURE! convert potential guest orders to customers. Ch…" at bounding box center [574, 219] width 1028 height 323
paste input "[PERSON_NAME][EMAIL_ADDRESS][PERSON_NAME][DOMAIN_NAME]"
type input "[PERSON_NAME][EMAIL_ADDRESS][PERSON_NAME][DOMAIN_NAME]"
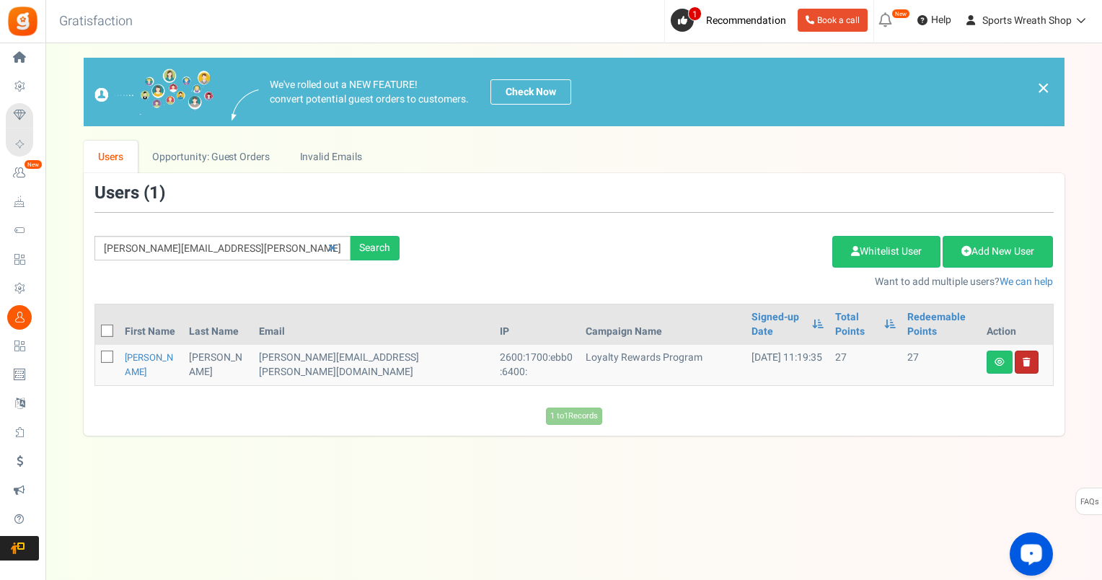
click at [1029, 358] on icon at bounding box center [1027, 362] width 8 height 9
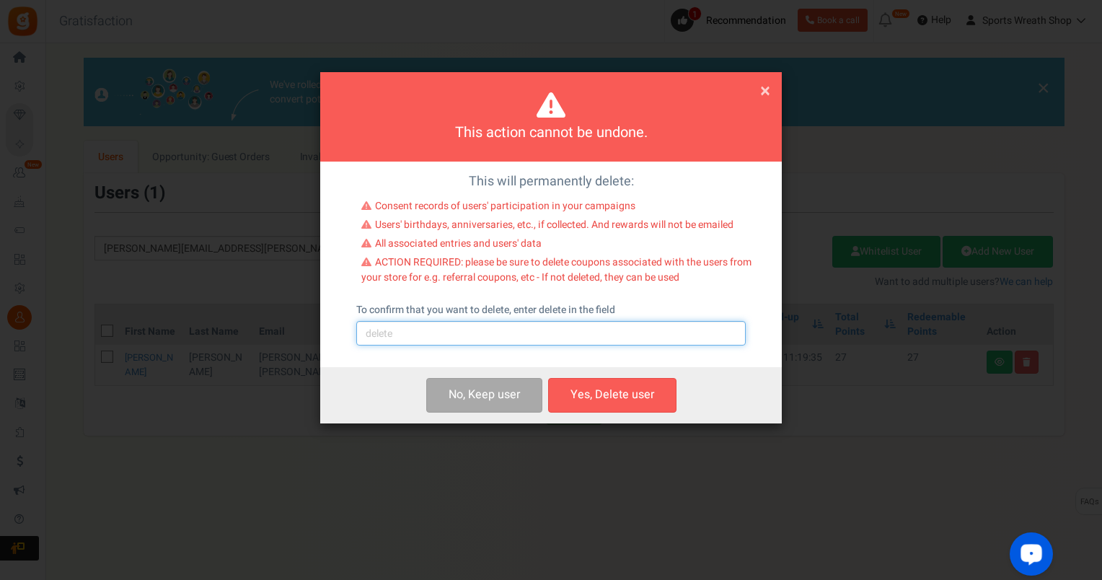
click at [566, 338] on input "text" at bounding box center [551, 333] width 390 height 25
type input "delete"
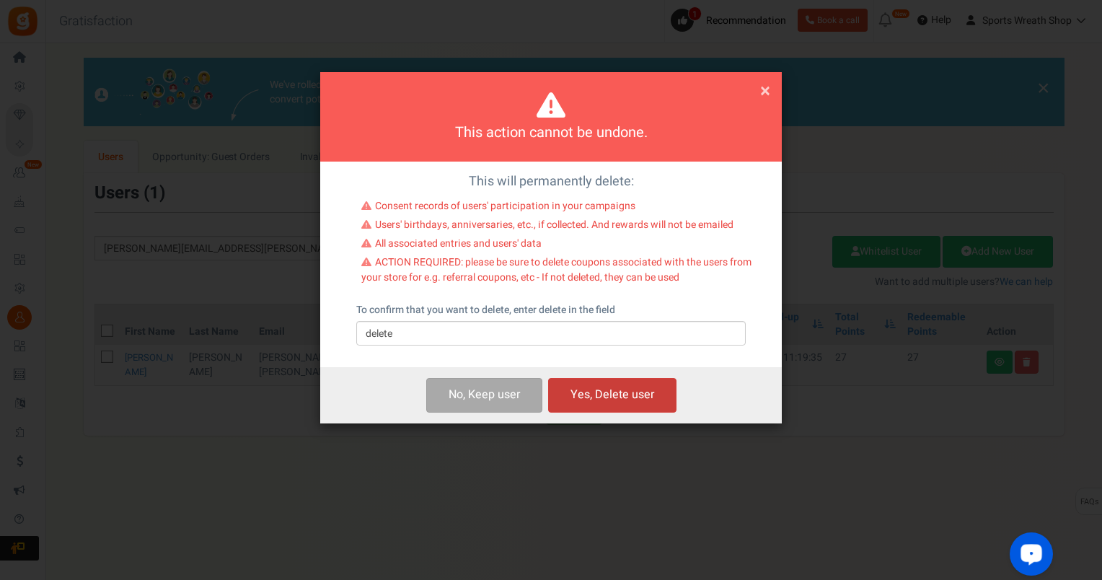
click at [627, 397] on button "Yes, Delete user" at bounding box center [612, 395] width 128 height 34
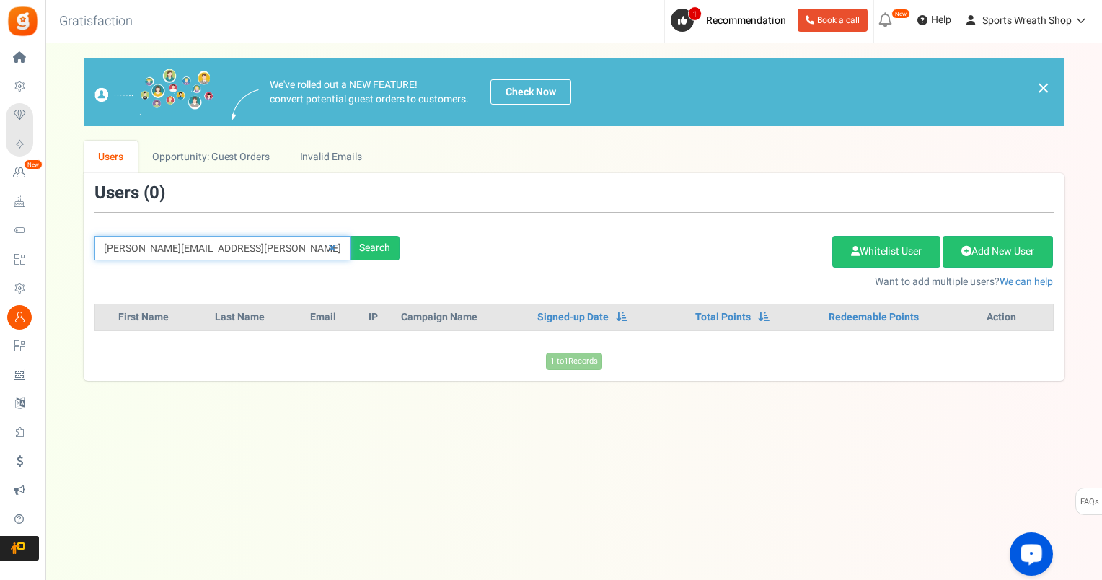
drag, startPoint x: 264, startPoint y: 251, endPoint x: 69, endPoint y: 248, distance: 195.5
click at [62, 249] on div "We've rolled out a NEW FEATURE! convert potential guest orders to customers. Ch…" at bounding box center [574, 219] width 1028 height 323
paste input "[EMAIL_ADDRESS][DOMAIN_NAME]"
type input "[EMAIL_ADDRESS][DOMAIN_NAME]"
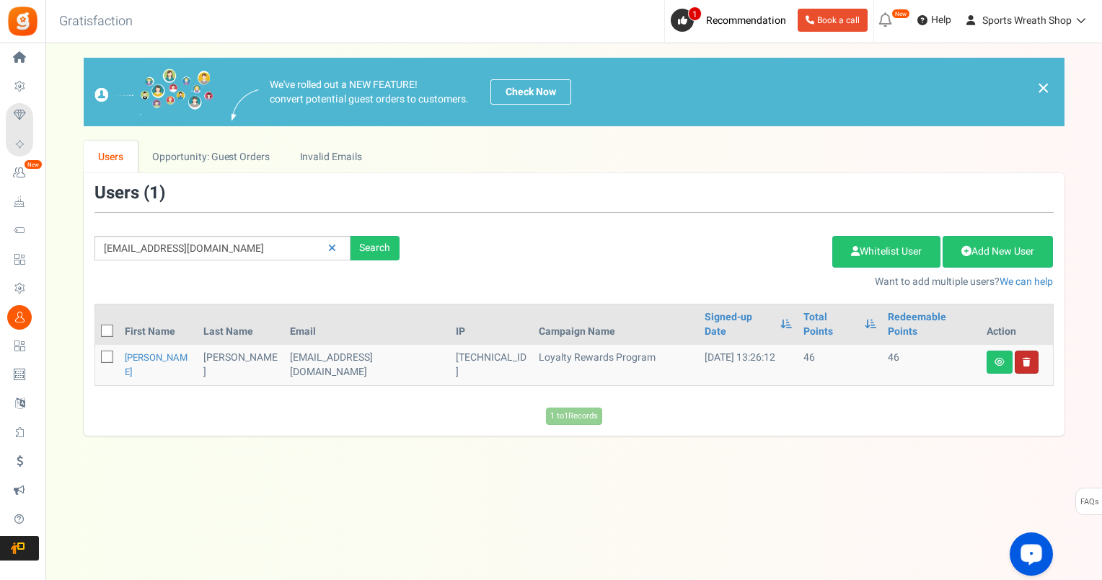
click at [1035, 351] on link at bounding box center [1027, 362] width 24 height 23
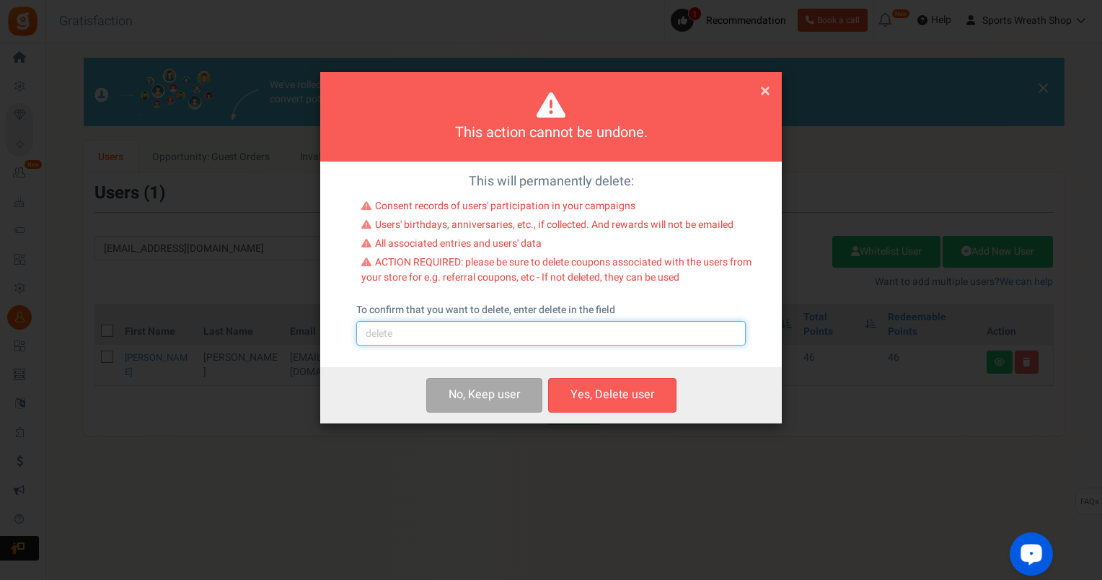
click at [444, 332] on input "text" at bounding box center [551, 333] width 390 height 25
type input "delete"
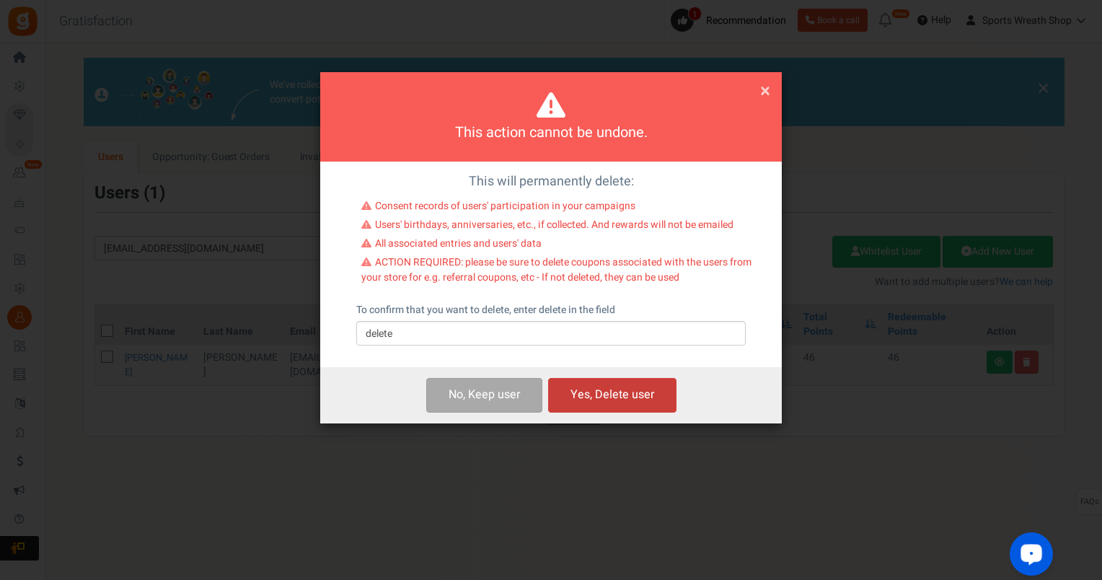
click at [626, 390] on button "Yes, Delete user" at bounding box center [612, 395] width 128 height 34
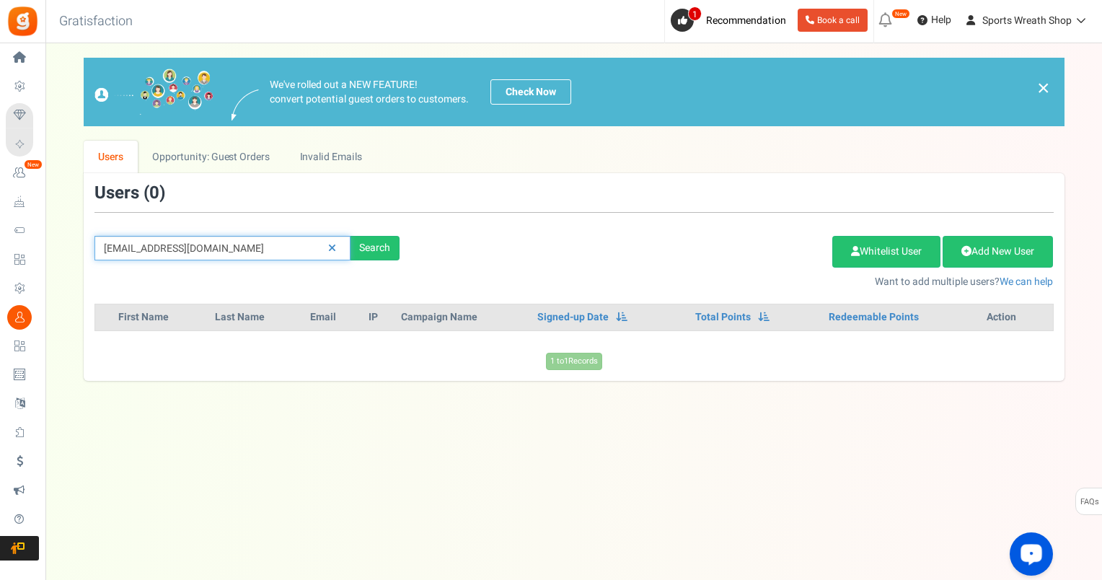
drag, startPoint x: 300, startPoint y: 245, endPoint x: -3, endPoint y: 254, distance: 303.1
click at [0, 254] on html "Install now Back to Home Back to program setup Home Settings Campaigns Purchase…" at bounding box center [551, 275] width 1102 height 551
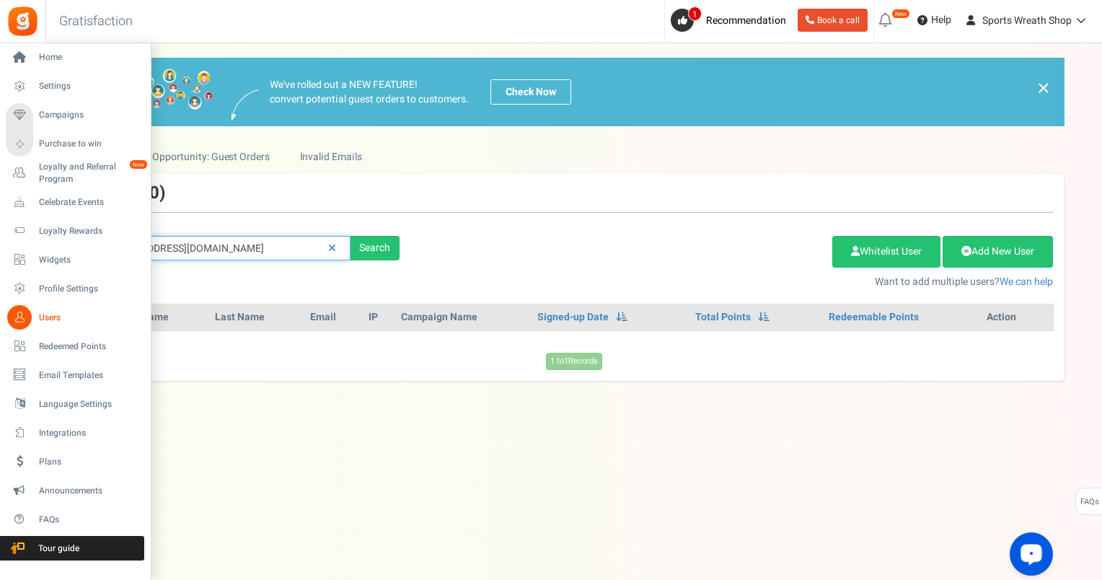
paste input "[EMAIL_ADDRESS][DOMAIN_NAME]"
type input "[EMAIL_ADDRESS][DOMAIN_NAME]"
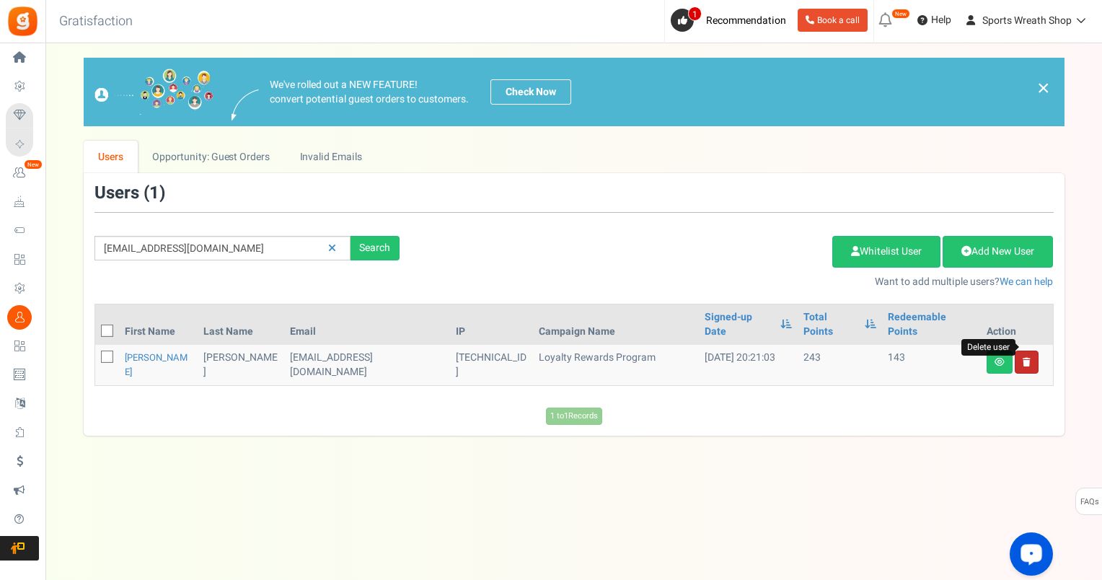
click at [1029, 358] on icon at bounding box center [1027, 362] width 8 height 9
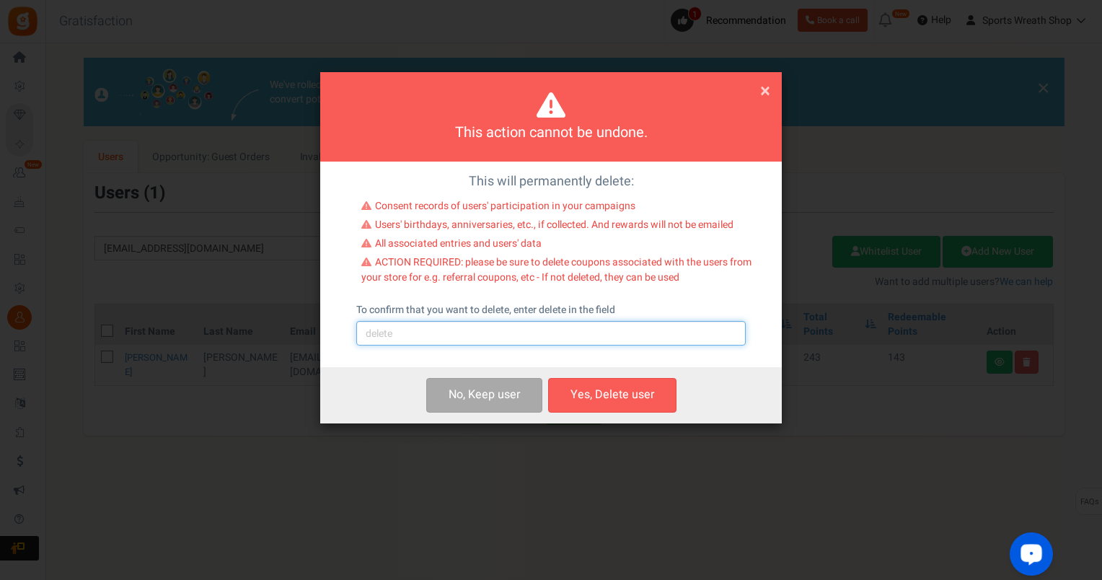
click at [567, 336] on input "text" at bounding box center [551, 333] width 390 height 25
type input "delete"
click at [609, 395] on button "Yes, Delete user" at bounding box center [612, 395] width 128 height 34
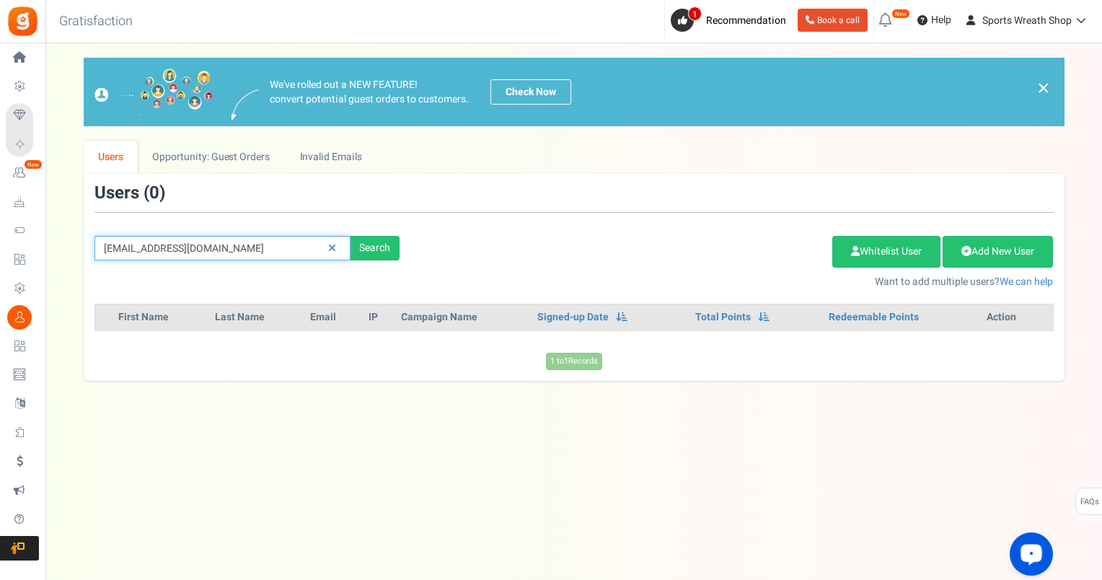
drag, startPoint x: 254, startPoint y: 253, endPoint x: 78, endPoint y: 250, distance: 176.0
click at [79, 250] on div "We've rolled out a NEW FEATURE! convert potential guest orders to customers. Ch…" at bounding box center [574, 219] width 1028 height 323
paste input "kimrn2008"
type input "[EMAIL_ADDRESS][DOMAIN_NAME]"
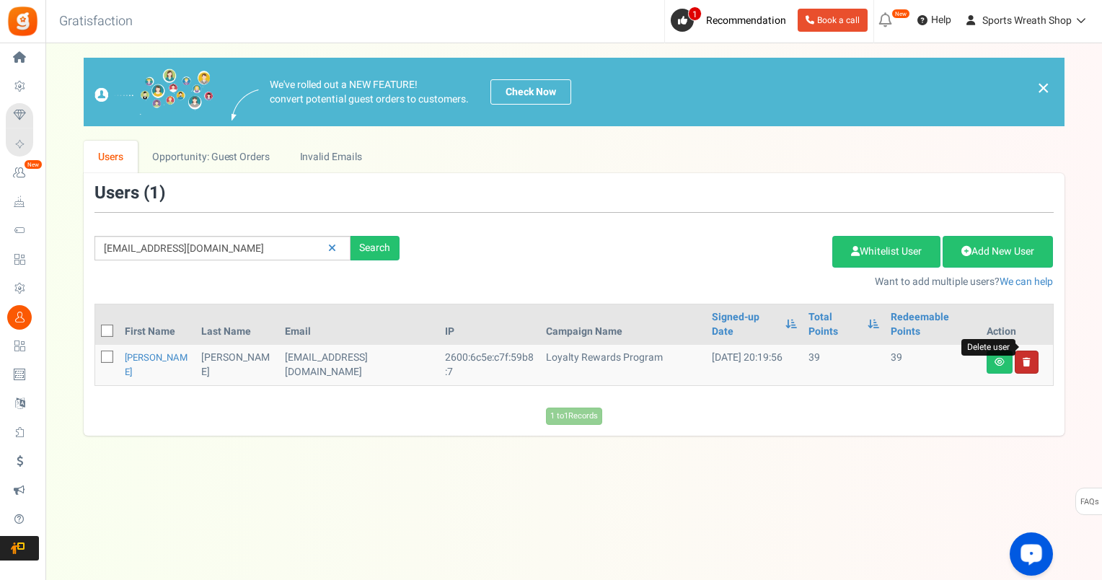
click at [1027, 358] on icon at bounding box center [1027, 362] width 8 height 9
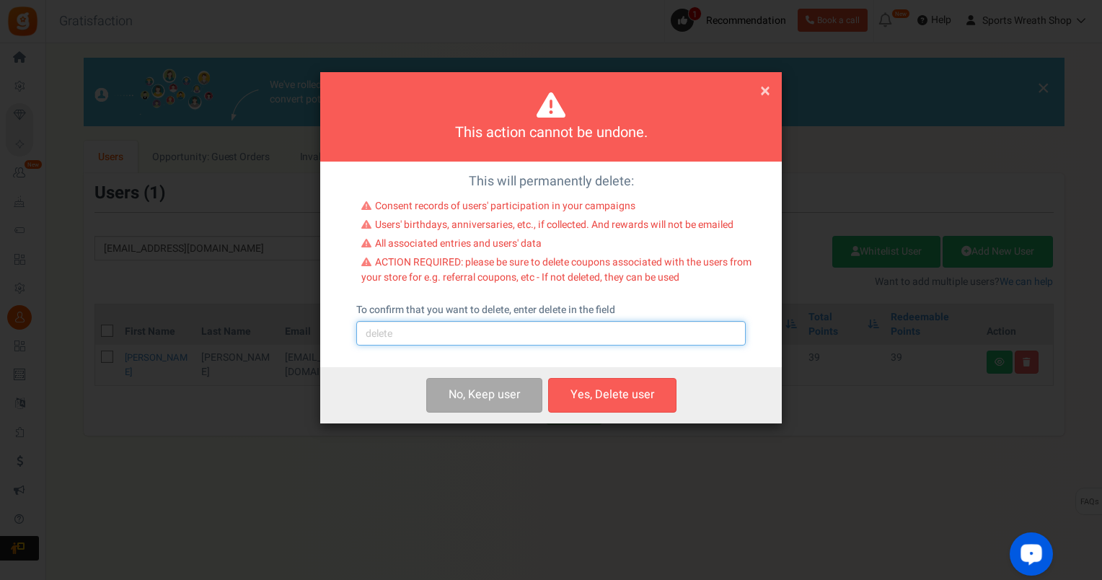
click at [521, 340] on input "text" at bounding box center [551, 333] width 390 height 25
type input "delete"
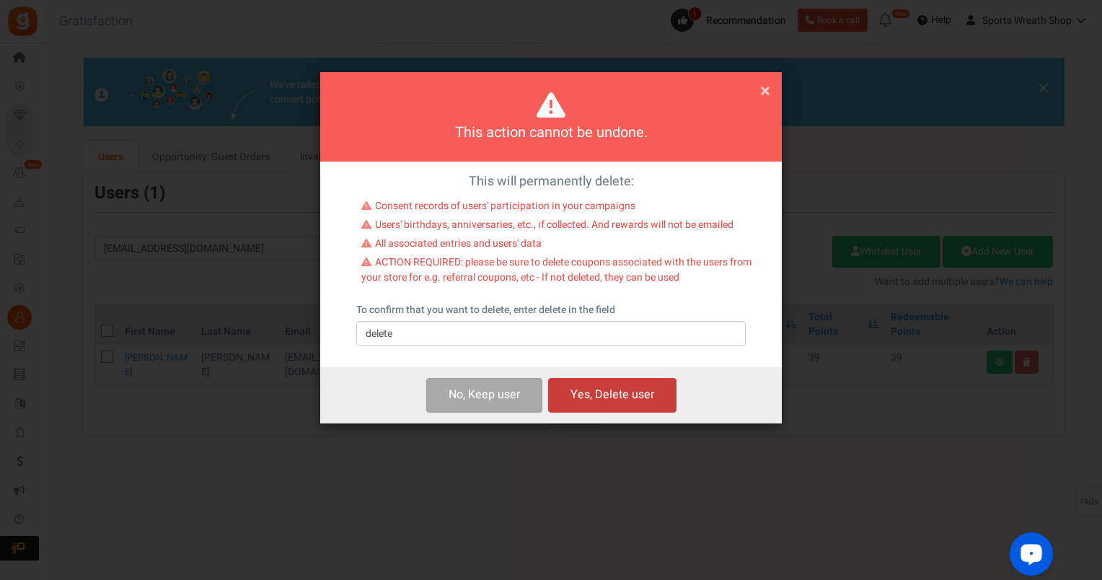
click at [619, 390] on button "Yes, Delete user" at bounding box center [612, 395] width 128 height 34
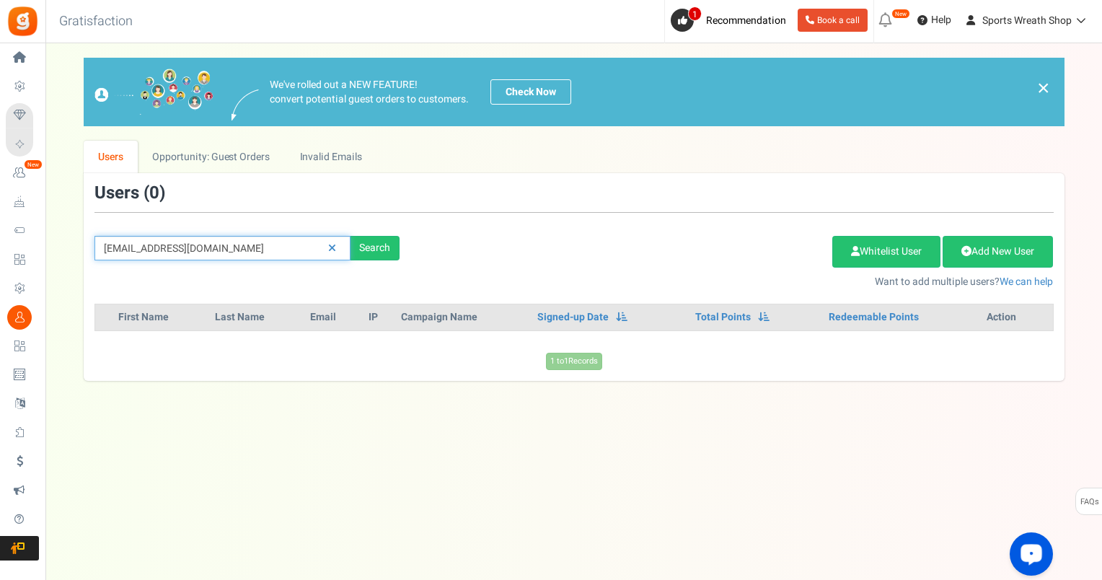
drag, startPoint x: 247, startPoint y: 249, endPoint x: 50, endPoint y: 242, distance: 197.8
click at [50, 242] on div "× Close Add Points ? First Name Last Name Email Do you want to give Welcome bon…" at bounding box center [573, 219] width 1057 height 323
paste input "[EMAIL_ADDRESS]"
type input "[EMAIL_ADDRESS][DOMAIN_NAME]"
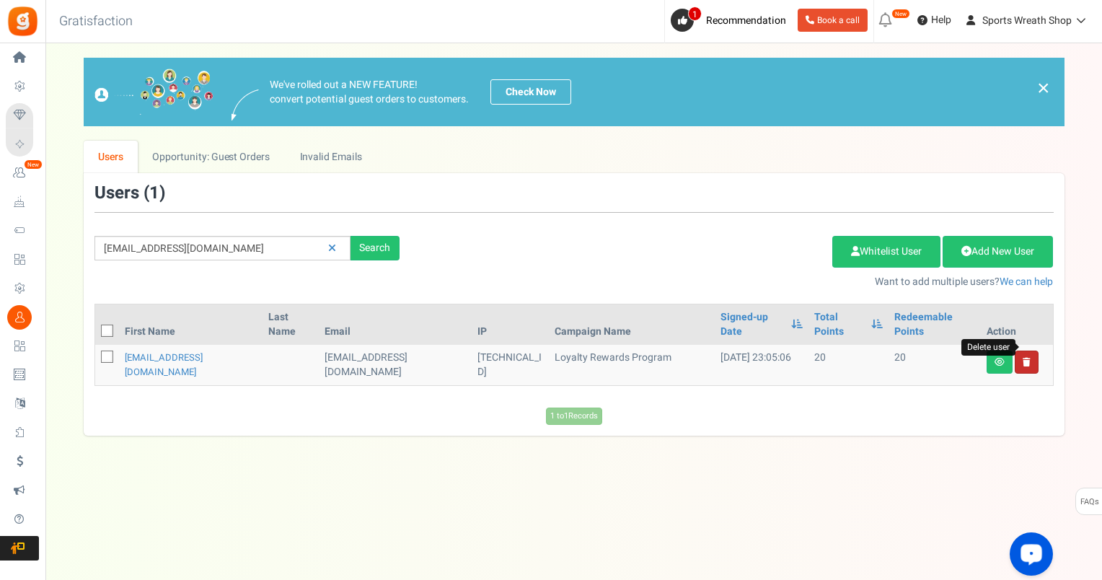
click at [1029, 358] on icon at bounding box center [1027, 362] width 8 height 9
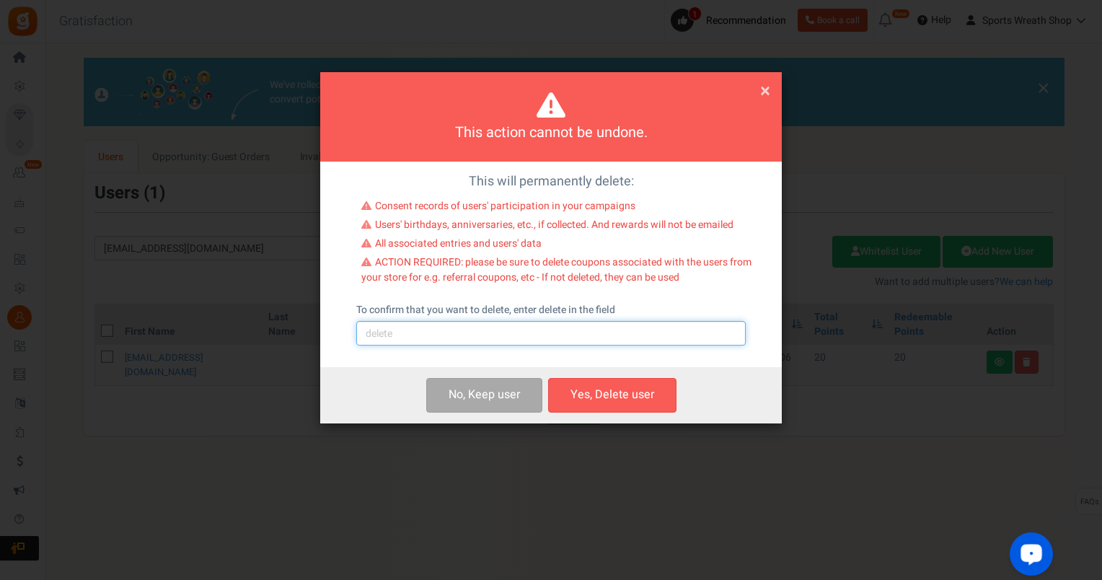
click at [666, 334] on input "text" at bounding box center [551, 333] width 390 height 25
type input "delete"
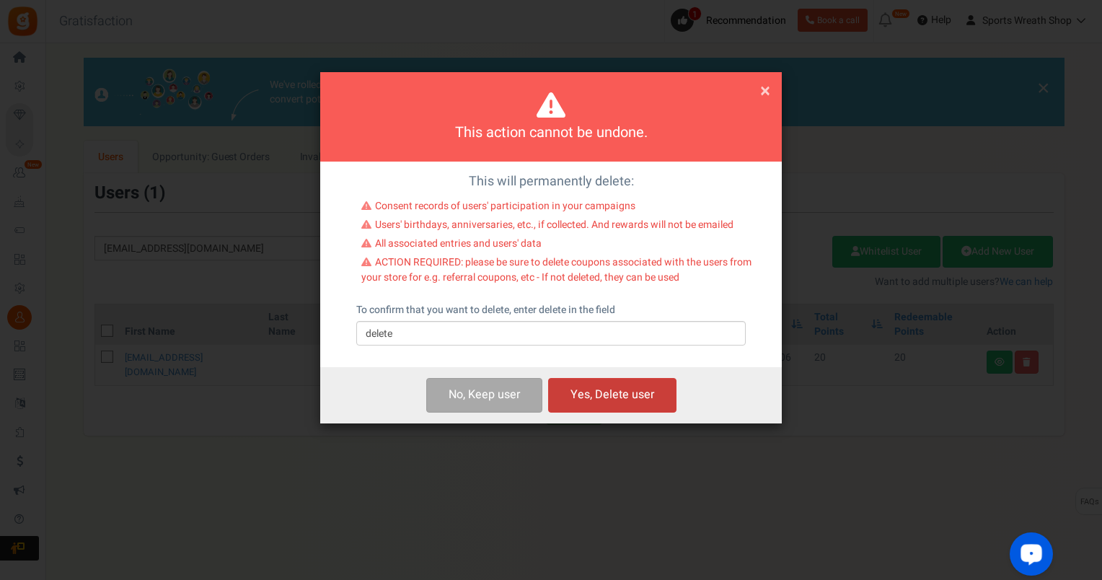
click at [633, 395] on button "Yes, Delete user" at bounding box center [612, 395] width 128 height 34
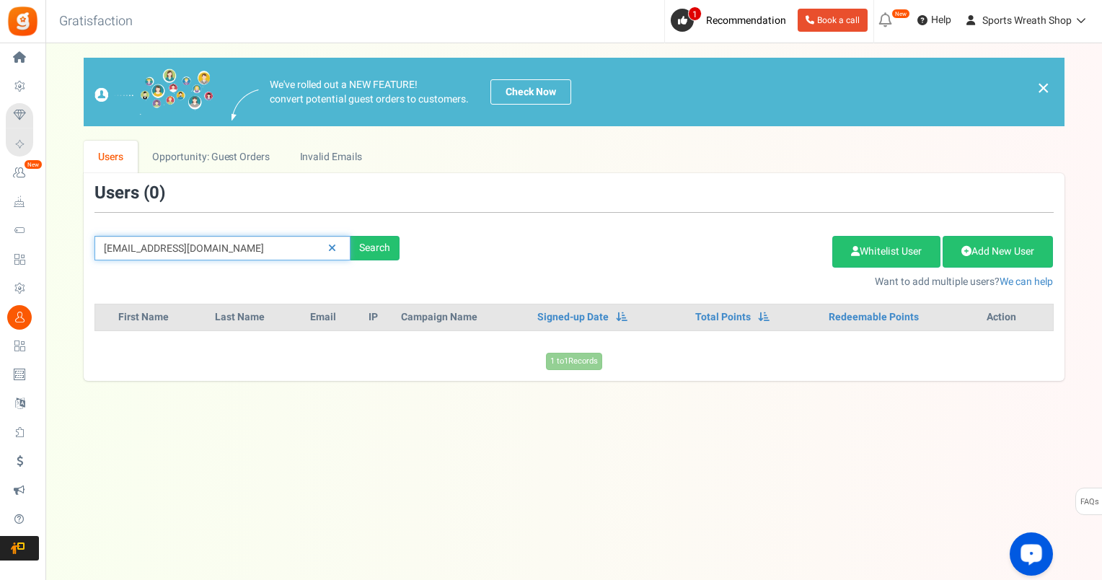
drag, startPoint x: 266, startPoint y: 245, endPoint x: 50, endPoint y: 243, distance: 216.4
click at [50, 243] on div "× Close Add Points ? First Name Last Name Email Do you want to give Welcome bon…" at bounding box center [573, 219] width 1057 height 323
paste input "[EMAIL_ADDRESS]"
type input "[EMAIL_ADDRESS][DOMAIN_NAME]"
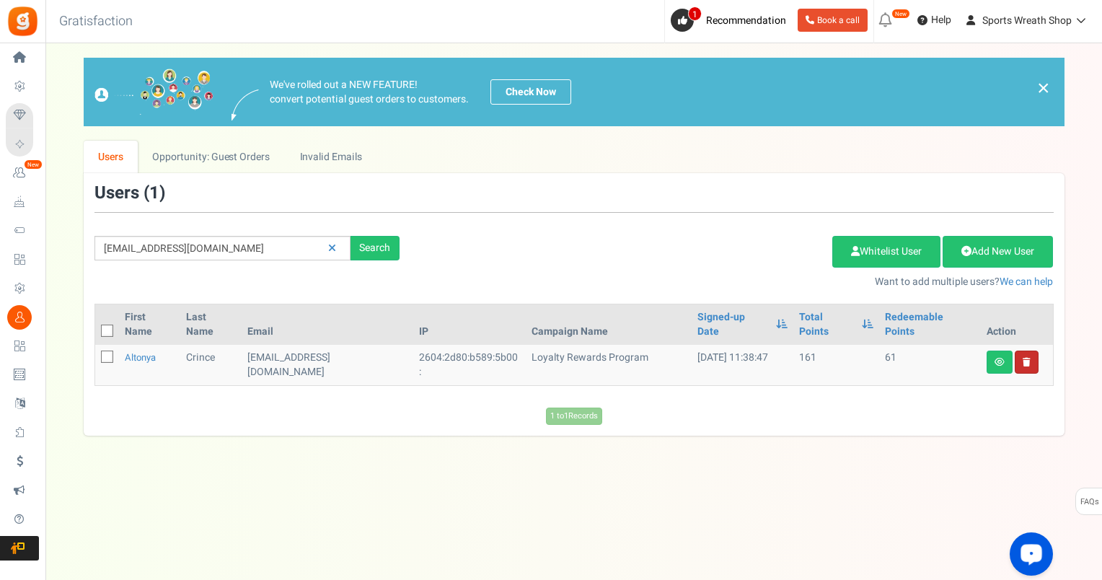
click at [1027, 351] on link at bounding box center [1027, 362] width 24 height 23
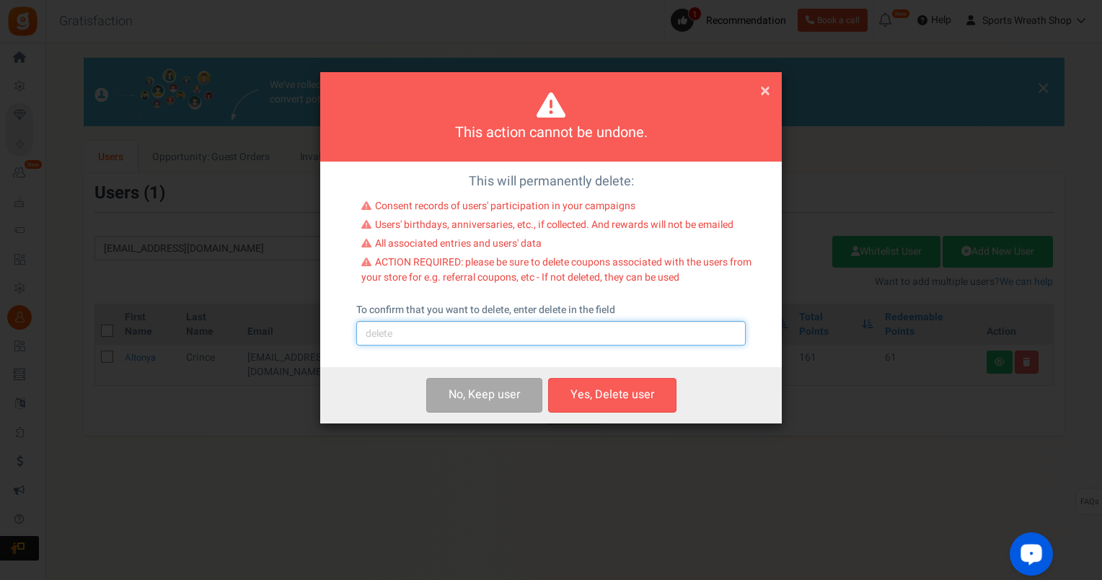
click at [638, 328] on input "text" at bounding box center [551, 333] width 390 height 25
type input "delete"
drag, startPoint x: 607, startPoint y: 400, endPoint x: 644, endPoint y: 382, distance: 40.7
click at [607, 399] on button "Yes, Delete user" at bounding box center [612, 395] width 128 height 34
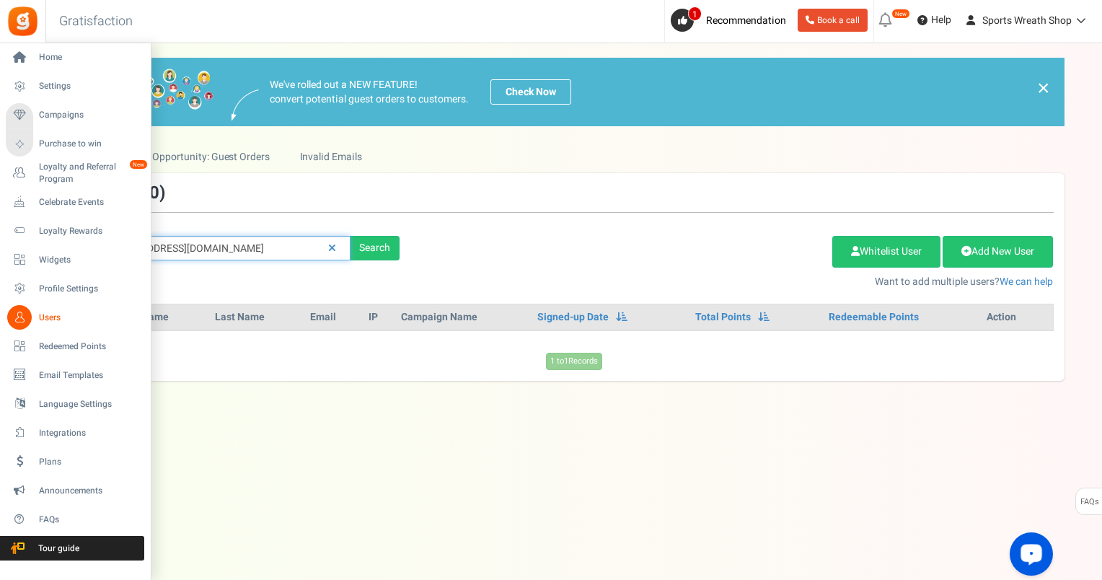
drag, startPoint x: 275, startPoint y: 245, endPoint x: 5, endPoint y: 252, distance: 269.8
click at [5, 251] on div "Home Settings Campaigns Purchase to win Loyalty and Referral Program New Celebr…" at bounding box center [551, 297] width 1102 height 508
paste input "[EMAIL_ADDRESS]"
type input "[EMAIL_ADDRESS][DOMAIN_NAME]"
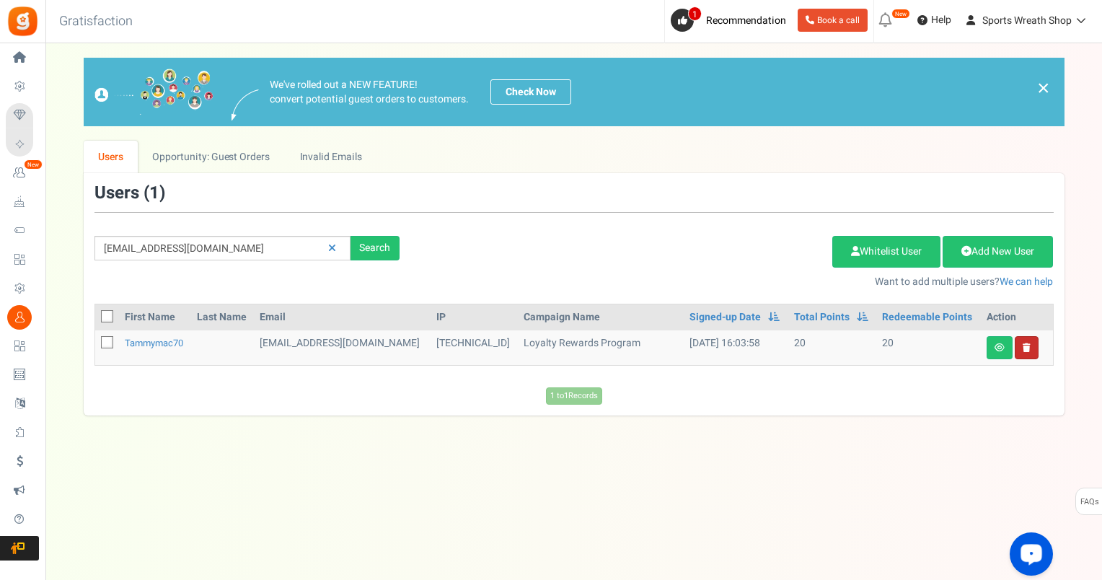
click at [1029, 349] on icon at bounding box center [1027, 347] width 8 height 9
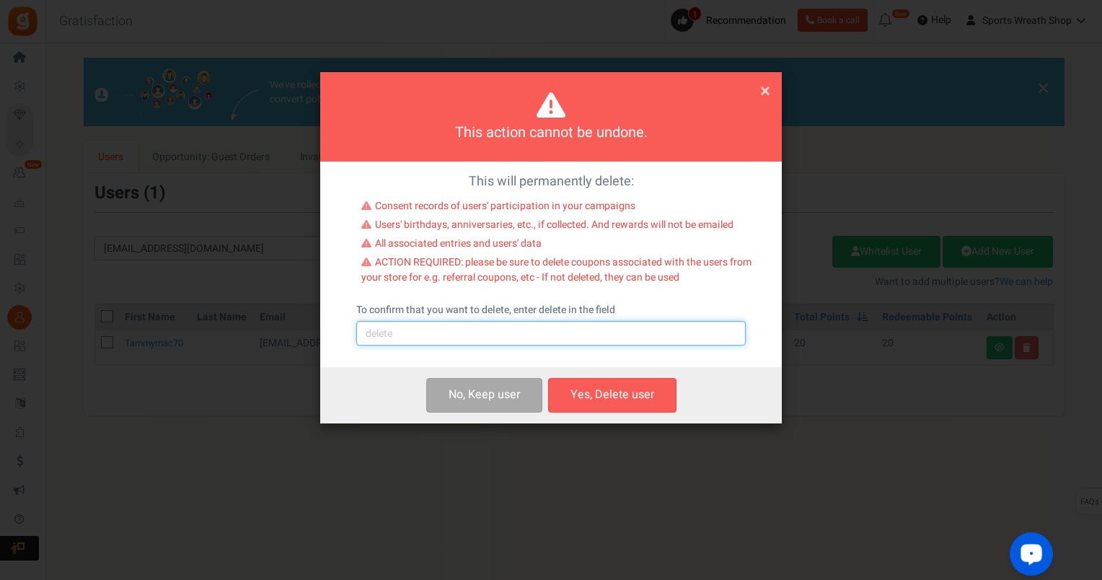
click at [592, 340] on input "text" at bounding box center [551, 333] width 390 height 25
type input "delete"
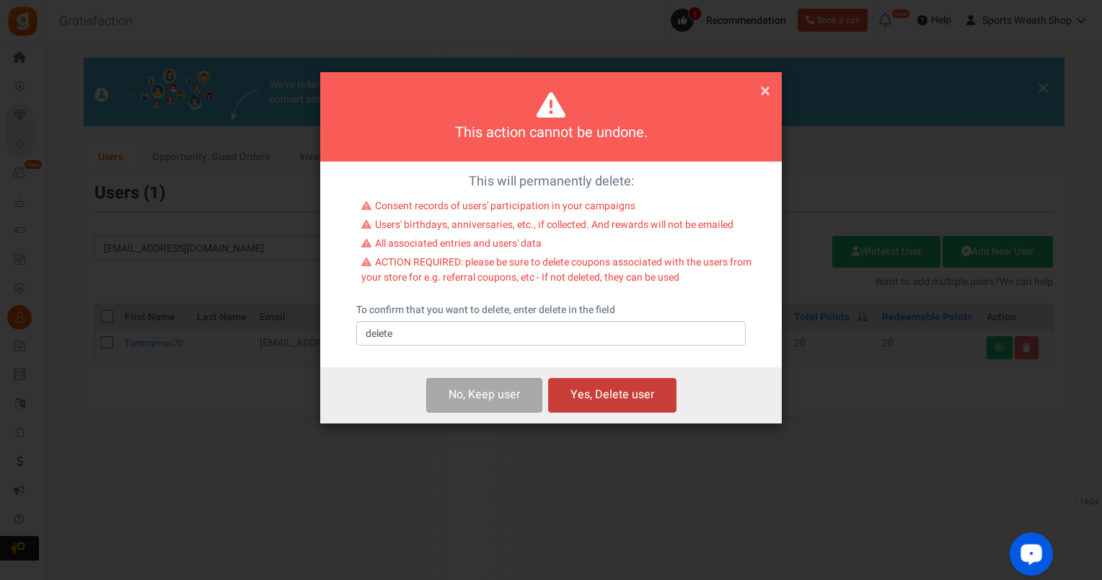
click at [617, 397] on button "Yes, Delete user" at bounding box center [612, 395] width 128 height 34
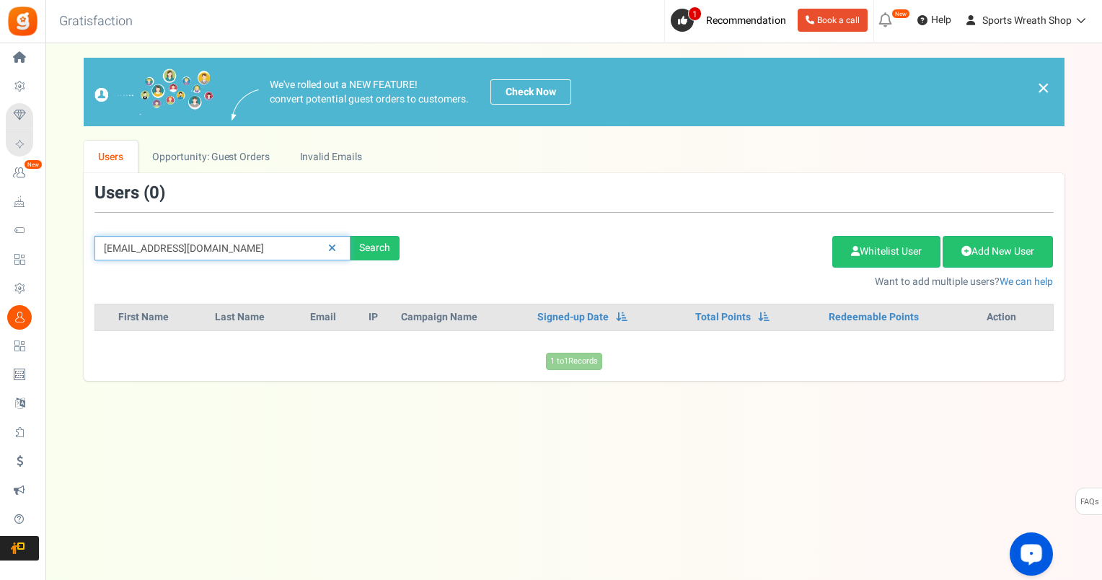
drag, startPoint x: 273, startPoint y: 252, endPoint x: 87, endPoint y: 280, distance: 188.2
click at [89, 280] on div "[EMAIL_ADDRESS][DOMAIN_NAME] Search Add Etsy Order Delete Selected Users Import…" at bounding box center [574, 236] width 981 height 105
paste input "[EMAIL_ADDRESS][DOMAIN_NAME]"
type input "[EMAIL_ADDRESS][DOMAIN_NAME]"
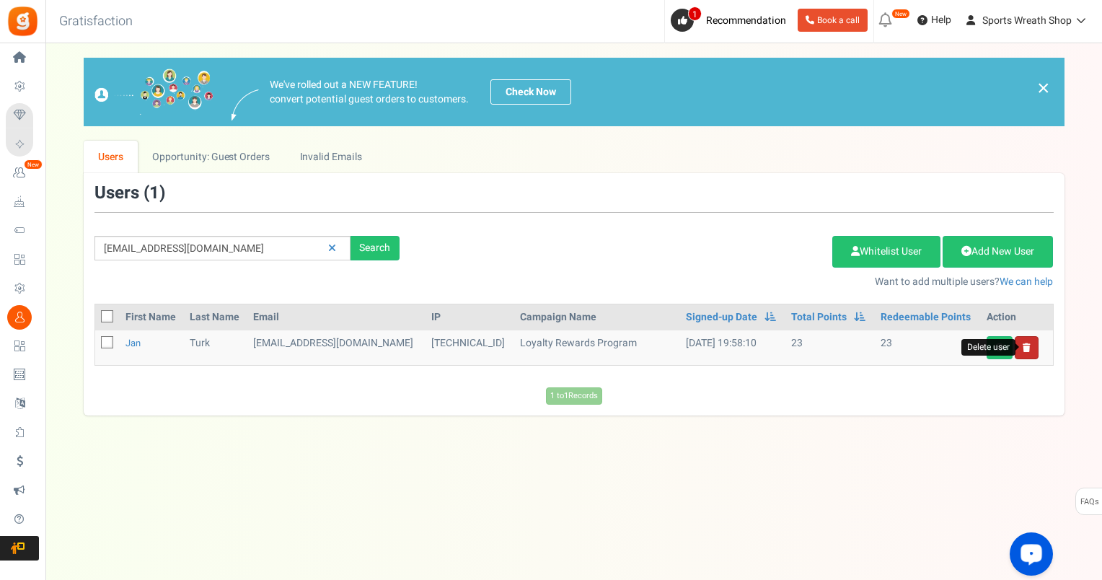
click at [1025, 349] on icon at bounding box center [1027, 347] width 8 height 9
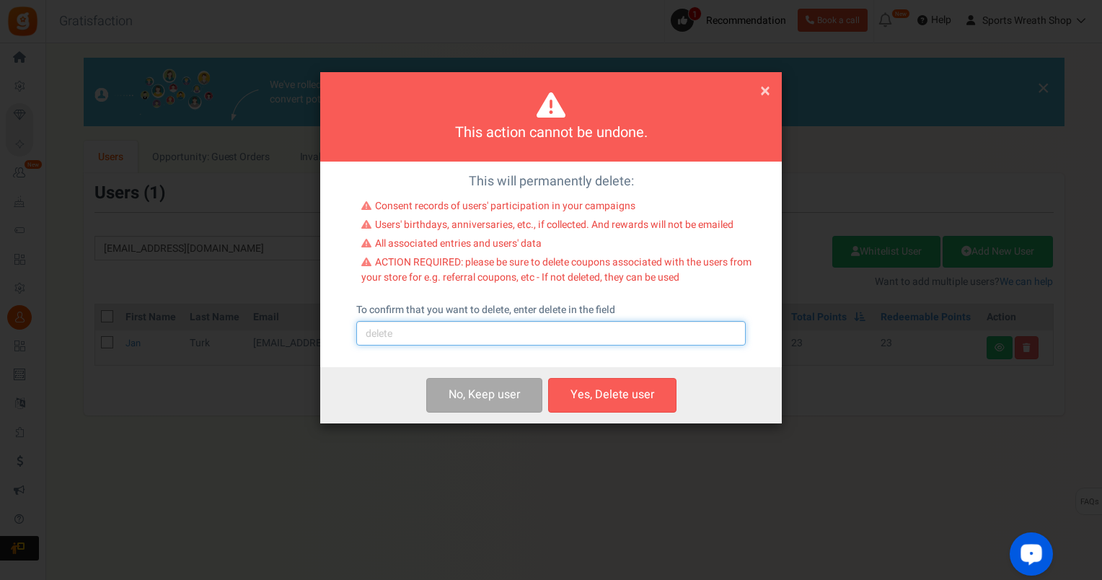
click at [610, 334] on input "text" at bounding box center [551, 333] width 390 height 25
type input "delete"
drag, startPoint x: 636, startPoint y: 396, endPoint x: 1065, endPoint y: 291, distance: 441.7
click at [640, 396] on button "Yes, Delete user" at bounding box center [612, 395] width 128 height 34
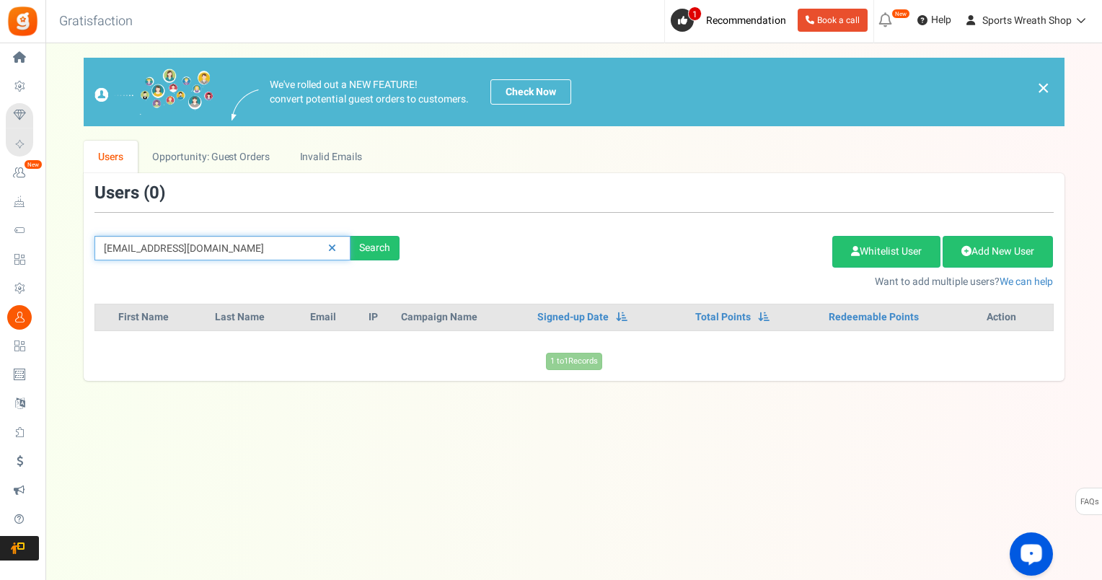
drag, startPoint x: 221, startPoint y: 250, endPoint x: 69, endPoint y: 271, distance: 154.4
click at [69, 271] on div "We've rolled out a NEW FEATURE! convert potential guest orders to customers. Ch…" at bounding box center [574, 219] width 1028 height 323
paste input "[PERSON_NAME][EMAIL_ADDRESS][PERSON_NAME][DOMAIN_NAME]"
type input "[PERSON_NAME][EMAIL_ADDRESS][PERSON_NAME][DOMAIN_NAME]"
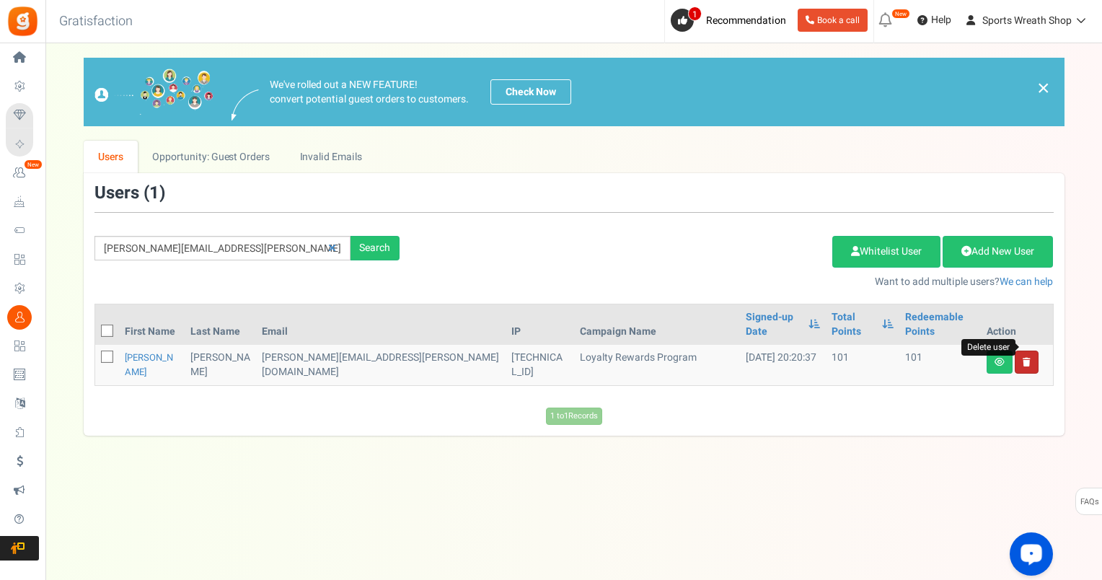
click at [1026, 358] on icon at bounding box center [1027, 362] width 8 height 9
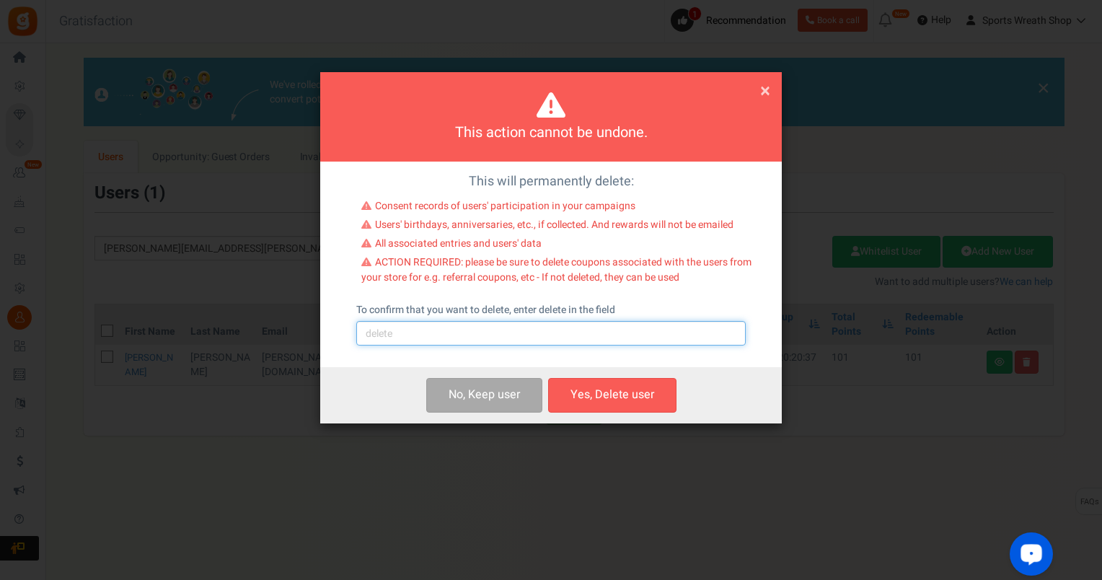
click at [519, 337] on input "text" at bounding box center [551, 333] width 390 height 25
type input "delete"
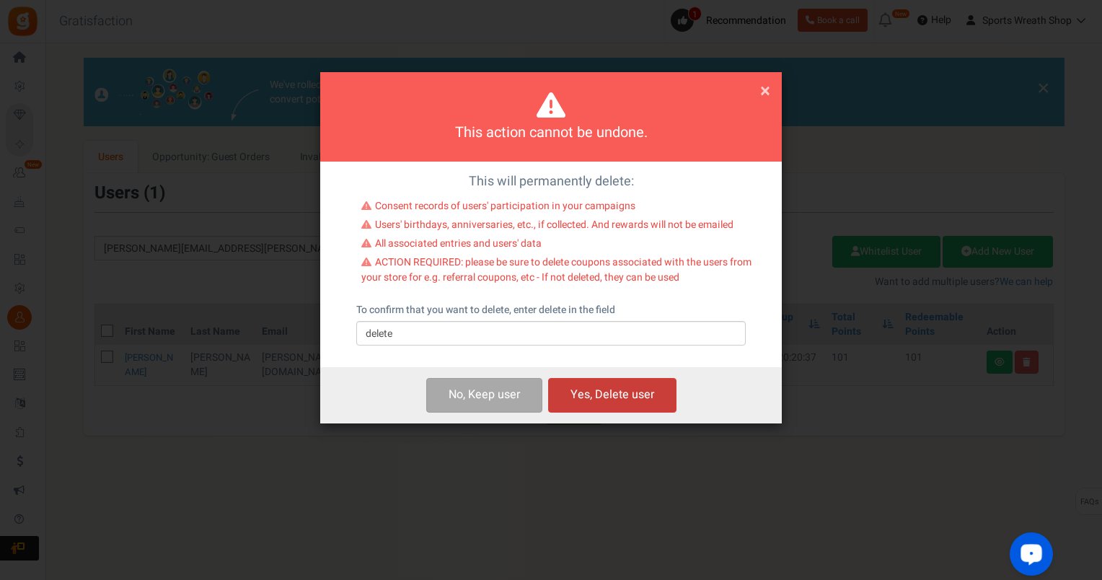
click at [613, 391] on button "Yes, Delete user" at bounding box center [612, 395] width 128 height 34
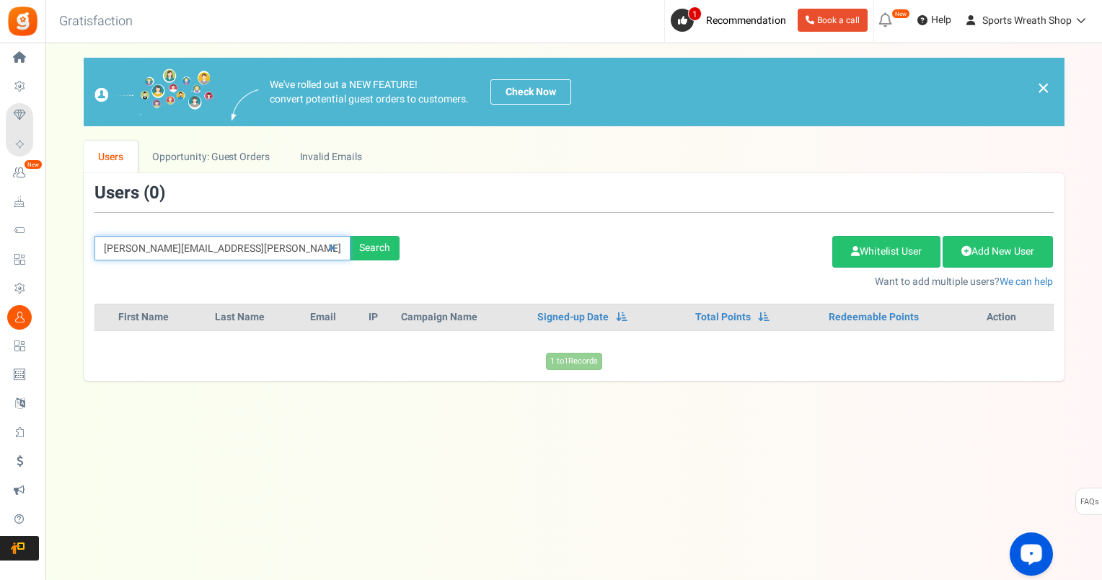
drag, startPoint x: 276, startPoint y: 248, endPoint x: 87, endPoint y: 263, distance: 190.3
click at [89, 265] on div "[PERSON_NAME][EMAIL_ADDRESS][PERSON_NAME][DOMAIN_NAME] Search Add Etsy Order De…" at bounding box center [574, 236] width 981 height 105
paste input "[EMAIL_ADDRESS][DOMAIN_NAME]"
type input "[EMAIL_ADDRESS][DOMAIN_NAME]"
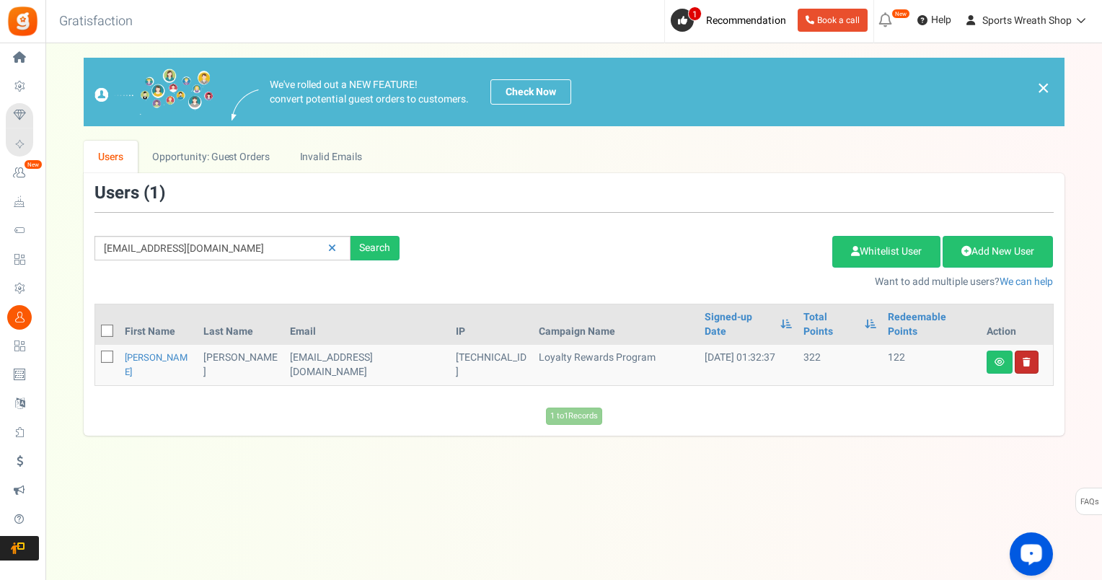
click at [1035, 351] on link at bounding box center [1027, 362] width 24 height 23
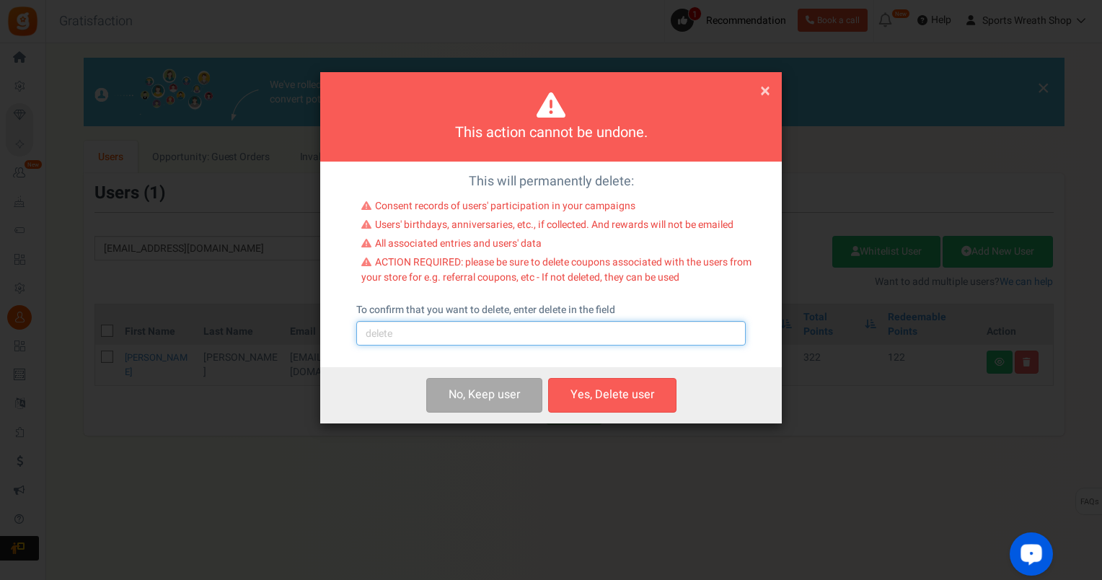
click at [465, 326] on input "text" at bounding box center [551, 333] width 390 height 25
type input "delete"
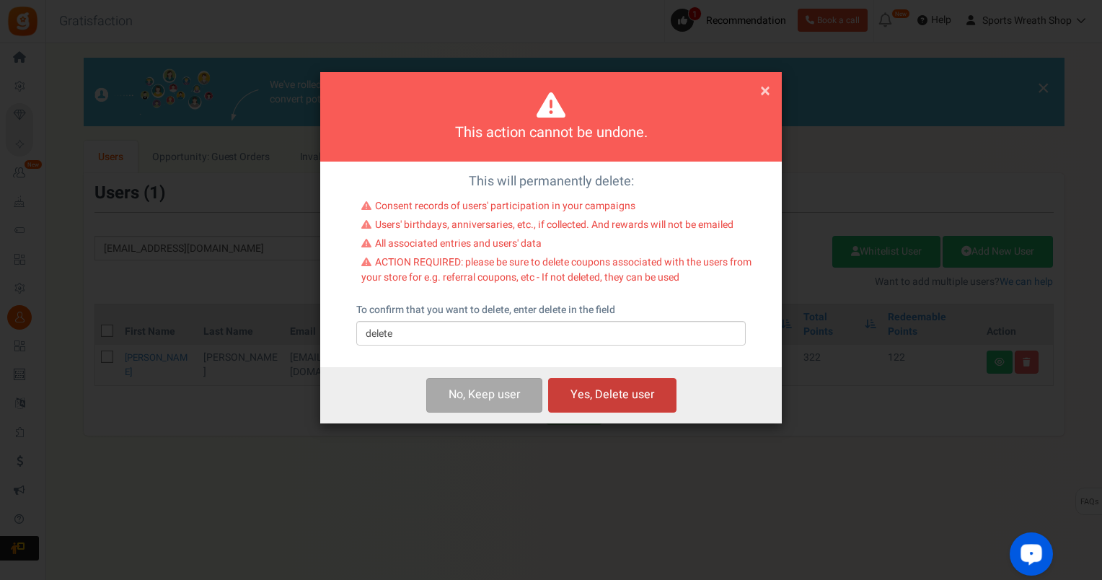
click at [609, 393] on button "Yes, Delete user" at bounding box center [612, 395] width 128 height 34
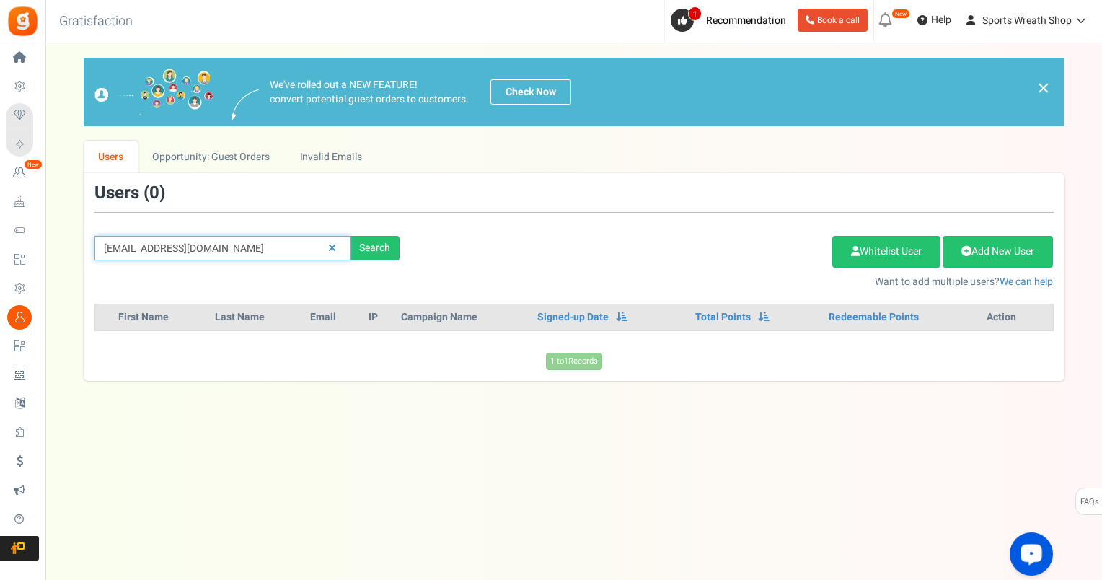
drag, startPoint x: 276, startPoint y: 239, endPoint x: 63, endPoint y: 279, distance: 216.6
click at [63, 279] on div "We've rolled out a NEW FEATURE! convert potential guest orders to customers. Ch…" at bounding box center [574, 219] width 1028 height 323
paste input "[EMAIL_ADDRESS][DOMAIN_NAME]"
type input "[EMAIL_ADDRESS][DOMAIN_NAME]"
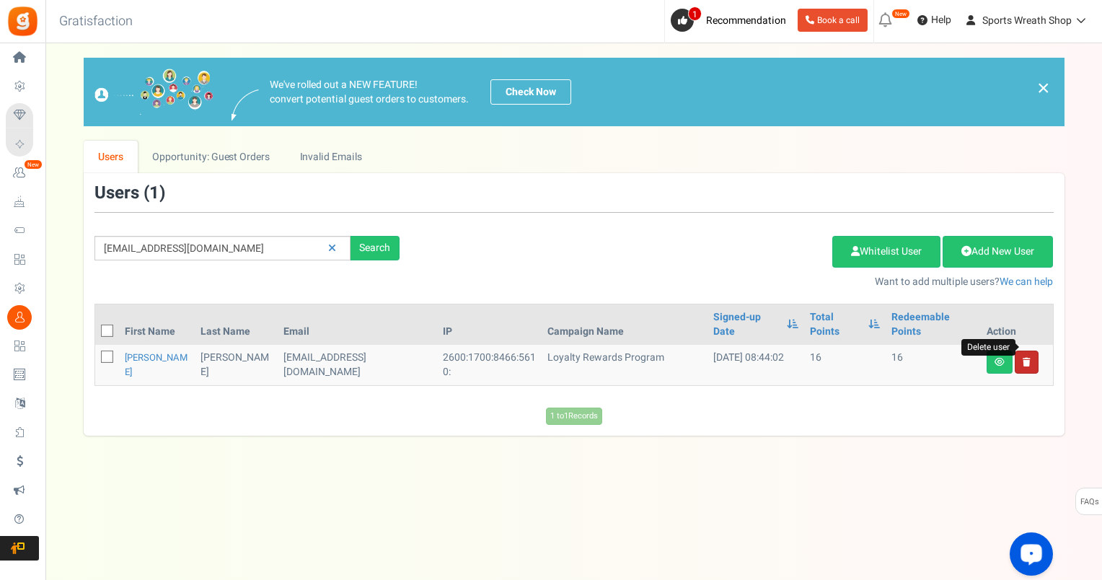
click at [1026, 358] on icon at bounding box center [1027, 362] width 8 height 9
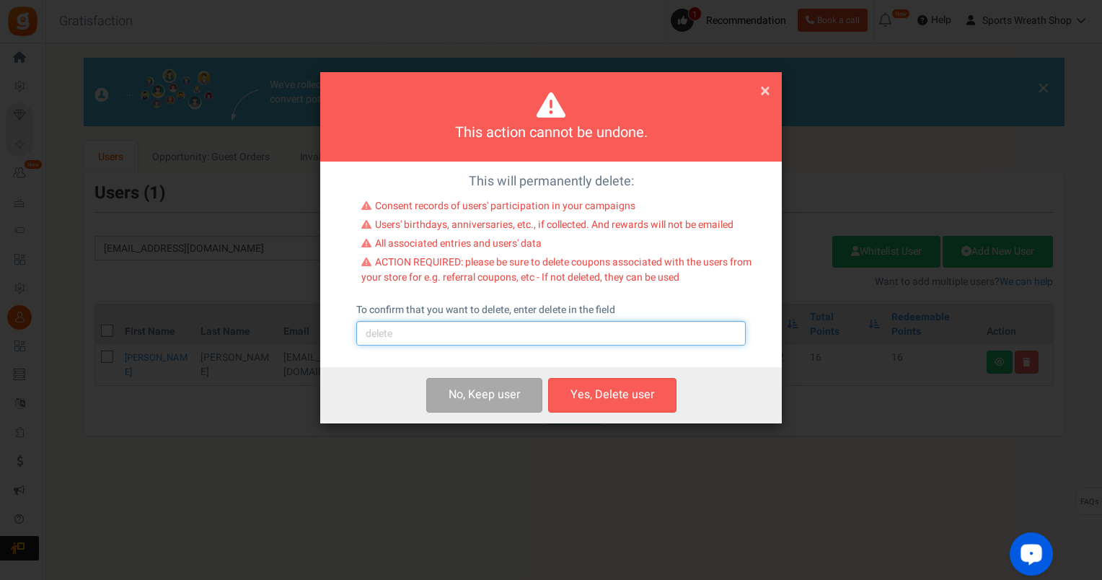
click at [603, 346] on input "text" at bounding box center [551, 333] width 390 height 25
type input "delete"
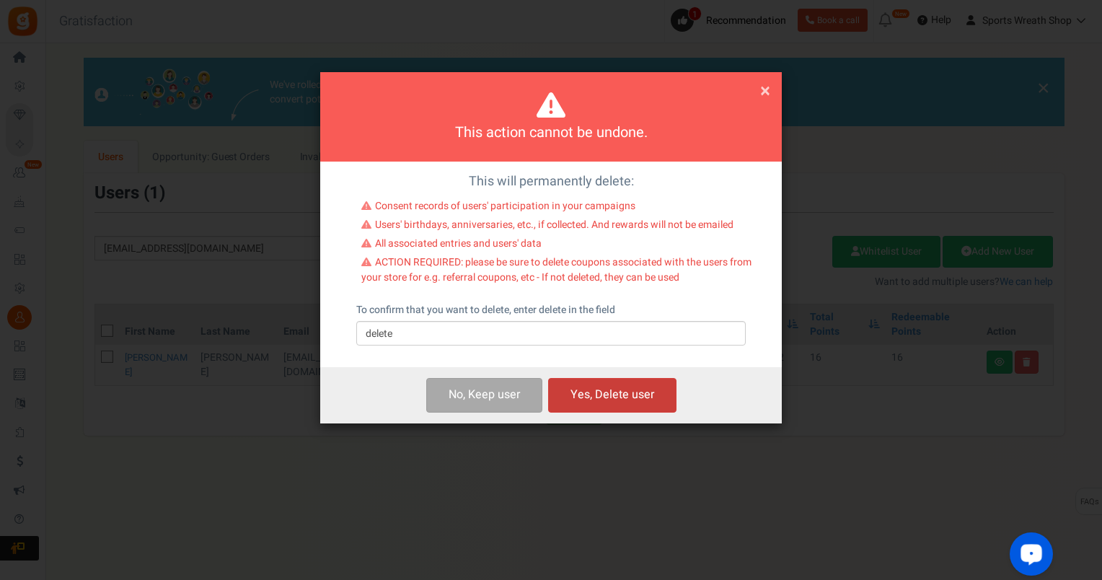
click at [619, 395] on button "Yes, Delete user" at bounding box center [612, 395] width 128 height 34
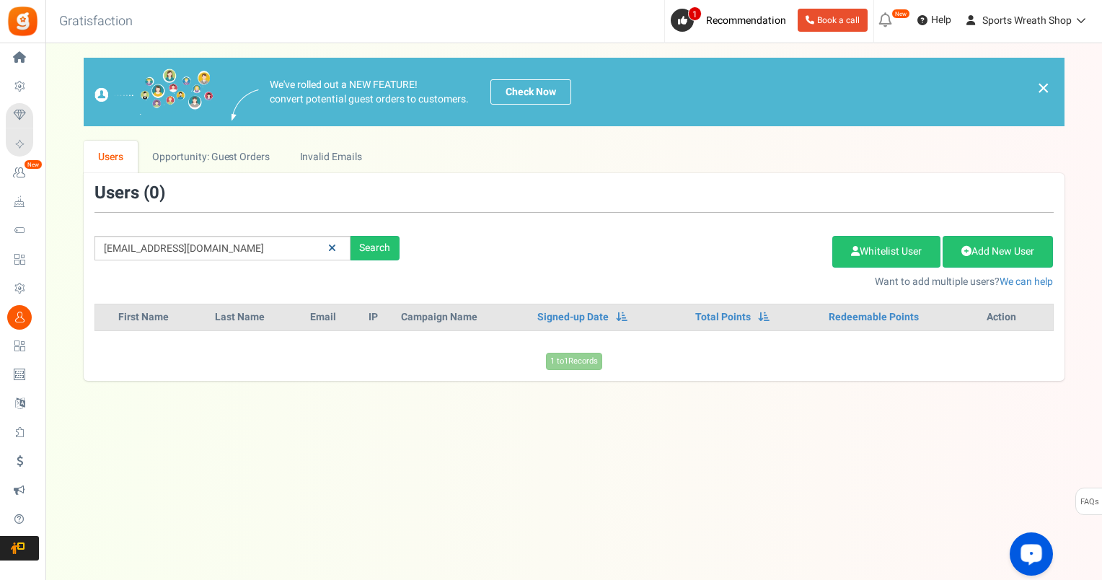
click at [338, 245] on link at bounding box center [332, 248] width 22 height 25
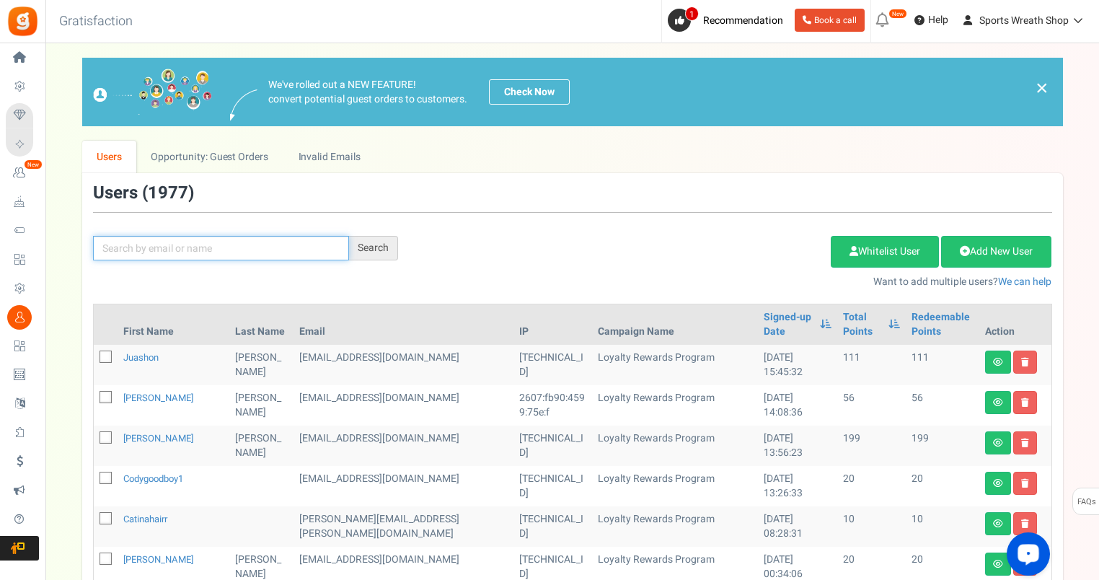
click at [247, 242] on input "text" at bounding box center [221, 248] width 256 height 25
paste input "[EMAIL_ADDRESS][DOMAIN_NAME]"
type input "[EMAIL_ADDRESS][DOMAIN_NAME]"
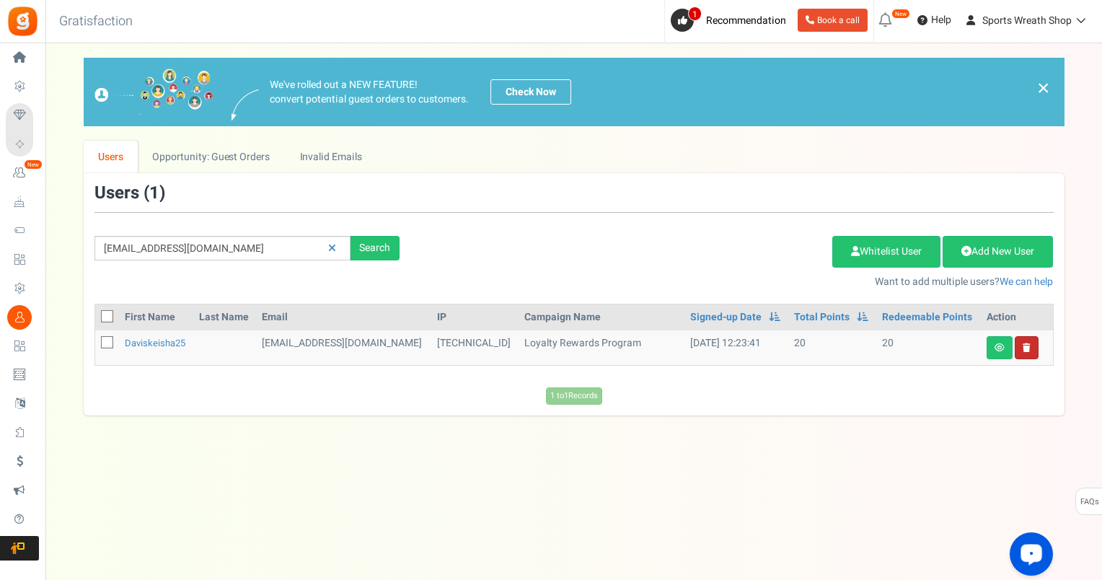
click at [1029, 345] on icon at bounding box center [1027, 347] width 8 height 9
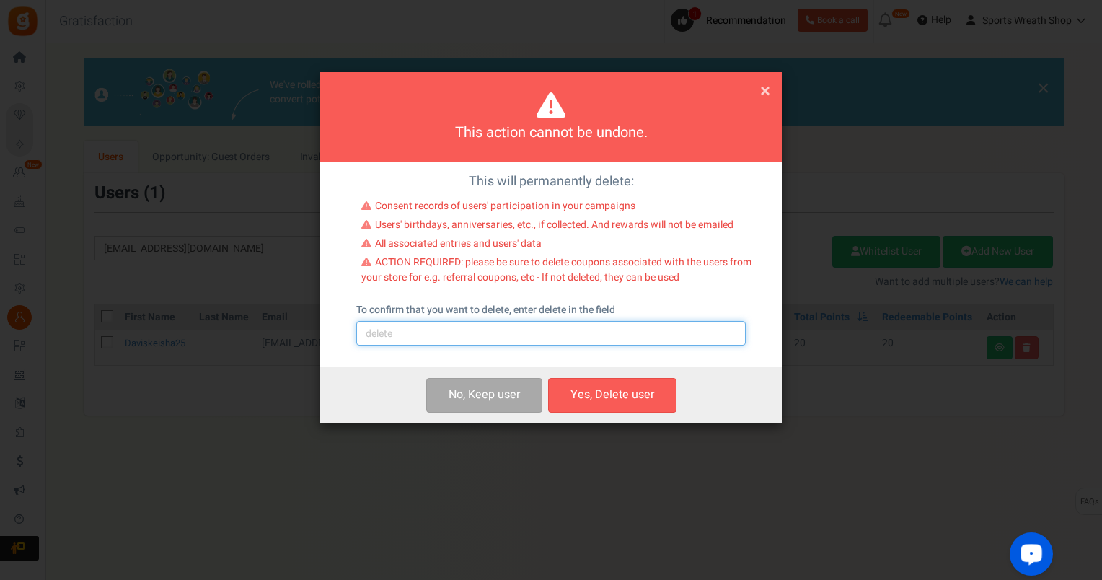
click at [570, 339] on input "text" at bounding box center [551, 333] width 390 height 25
type input "delete"
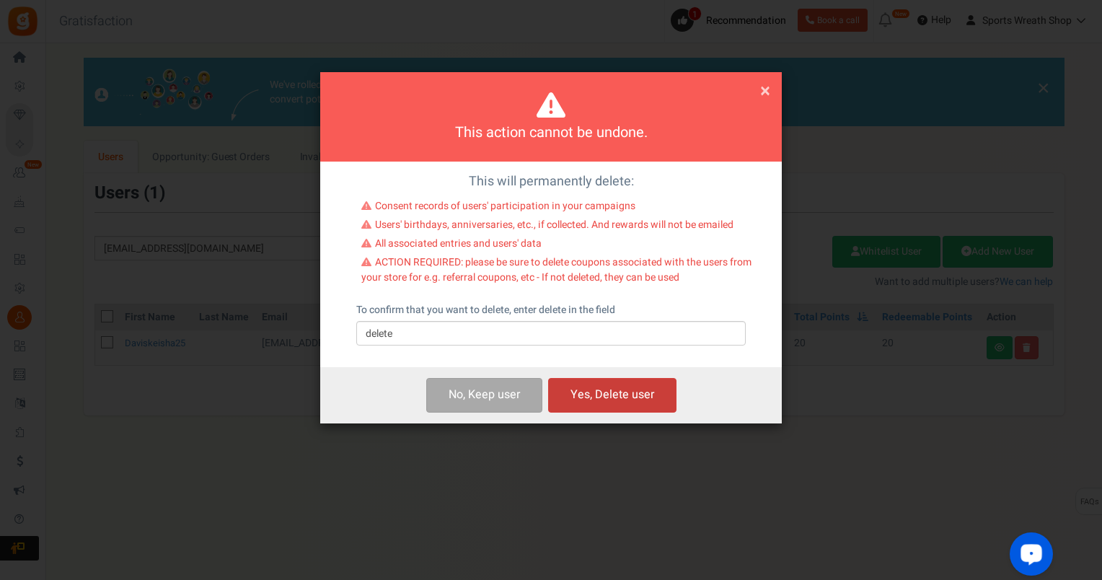
click at [635, 397] on button "Yes, Delete user" at bounding box center [612, 395] width 128 height 34
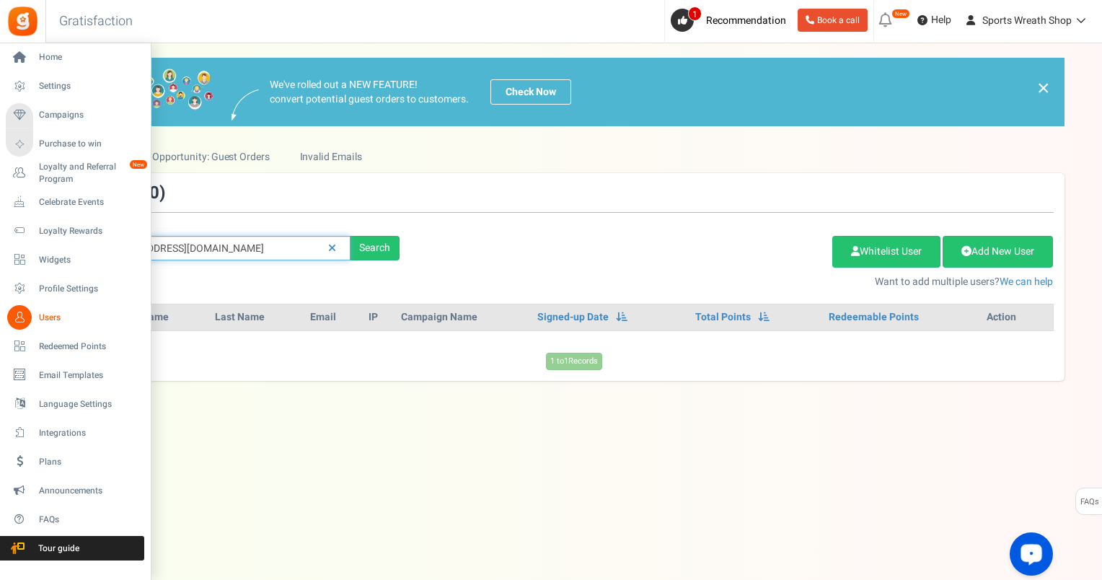
drag, startPoint x: 268, startPoint y: 248, endPoint x: 0, endPoint y: 277, distance: 269.9
click at [0, 275] on html "Install now Back to Home Back to program setup Home Settings Campaigns Purchase…" at bounding box center [551, 275] width 1102 height 551
paste input "[EMAIL_ADDRESS]"
type input "[EMAIL_ADDRESS][DOMAIN_NAME]"
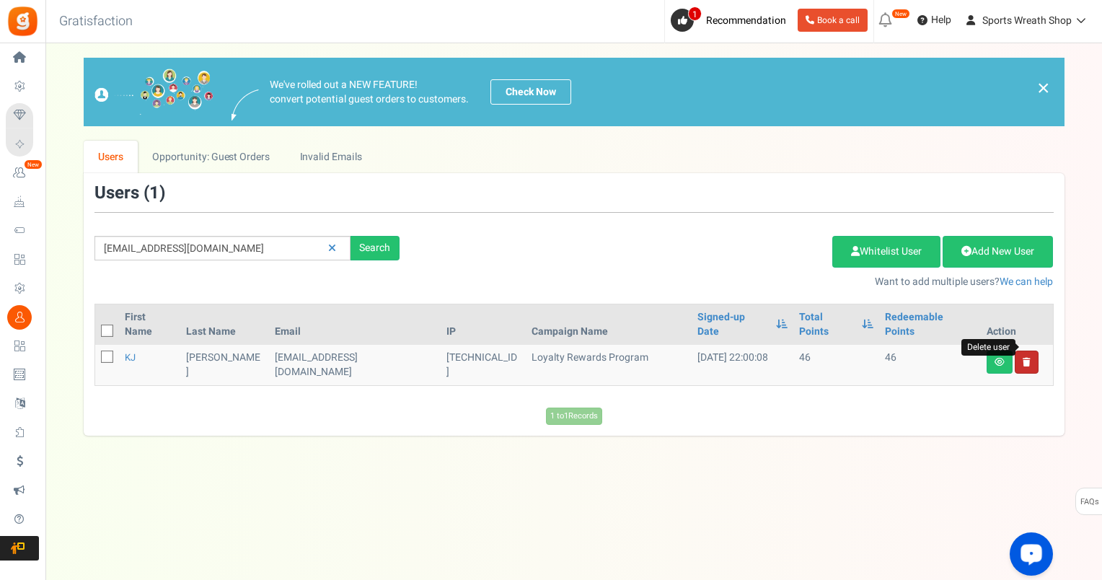
click at [1028, 358] on icon at bounding box center [1027, 362] width 8 height 9
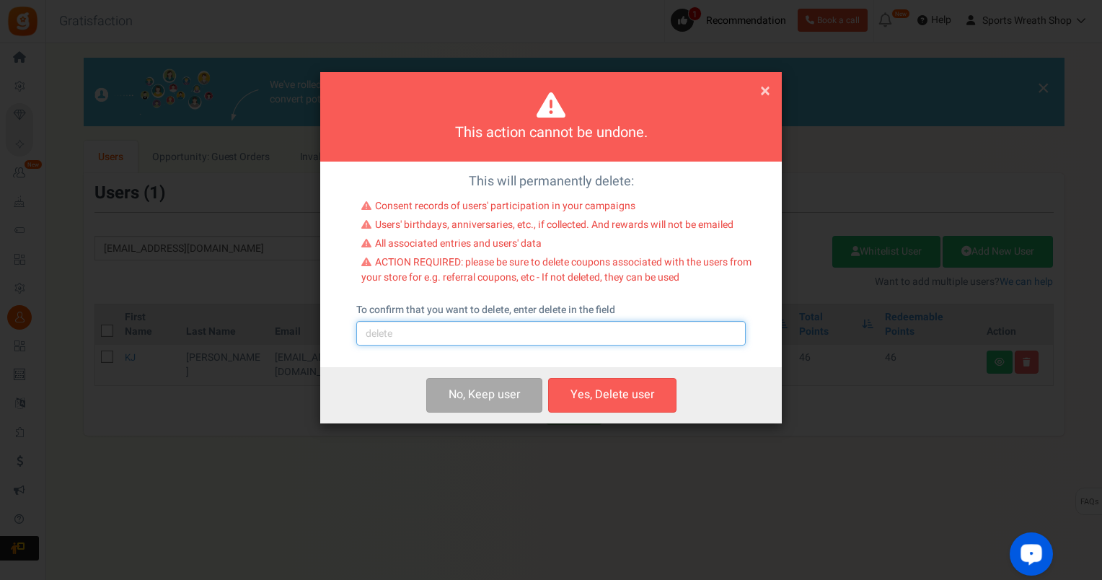
click at [532, 334] on input "text" at bounding box center [551, 333] width 390 height 25
type input "delete"
click at [615, 396] on button "Yes, Delete user" at bounding box center [612, 395] width 128 height 34
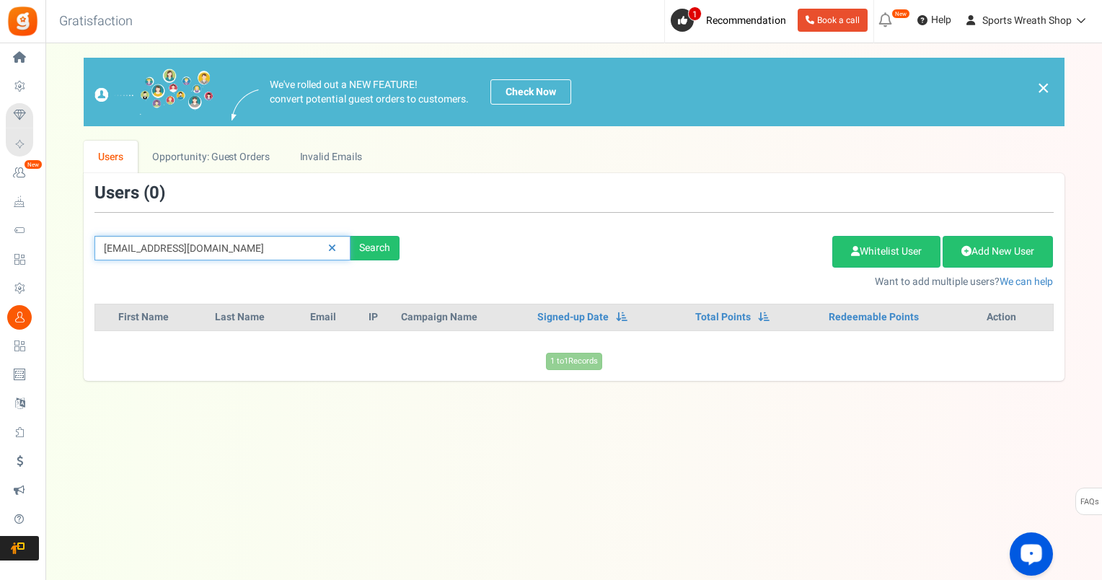
drag, startPoint x: 194, startPoint y: 250, endPoint x: 61, endPoint y: 264, distance: 133.4
click at [61, 264] on div "We've rolled out a NEW FEATURE! convert potential guest orders to customers. Ch…" at bounding box center [574, 219] width 1028 height 323
paste input "[EMAIL_ADDRESS]"
type input "[EMAIL_ADDRESS][DOMAIN_NAME]"
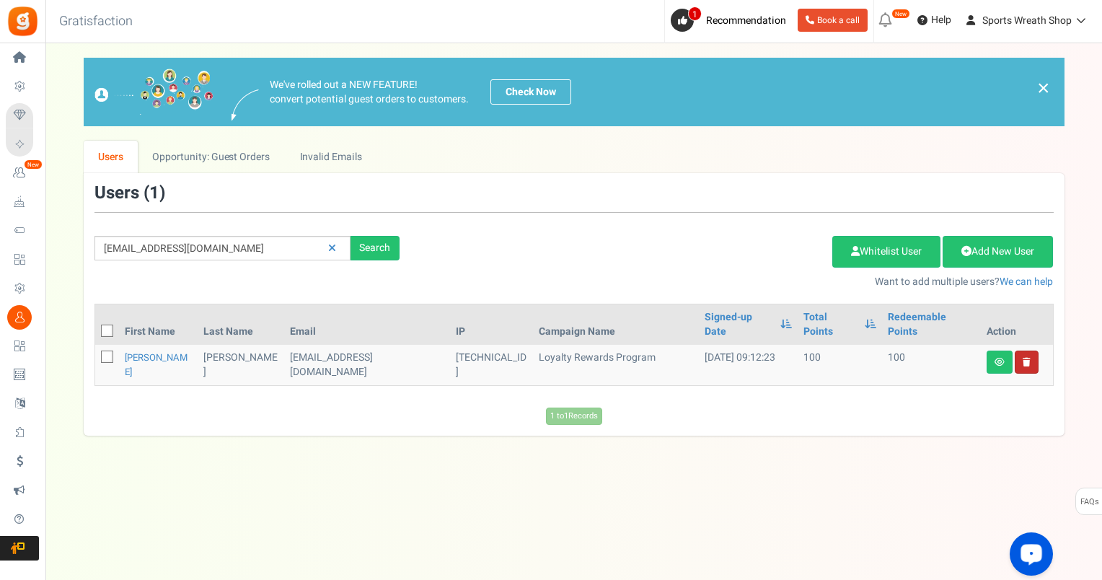
click at [1027, 352] on link at bounding box center [1027, 362] width 24 height 23
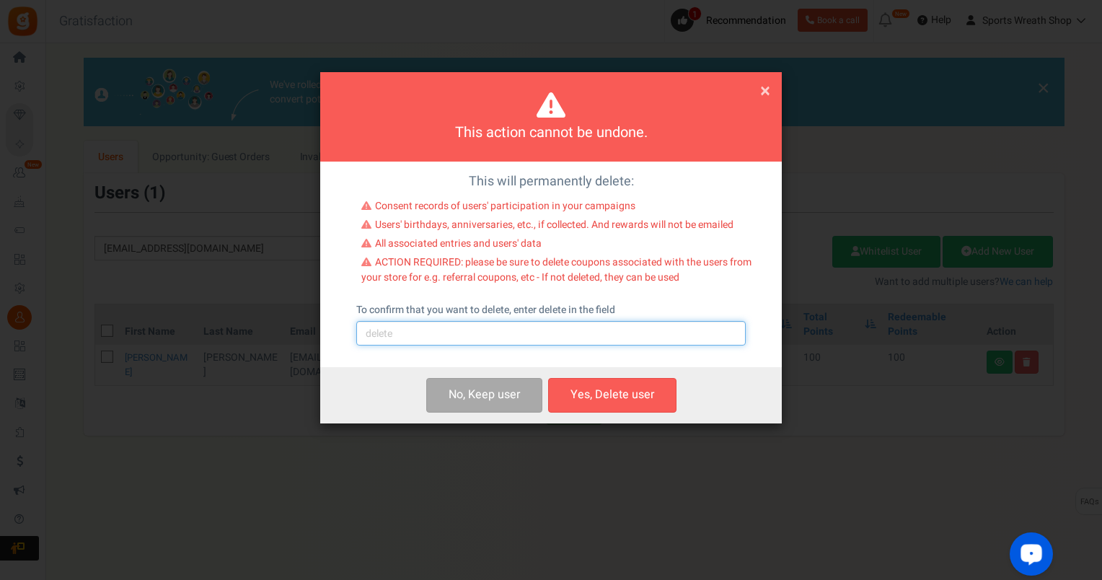
click at [550, 335] on input "text" at bounding box center [551, 333] width 390 height 25
type input "delete"
click at [591, 396] on button "Yes, Delete user" at bounding box center [612, 395] width 128 height 34
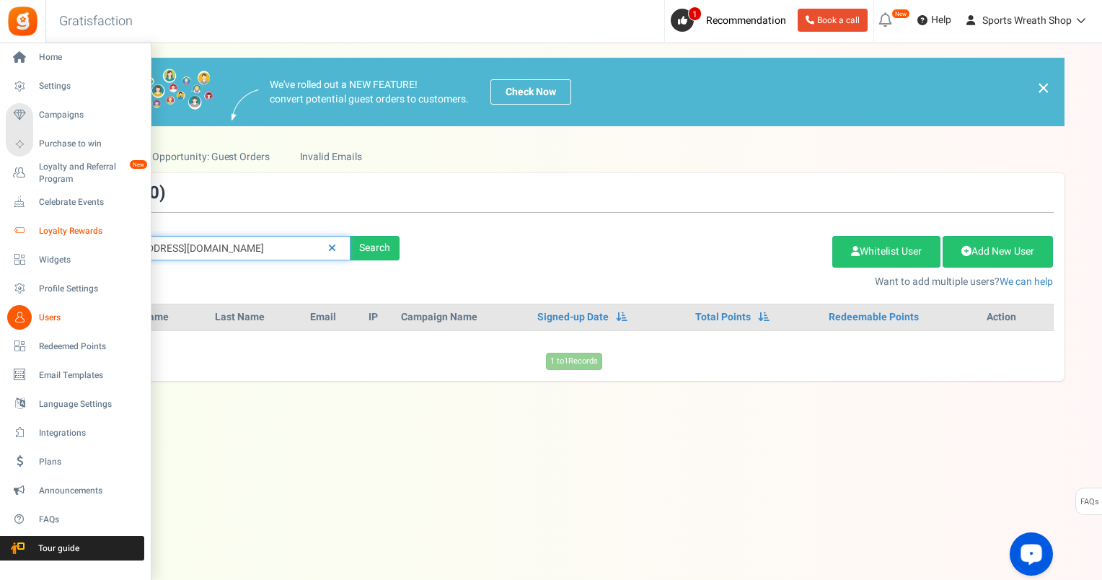
drag, startPoint x: 284, startPoint y: 242, endPoint x: 35, endPoint y: 242, distance: 249.6
click at [35, 242] on div "Home Settings Campaigns Purchase to win Loyalty and Referral Program New Celebr…" at bounding box center [551, 297] width 1102 height 508
paste input "wbchevygirl8@ao"
type input "[EMAIL_ADDRESS][DOMAIN_NAME]"
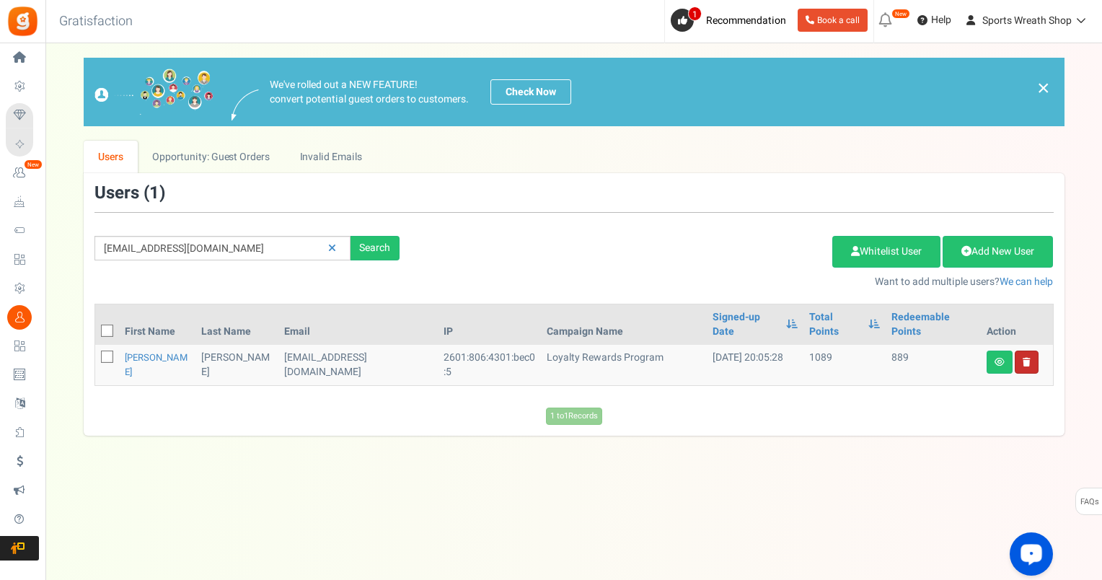
click at [1028, 352] on link at bounding box center [1027, 362] width 24 height 23
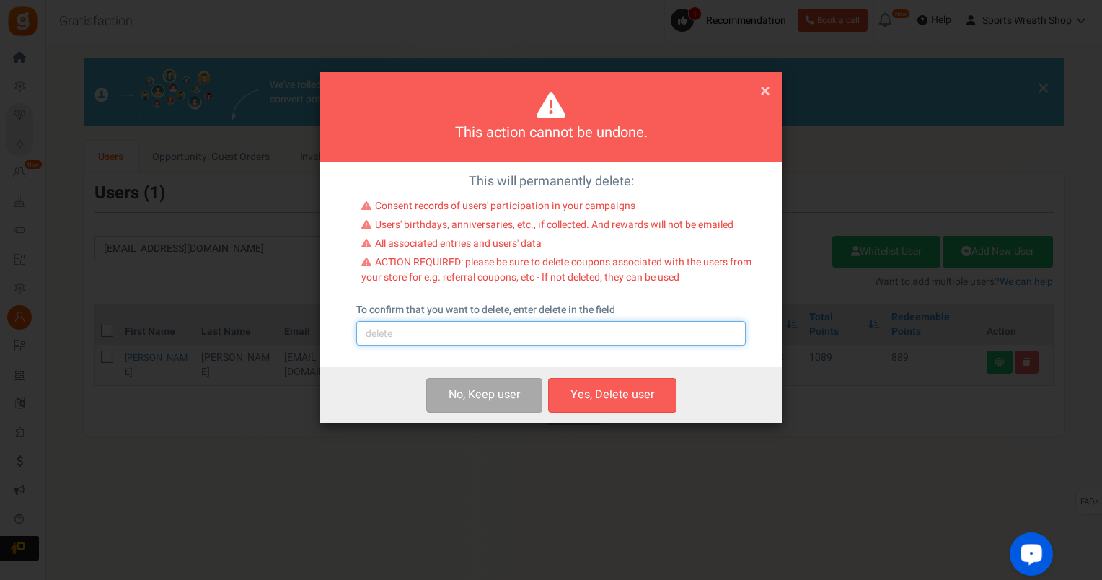
click at [580, 331] on input "text" at bounding box center [551, 333] width 390 height 25
type input "delete"
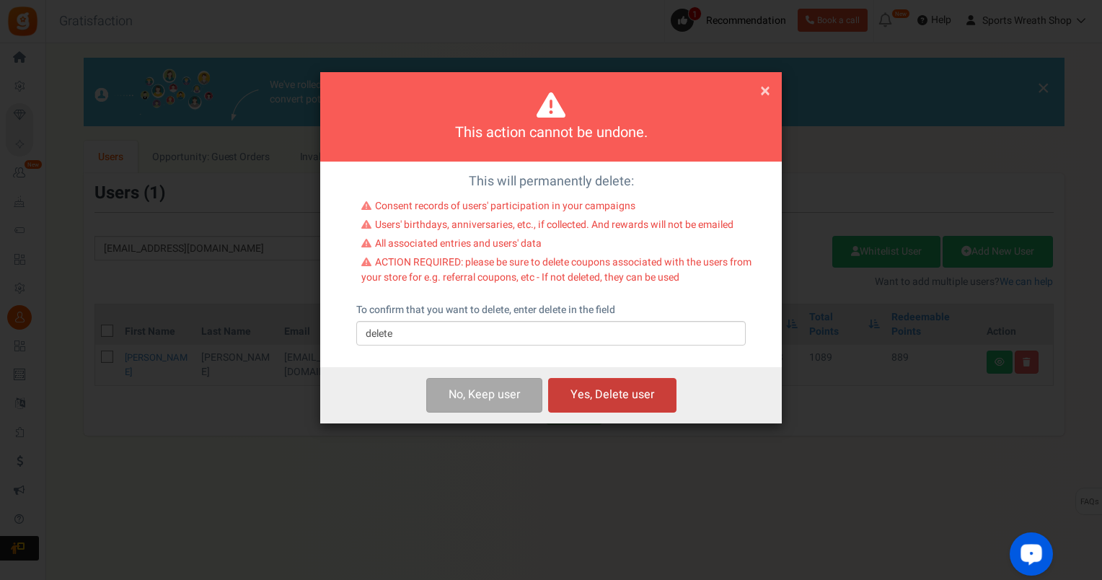
click at [607, 400] on button "Yes, Delete user" at bounding box center [612, 395] width 128 height 34
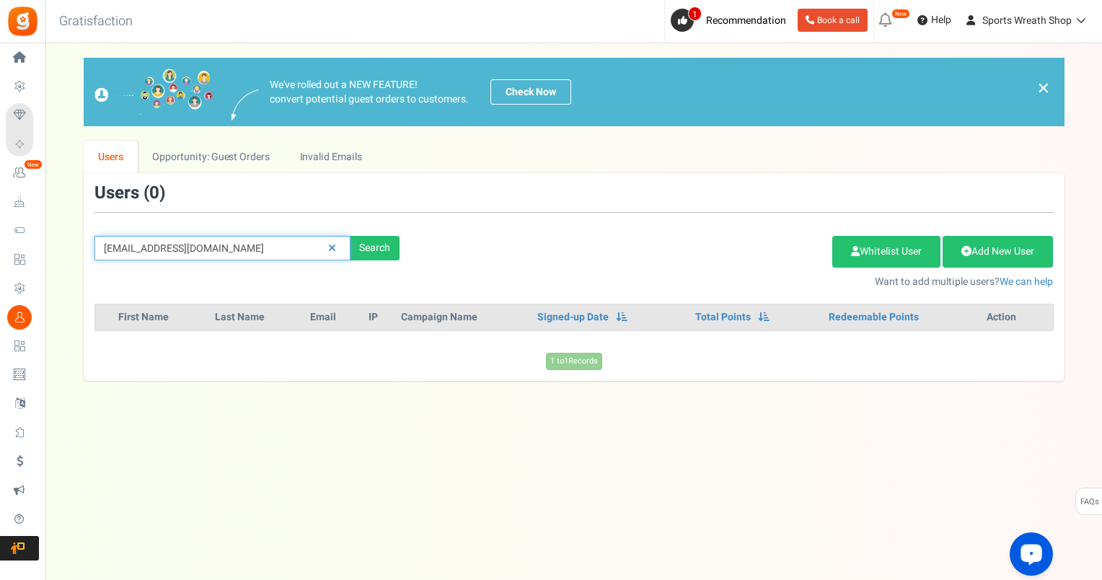
drag, startPoint x: 262, startPoint y: 246, endPoint x: 67, endPoint y: 237, distance: 195.0
click at [67, 237] on div "We've rolled out a NEW FEATURE! convert potential guest orders to customers. Ch…" at bounding box center [574, 219] width 1028 height 323
paste input "[EMAIL_ADDRESS]"
type input "[EMAIL_ADDRESS][DOMAIN_NAME]"
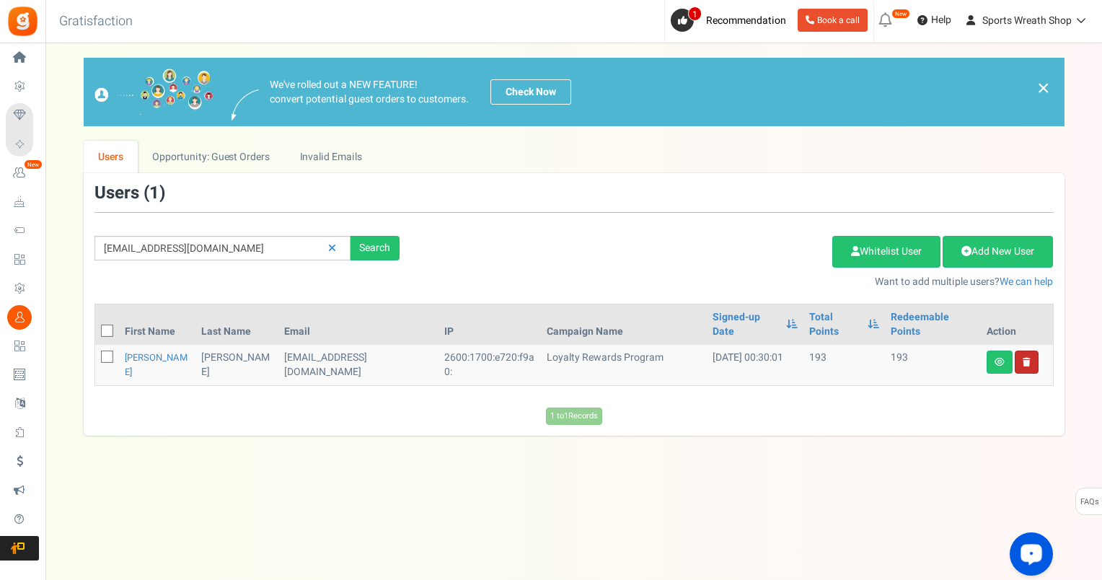
click at [1029, 351] on link "Delete user" at bounding box center [1027, 362] width 24 height 23
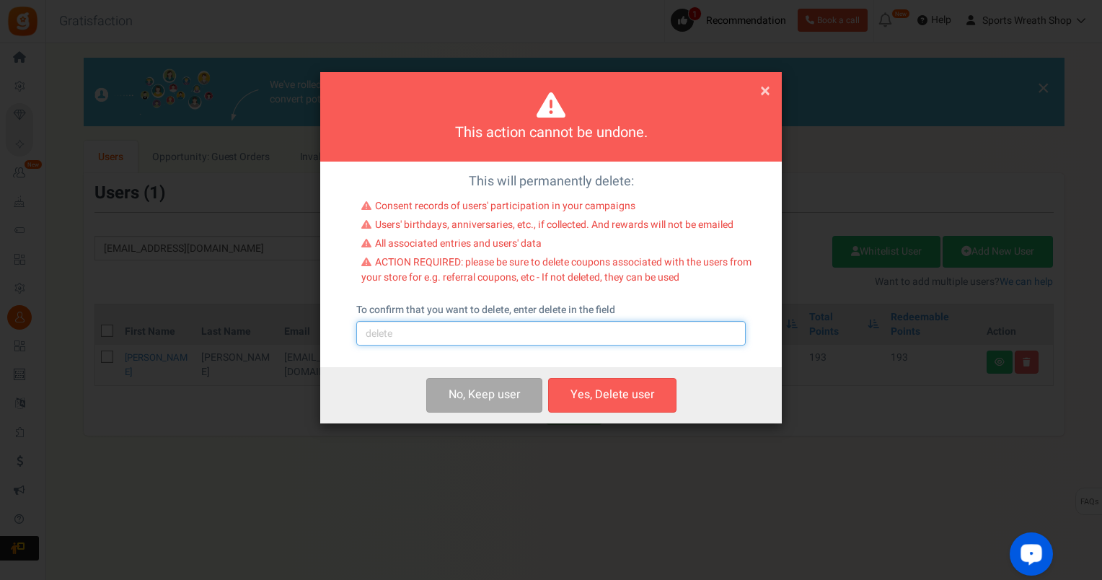
click at [576, 330] on input "text" at bounding box center [551, 333] width 390 height 25
type input "delete"
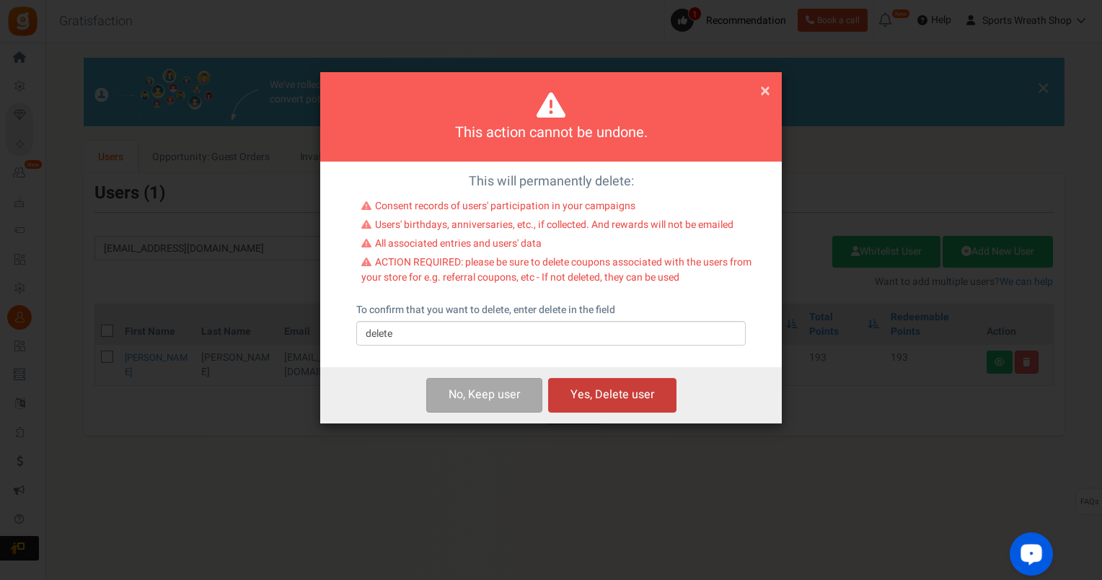
click at [583, 391] on button "Yes, Delete user" at bounding box center [612, 395] width 128 height 34
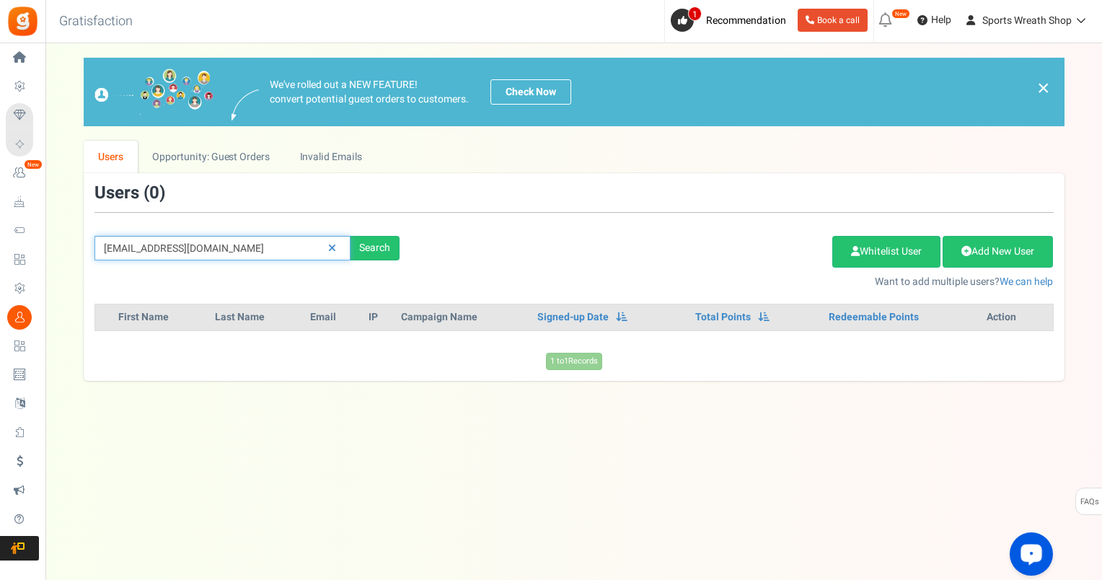
drag, startPoint x: 254, startPoint y: 251, endPoint x: 55, endPoint y: 243, distance: 199.2
click at [55, 243] on div "× Close Add Points ? First Name Last Name Email Do you want to give Welcome bon…" at bounding box center [573, 219] width 1057 height 323
paste input "[PERSON_NAME][EMAIL_ADDRESS]"
type input "[PERSON_NAME][EMAIL_ADDRESS][DOMAIN_NAME]"
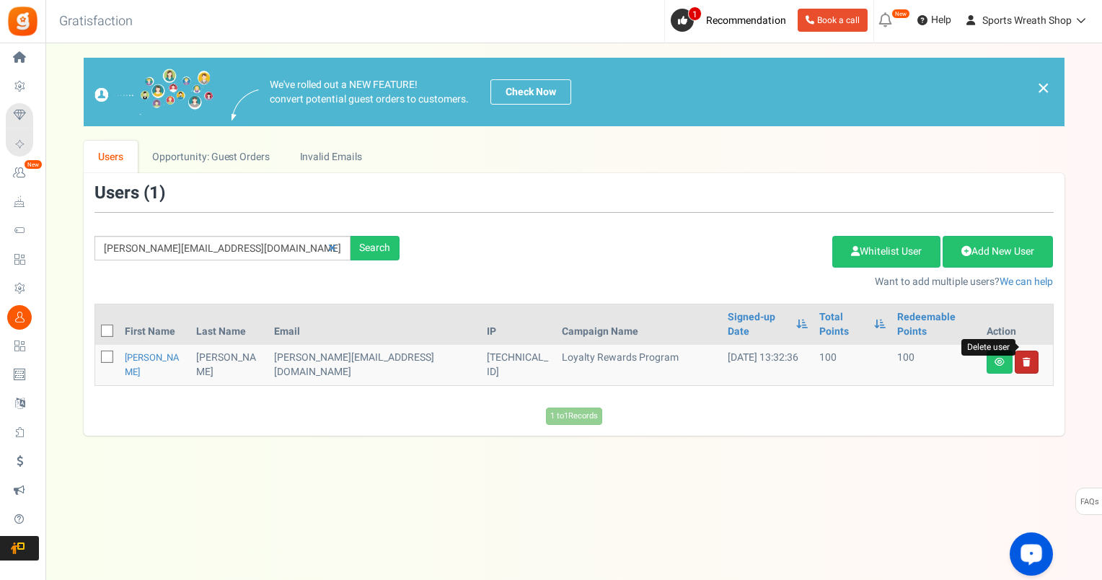
click at [1027, 358] on icon at bounding box center [1027, 362] width 8 height 9
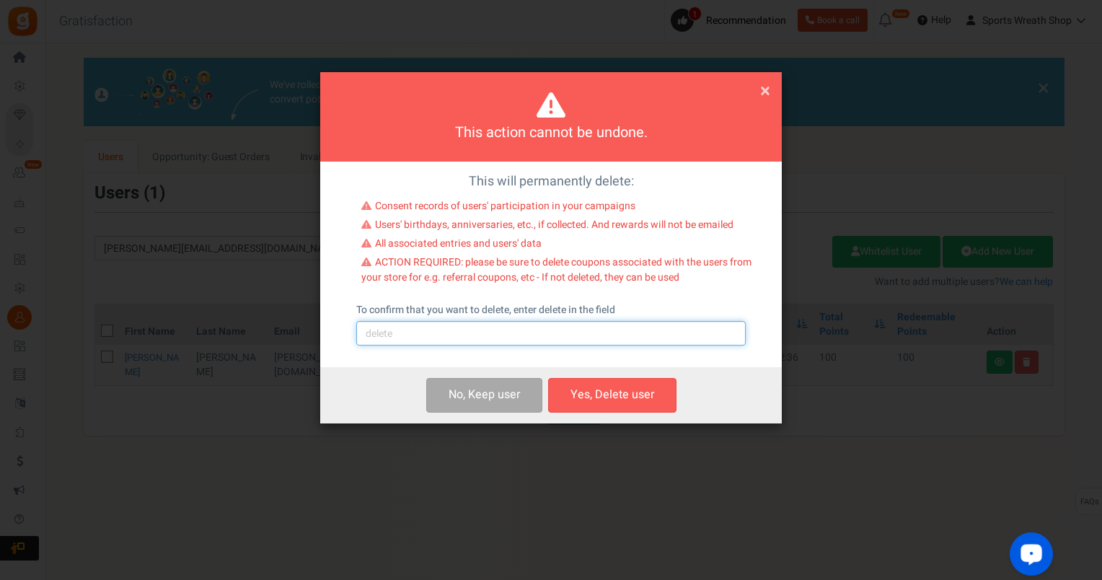
click at [584, 338] on input "text" at bounding box center [551, 333] width 390 height 25
type input "delete"
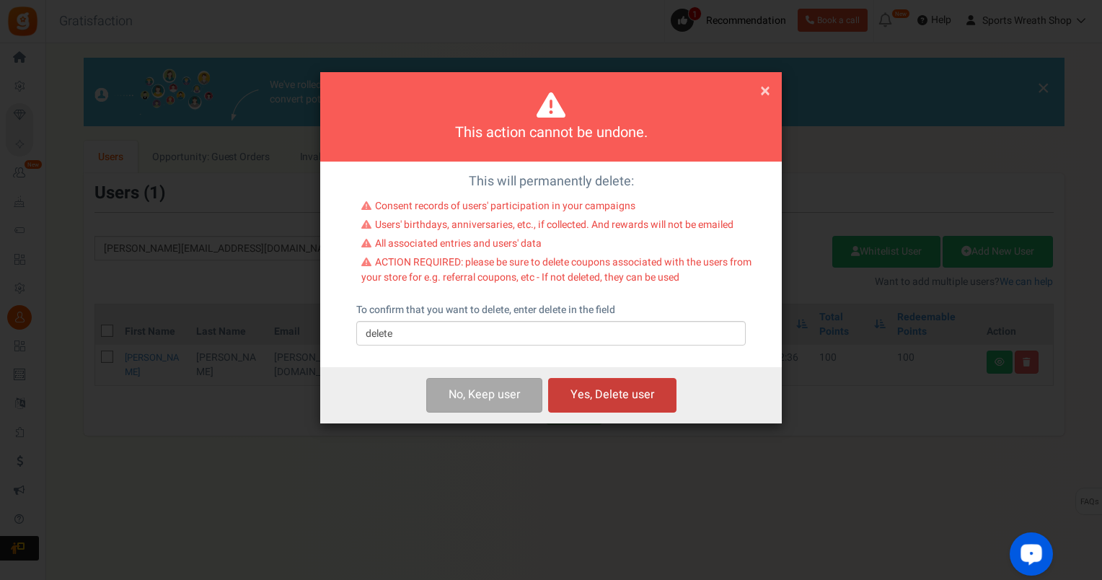
click at [610, 402] on button "Yes, Delete user" at bounding box center [612, 395] width 128 height 34
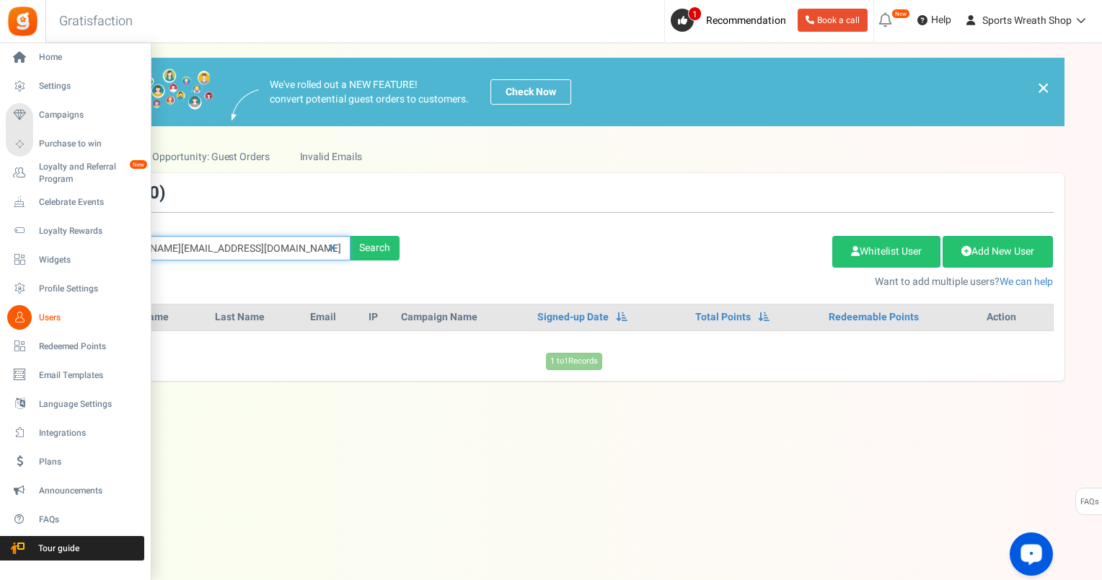
drag, startPoint x: 269, startPoint y: 251, endPoint x: 0, endPoint y: 275, distance: 270.1
click at [0, 274] on html "Install now Back to Home Back to program setup Home Settings Campaigns Purchase…" at bounding box center [551, 275] width 1102 height 551
paste input "jenkinsmemories17"
type input "[EMAIL_ADDRESS][DOMAIN_NAME]"
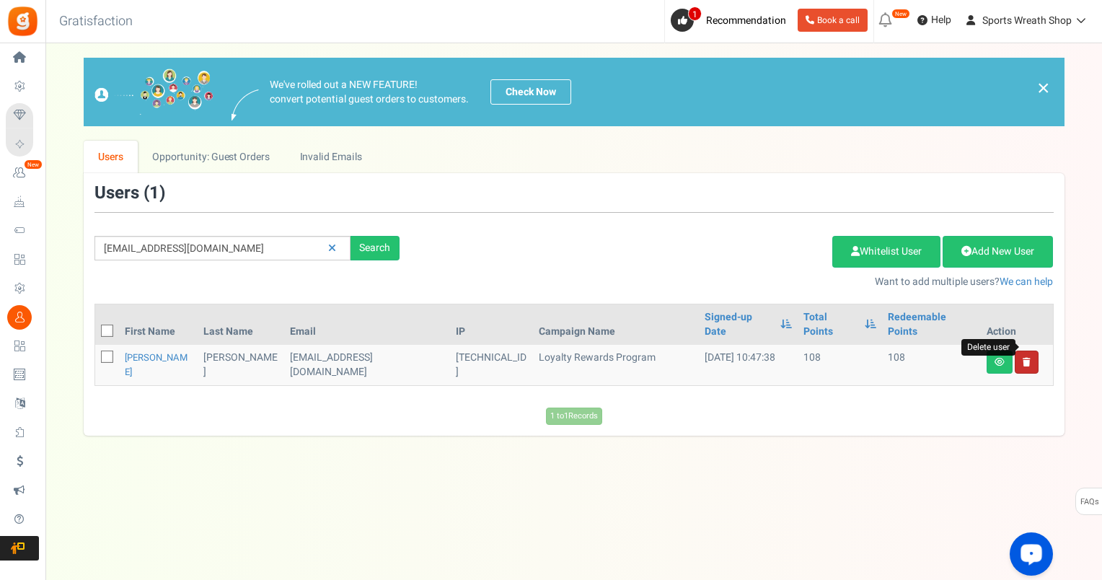
click at [1029, 358] on icon at bounding box center [1027, 362] width 8 height 9
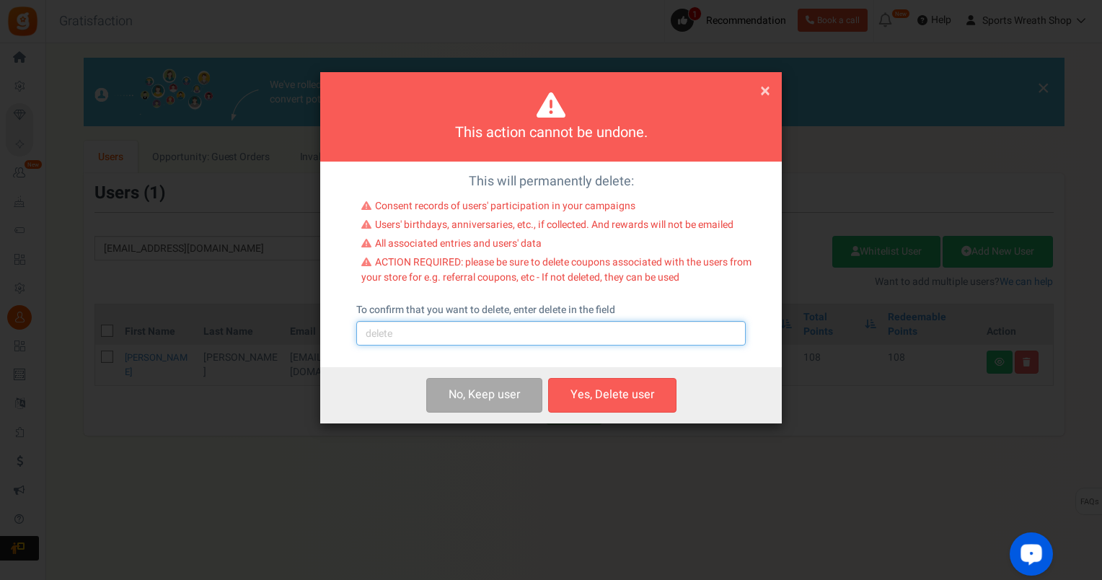
click at [538, 346] on input "text" at bounding box center [551, 333] width 390 height 25
type input "delete"
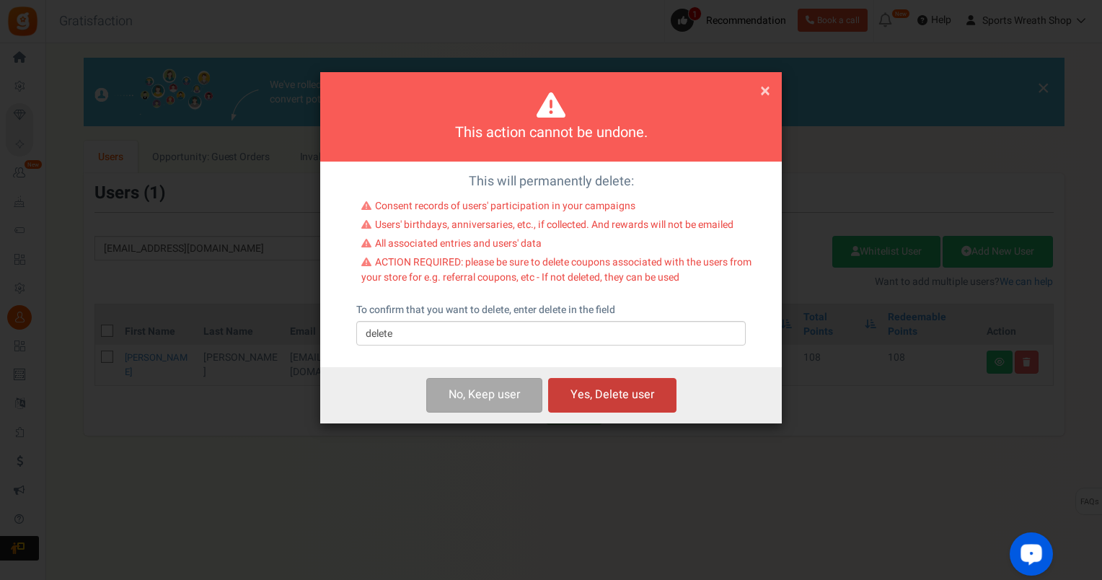
click at [591, 400] on button "Yes, Delete user" at bounding box center [612, 395] width 128 height 34
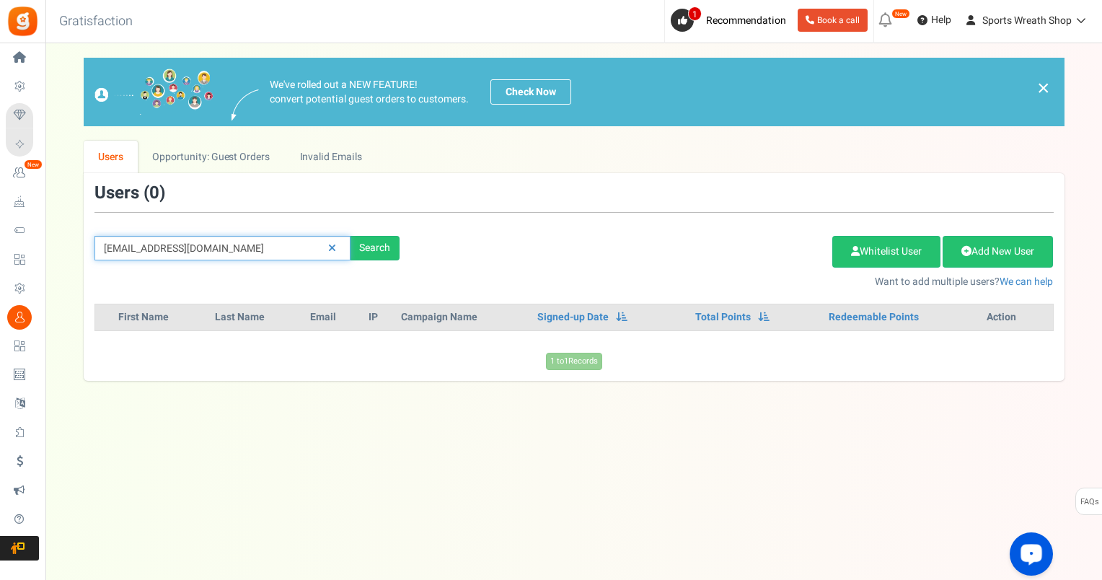
drag, startPoint x: 247, startPoint y: 249, endPoint x: 98, endPoint y: 258, distance: 148.9
click at [98, 258] on input "[EMAIL_ADDRESS][DOMAIN_NAME]" at bounding box center [222, 248] width 256 height 25
paste input "[EMAIL_ADDRESS]"
type input "[EMAIL_ADDRESS][DOMAIN_NAME]"
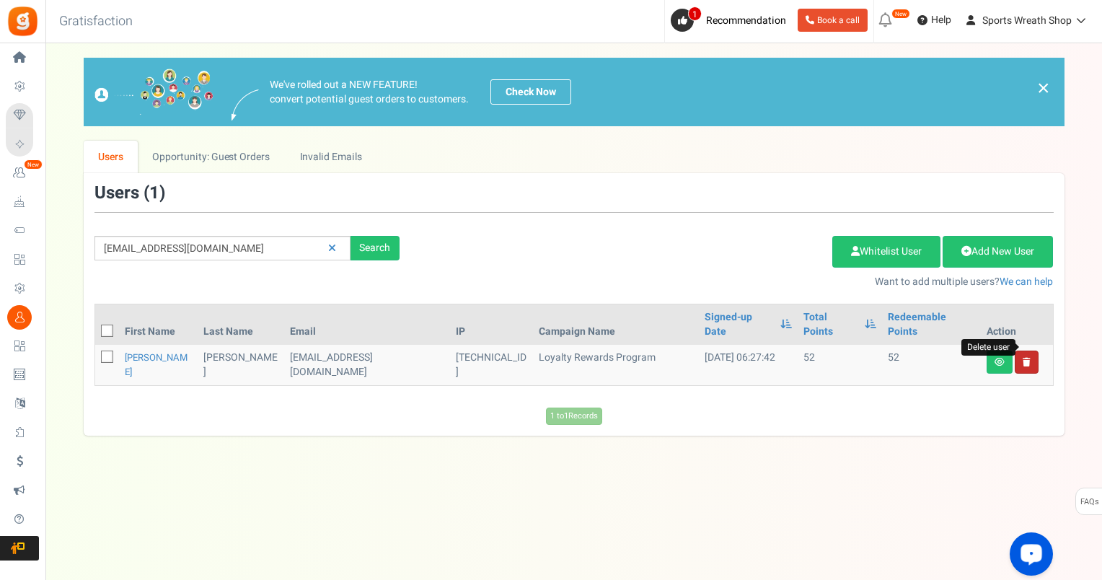
click at [1029, 358] on icon at bounding box center [1027, 362] width 8 height 9
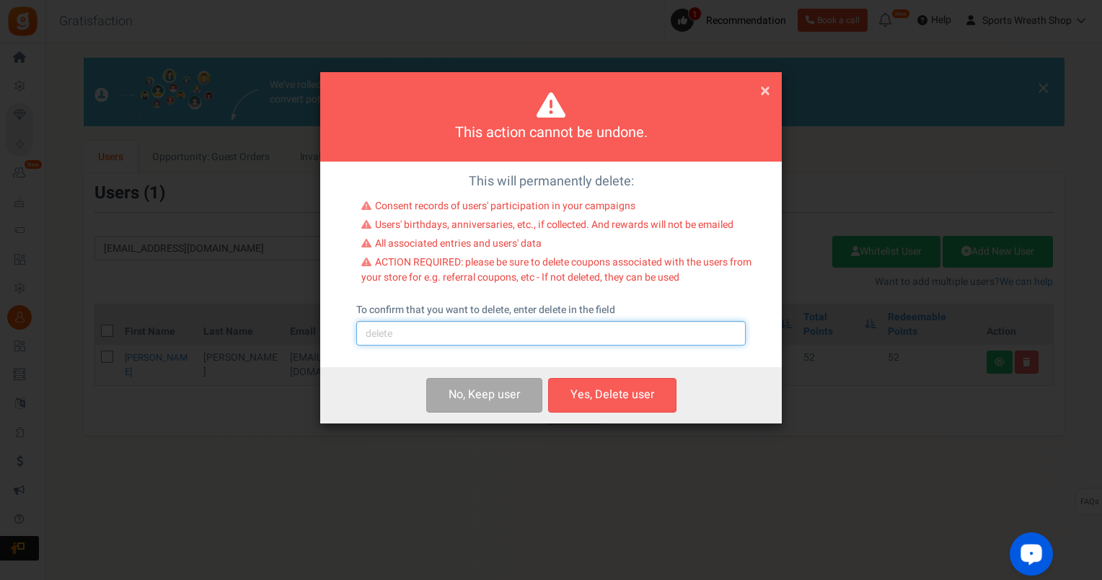
click at [489, 340] on input "text" at bounding box center [551, 333] width 390 height 25
type input "delete"
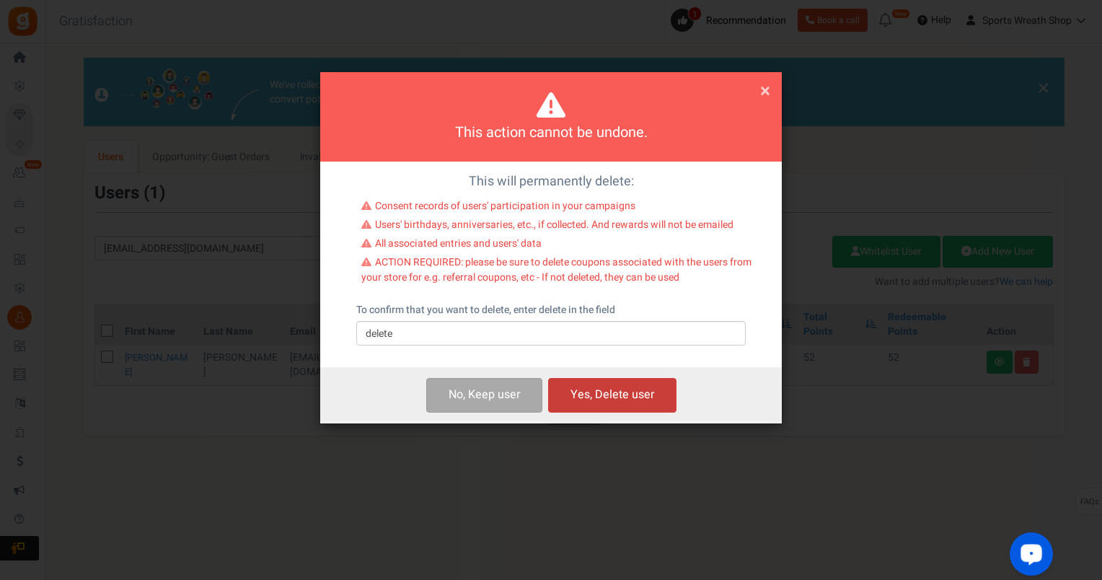
click at [595, 390] on button "Yes, Delete user" at bounding box center [612, 395] width 128 height 34
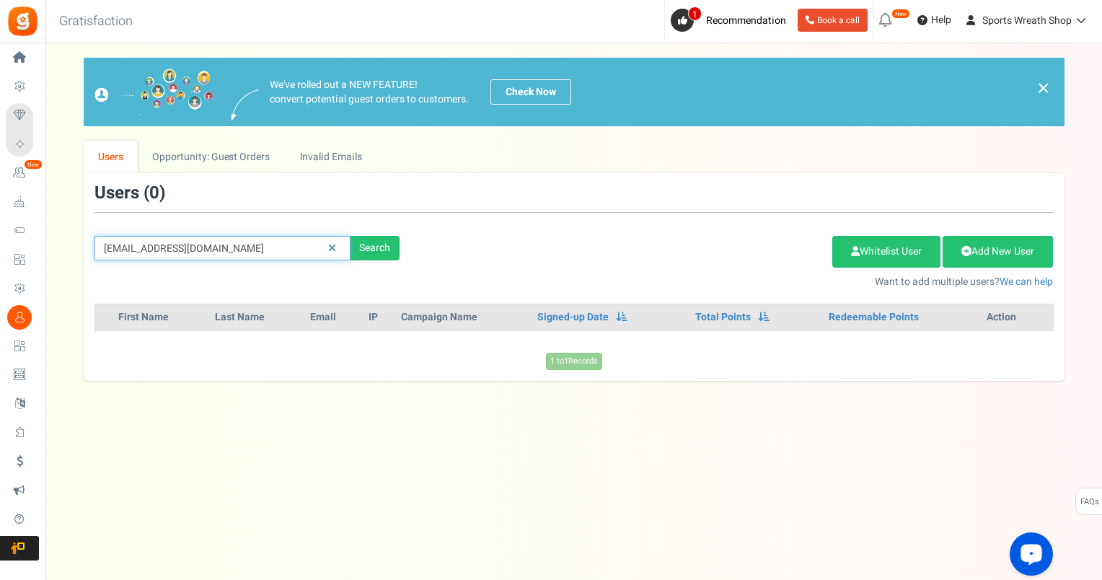
drag, startPoint x: 231, startPoint y: 249, endPoint x: 87, endPoint y: 256, distance: 144.4
click at [90, 255] on div "[EMAIL_ADDRESS][DOMAIN_NAME] Search" at bounding box center [247, 248] width 327 height 25
paste input "[EMAIL_ADDRESS][PERSON_NAME][DOMAIN_NAME]"
type input "[EMAIL_ADDRESS][PERSON_NAME][DOMAIN_NAME]"
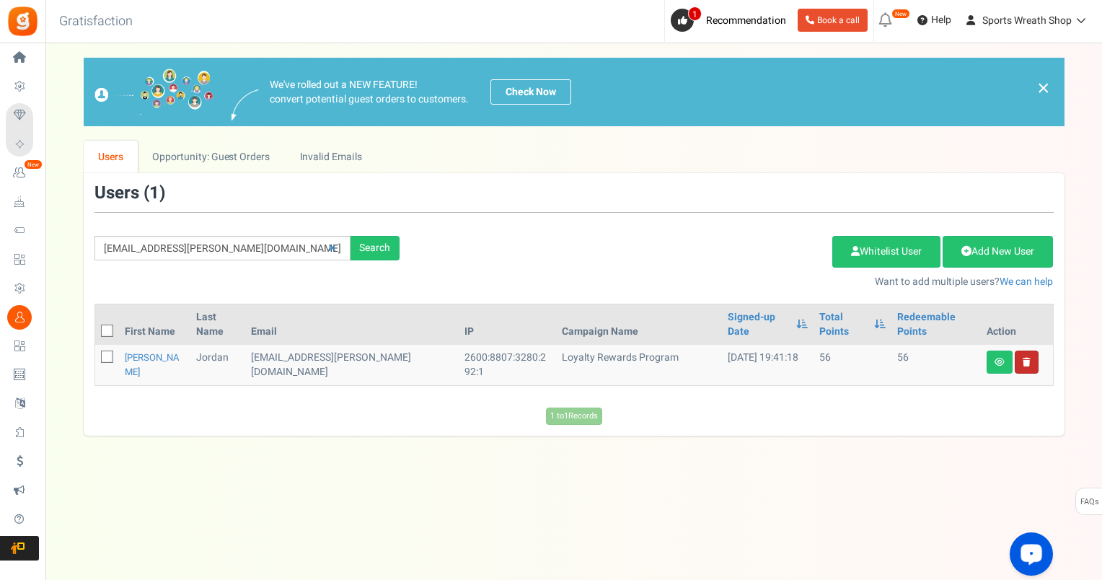
click at [1027, 351] on link at bounding box center [1027, 362] width 24 height 23
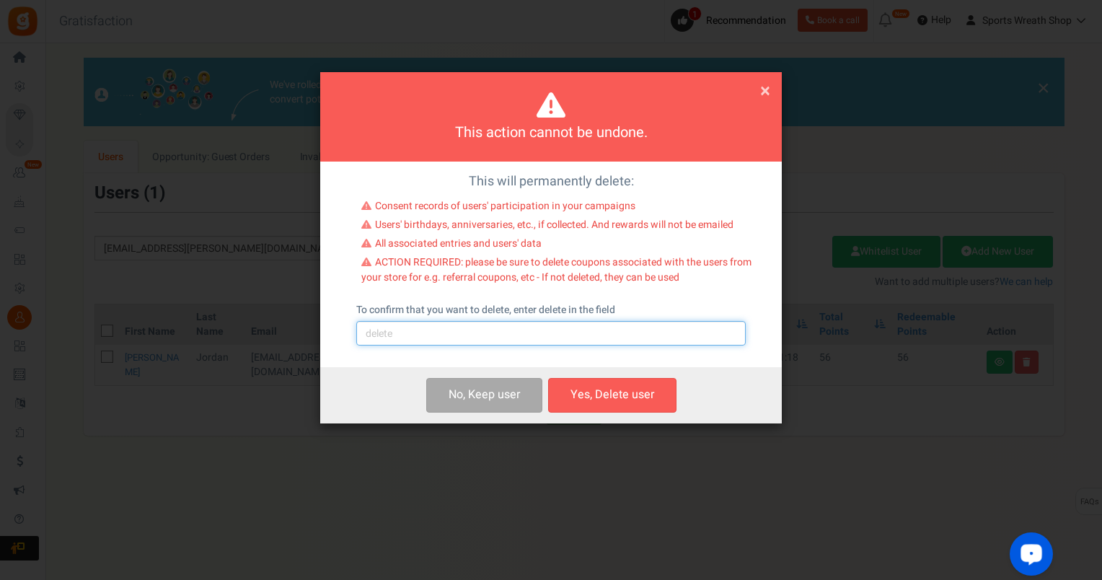
click at [535, 338] on input "text" at bounding box center [551, 333] width 390 height 25
type input "delete"
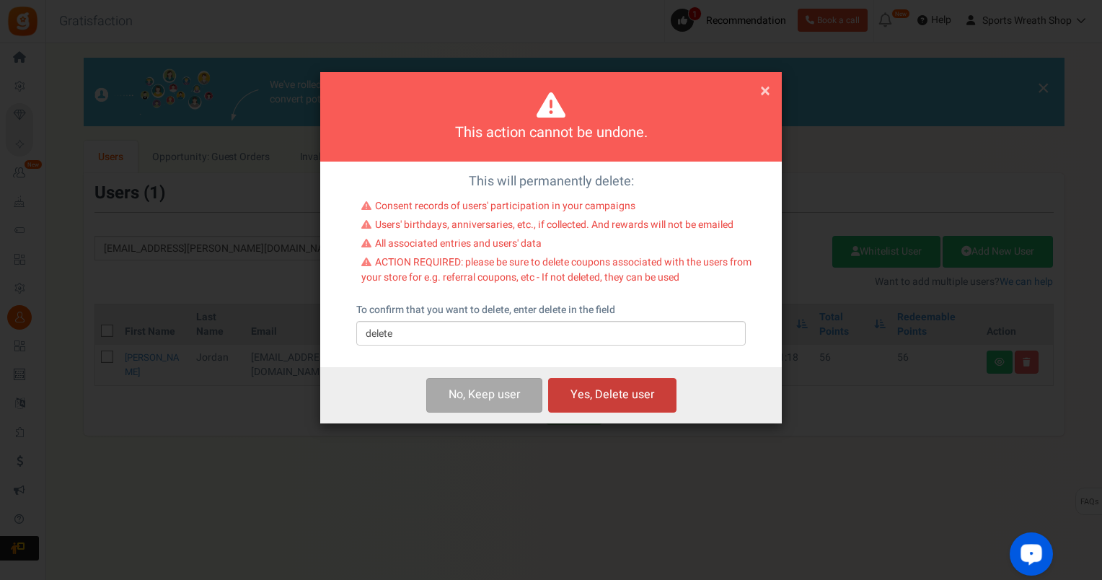
click at [625, 400] on button "Yes, Delete user" at bounding box center [612, 395] width 128 height 34
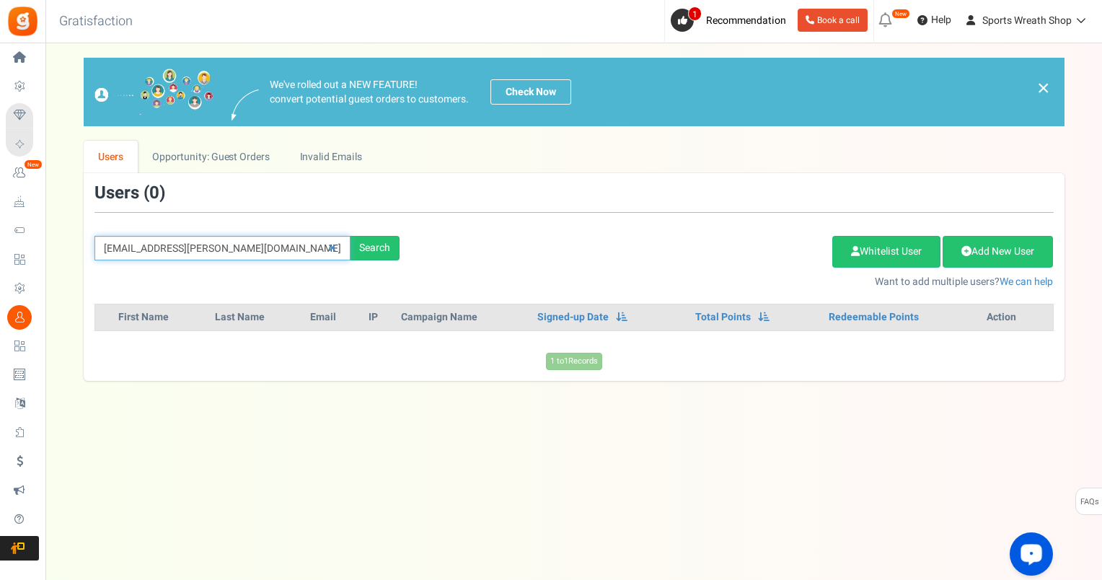
drag, startPoint x: 260, startPoint y: 245, endPoint x: 62, endPoint y: 247, distance: 198.4
click at [62, 247] on div "We've rolled out a NEW FEATURE! convert potential guest orders to customers. Ch…" at bounding box center [574, 219] width 1028 height 323
paste input "[EMAIL_ADDRESS][DOMAIN_NAME]"
type input "[EMAIL_ADDRESS][DOMAIN_NAME]"
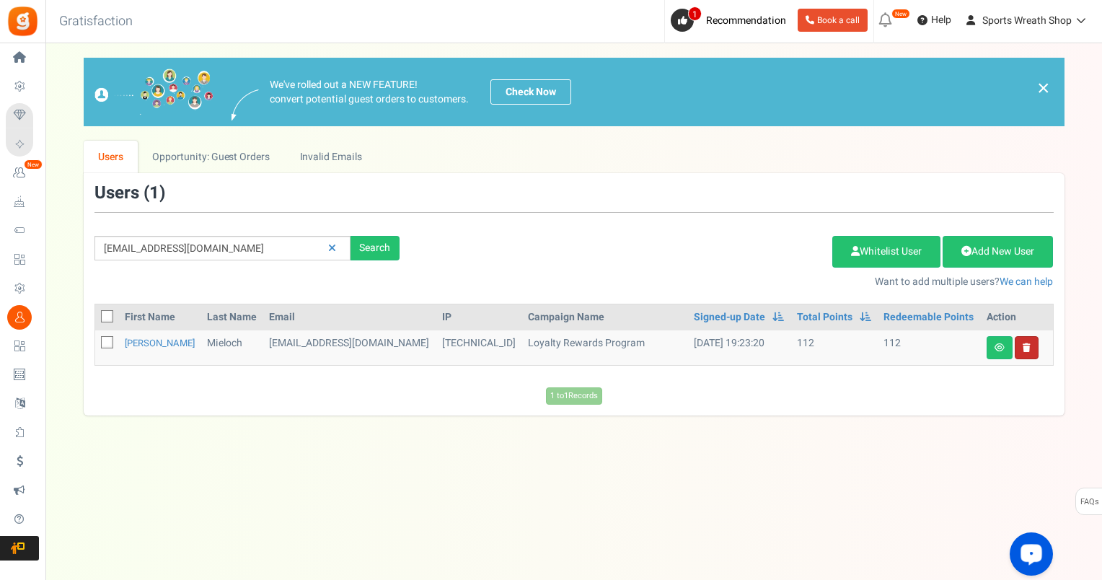
click at [1033, 344] on link at bounding box center [1027, 347] width 24 height 23
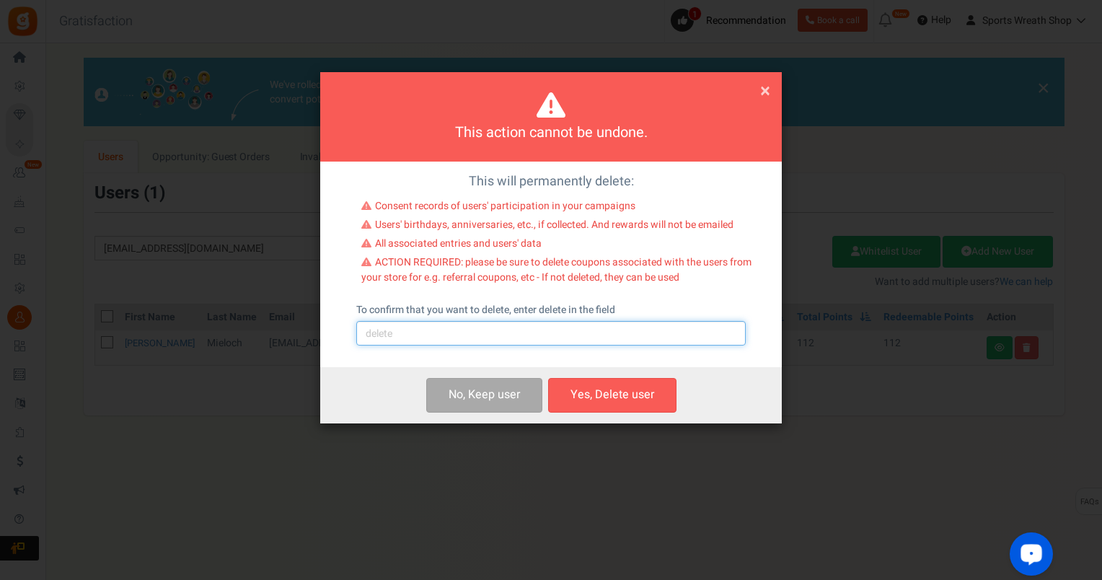
click at [517, 339] on input "text" at bounding box center [551, 333] width 390 height 25
type input "delete"
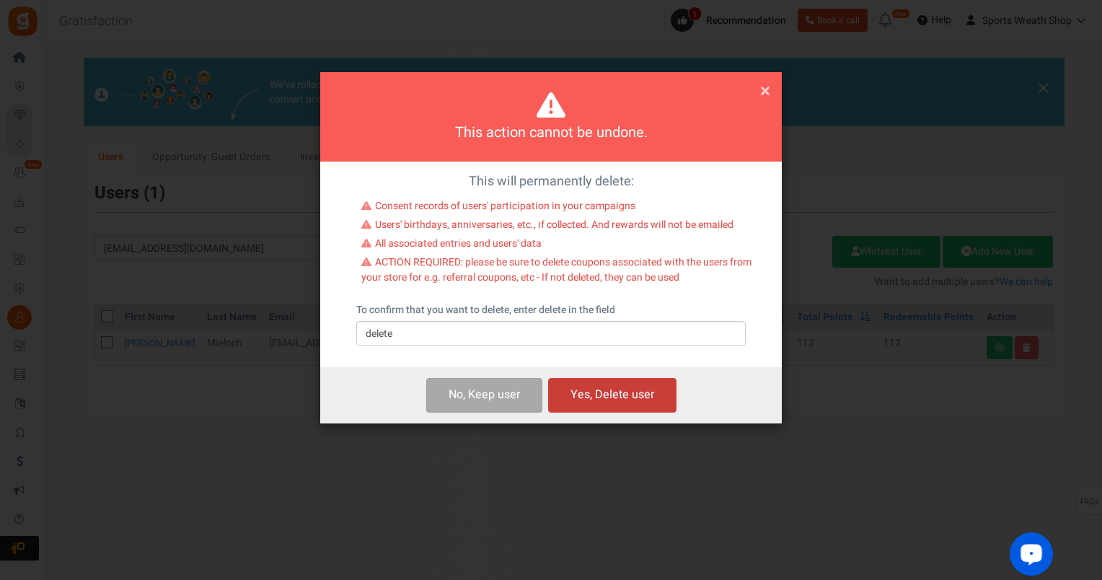
click at [622, 398] on button "Yes, Delete user" at bounding box center [612, 395] width 128 height 34
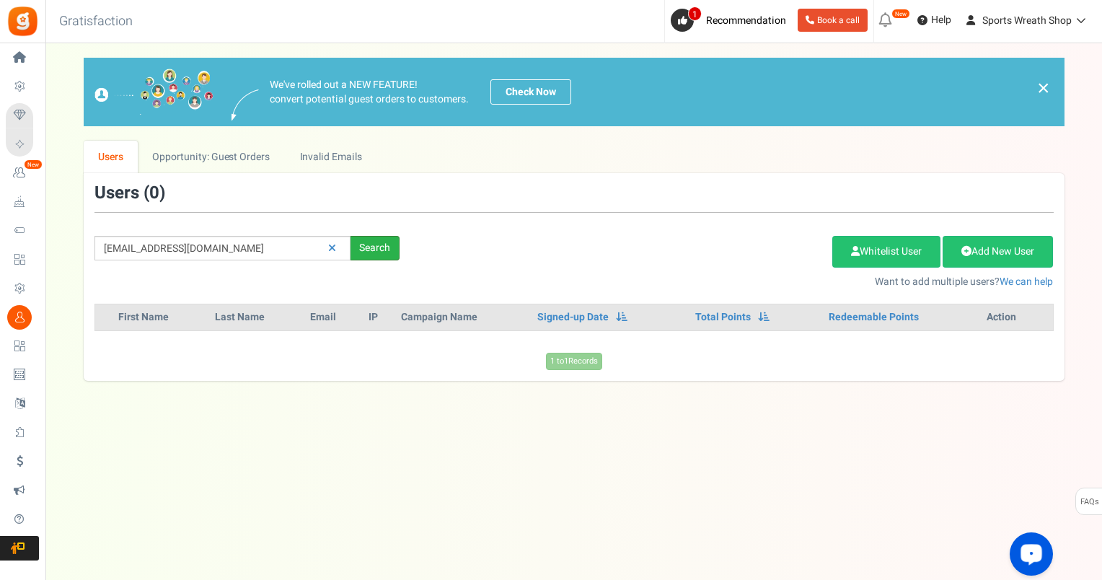
click at [382, 246] on div "Search" at bounding box center [375, 248] width 49 height 25
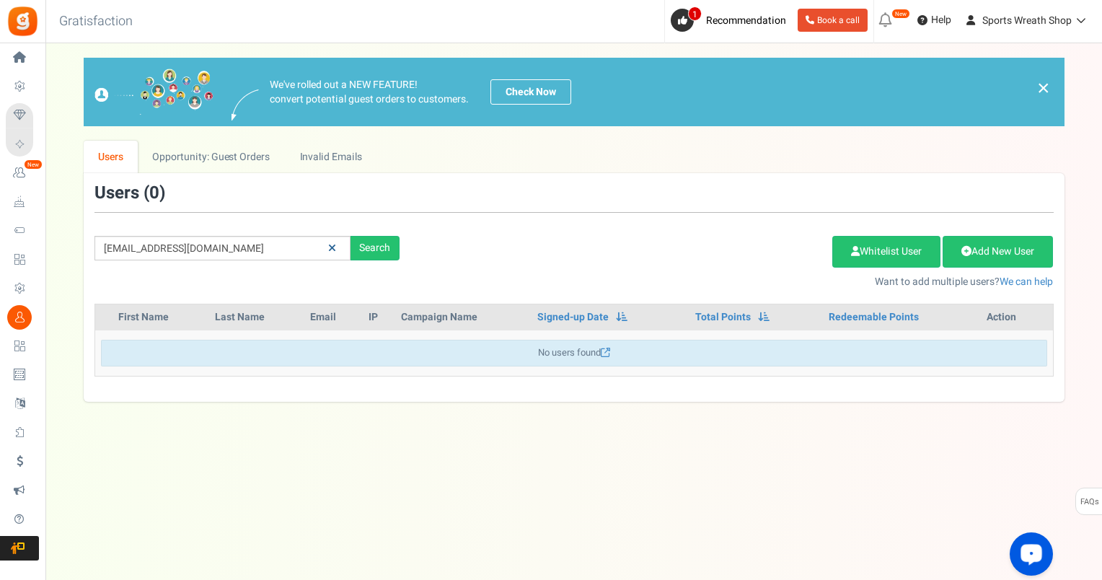
click at [336, 245] on link at bounding box center [332, 248] width 22 height 25
